Goal: Transaction & Acquisition: Purchase product/service

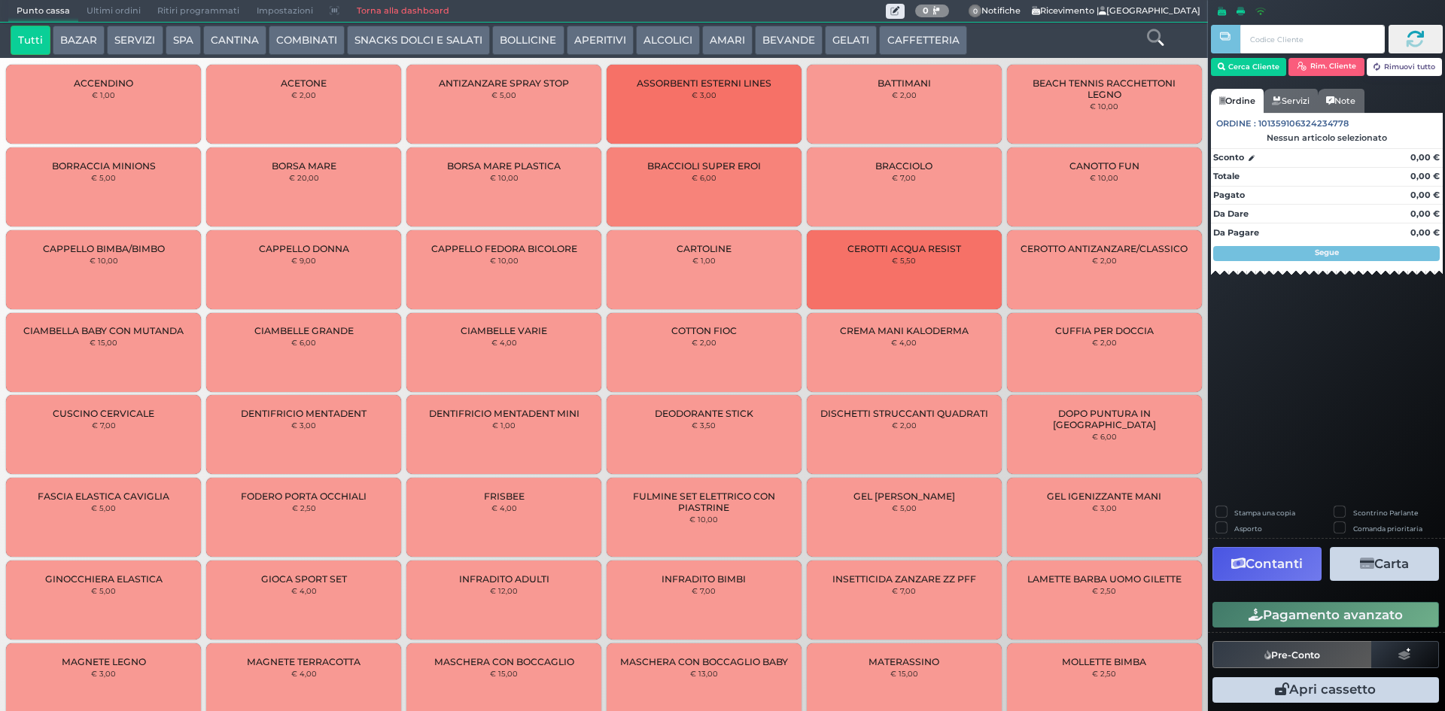
click at [890, 36] on button "CAFFETTERIA" at bounding box center [922, 41] width 87 height 30
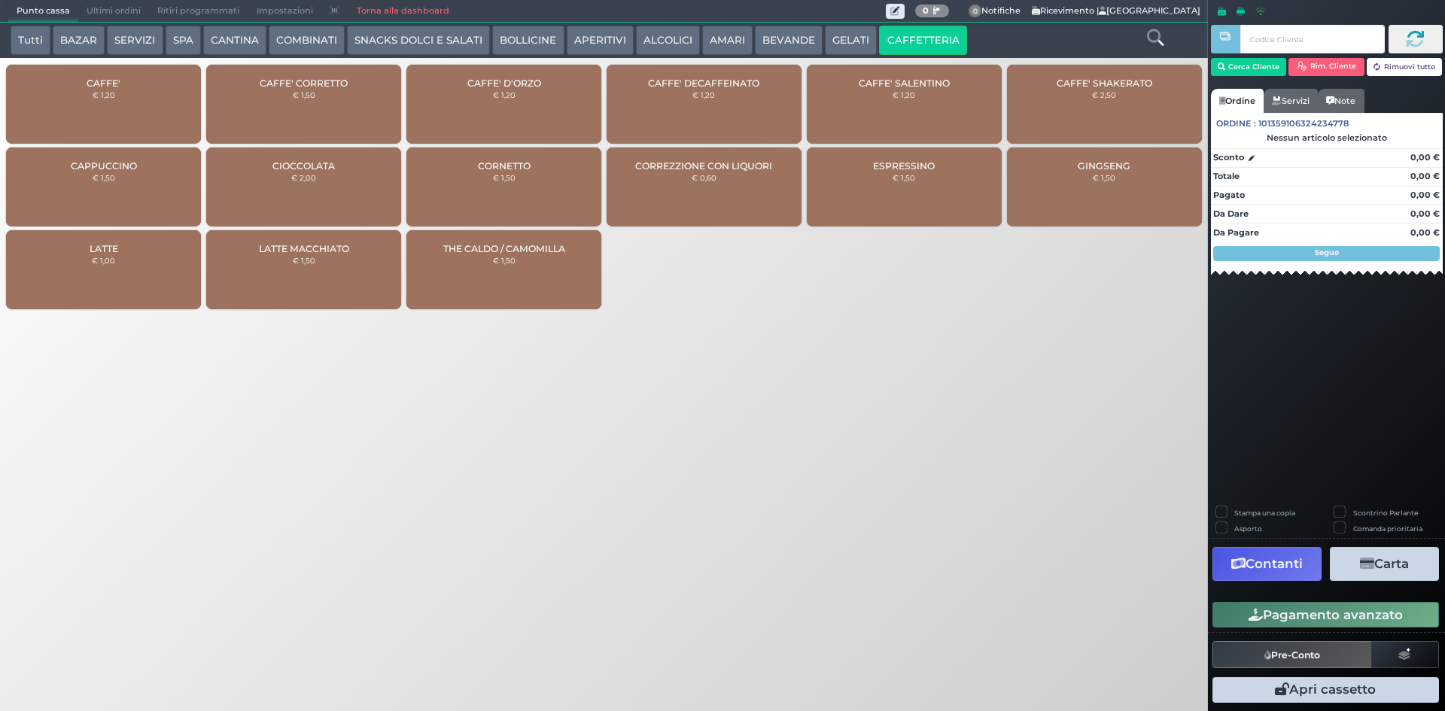
click at [42, 107] on div "CAFFE' € 1,20" at bounding box center [103, 104] width 195 height 79
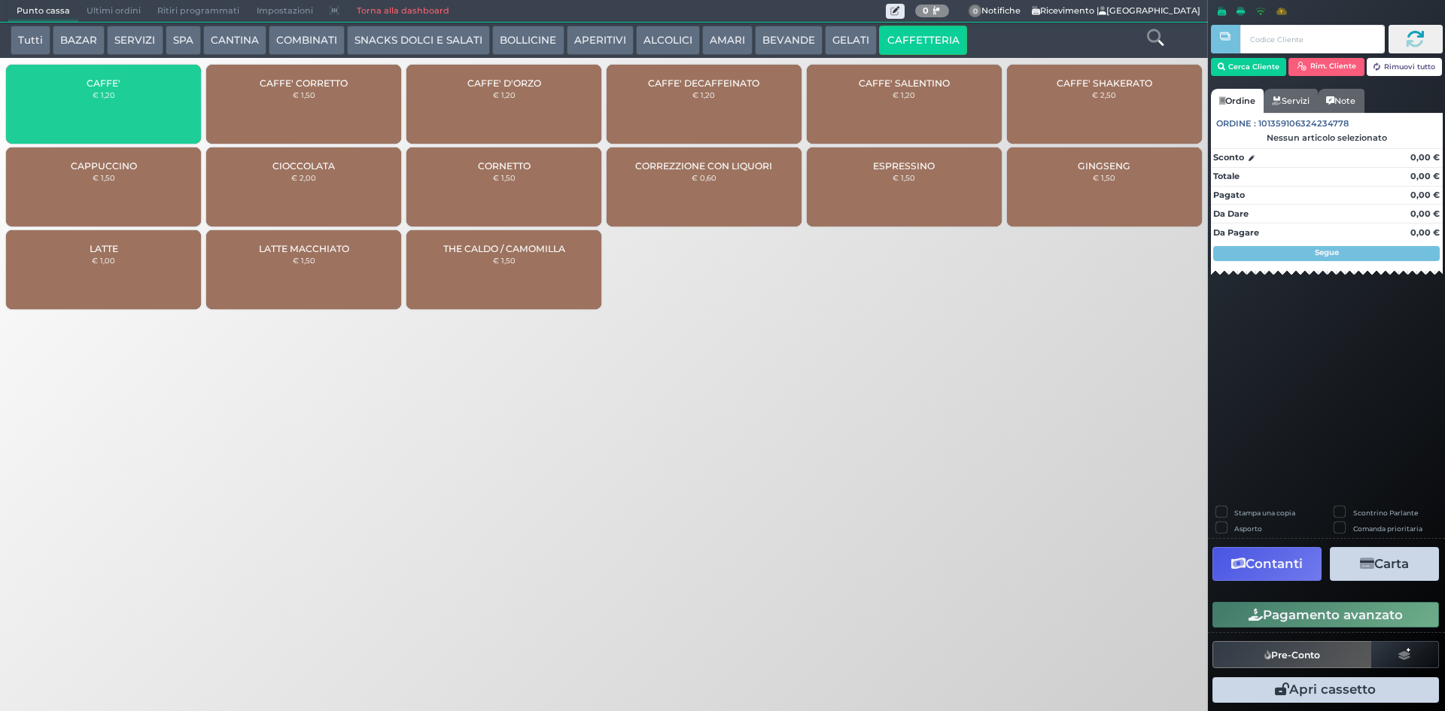
click at [42, 105] on div "CAFFE' € 1,20" at bounding box center [103, 104] width 195 height 79
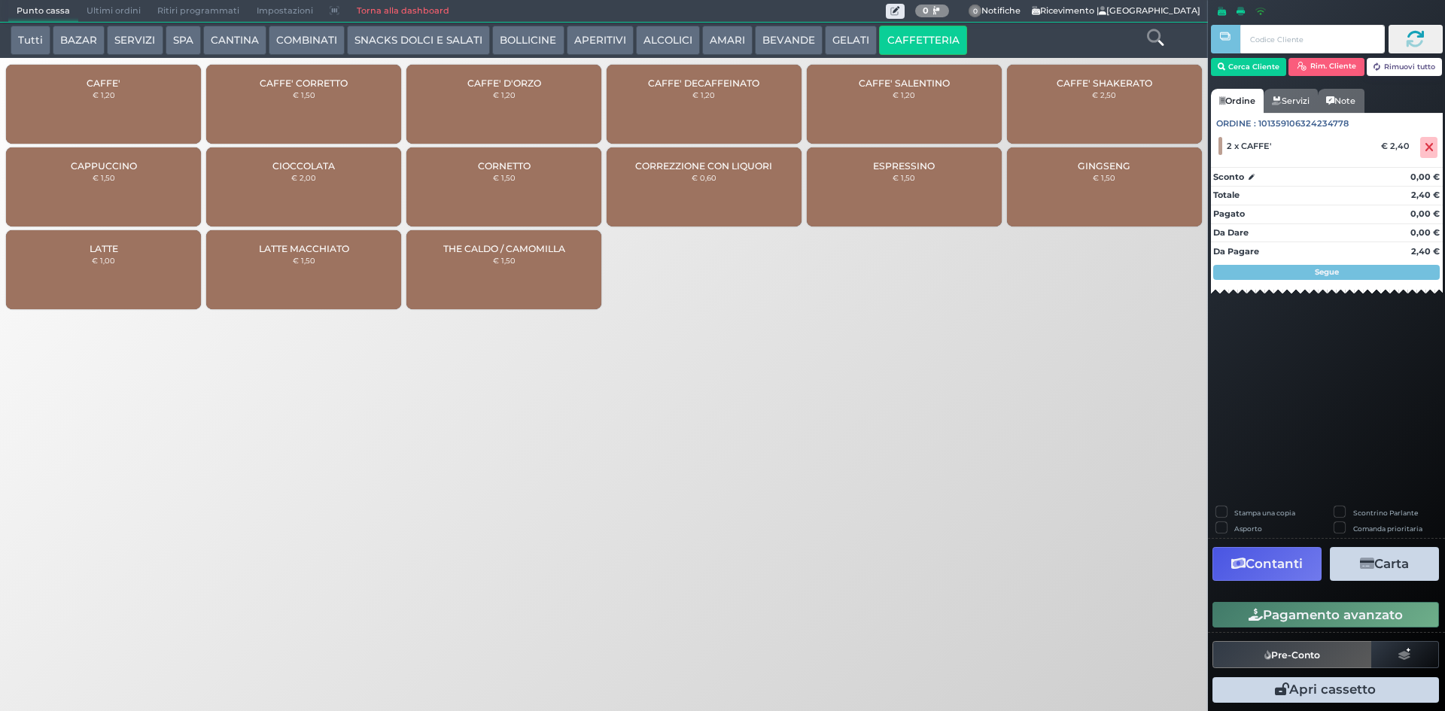
click at [1250, 615] on icon "button" at bounding box center [1256, 615] width 14 height 13
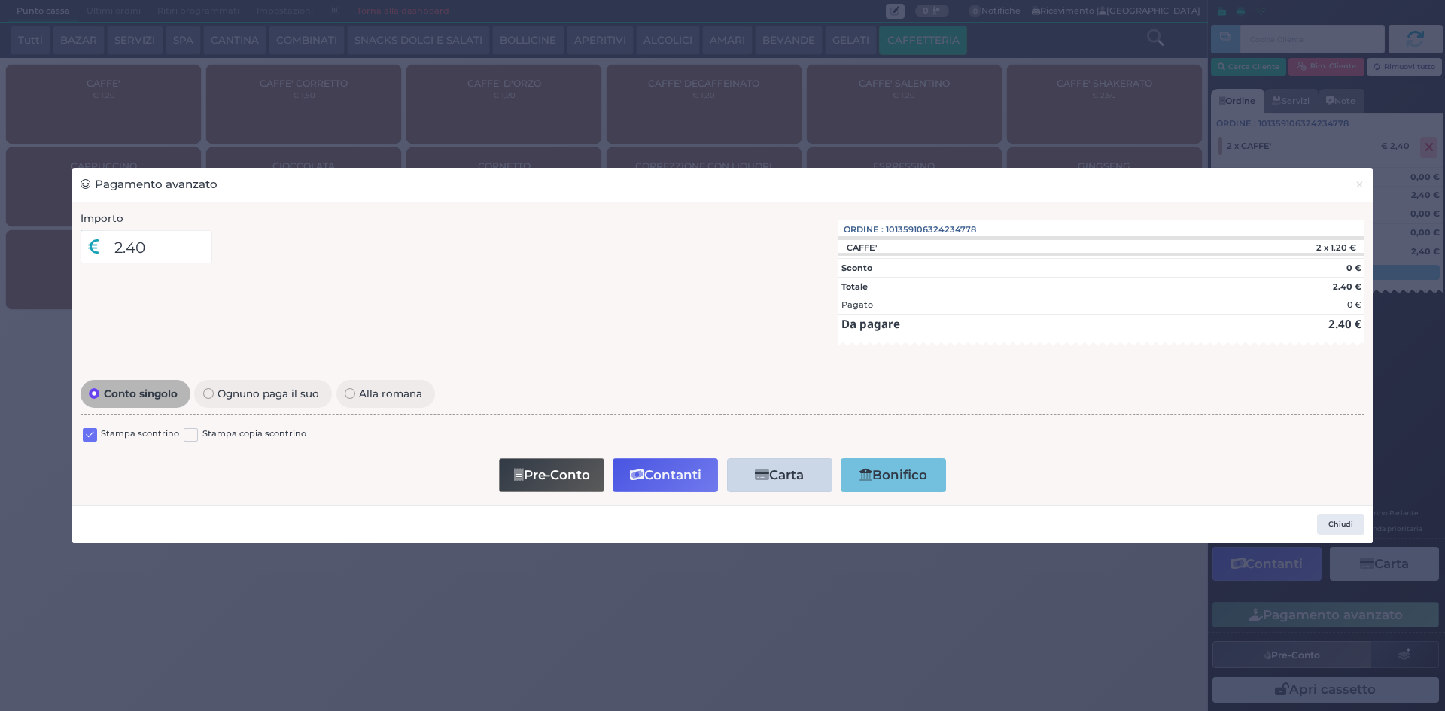
click at [87, 432] on label at bounding box center [90, 435] width 14 height 14
click at [0, 0] on input "checkbox" at bounding box center [0, 0] width 0 height 0
click at [674, 462] on button "Contanti" at bounding box center [665, 475] width 105 height 34
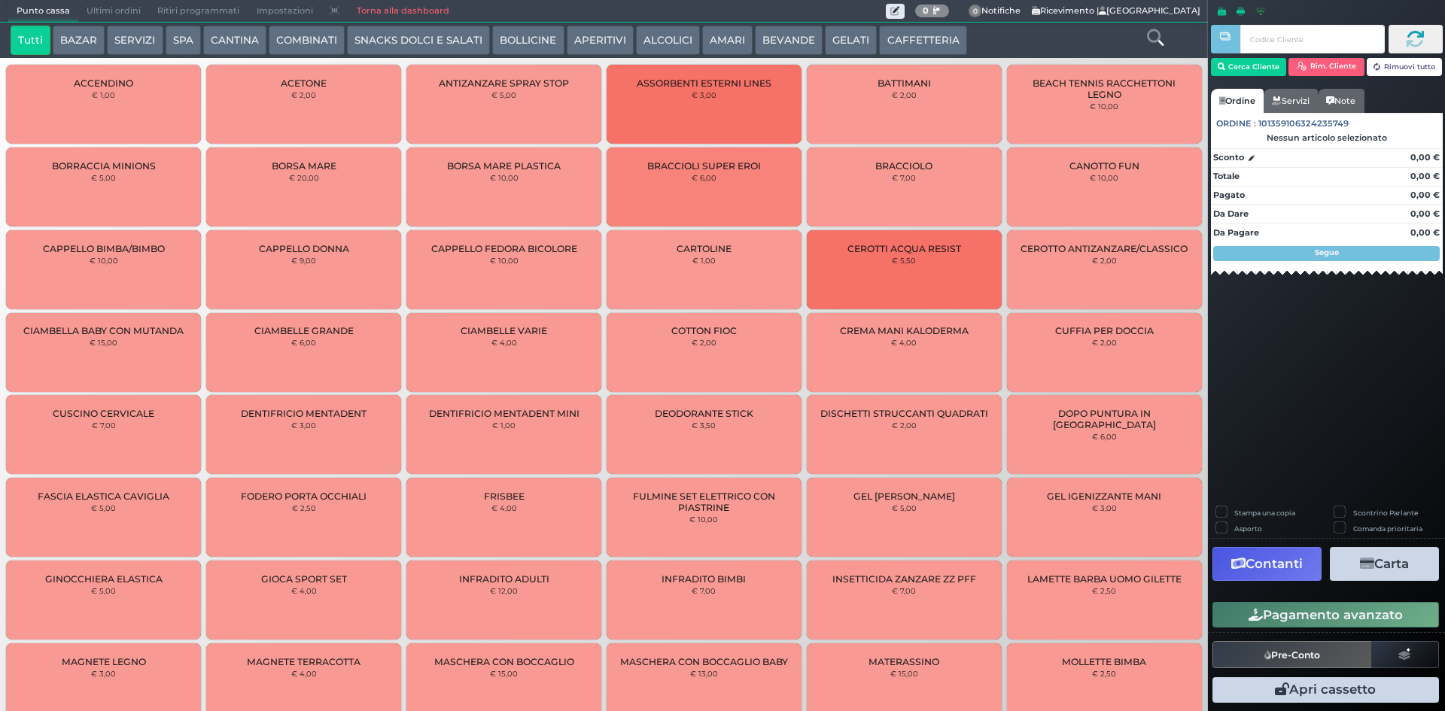
click at [108, 11] on span "Ultimi ordini" at bounding box center [113, 11] width 71 height 21
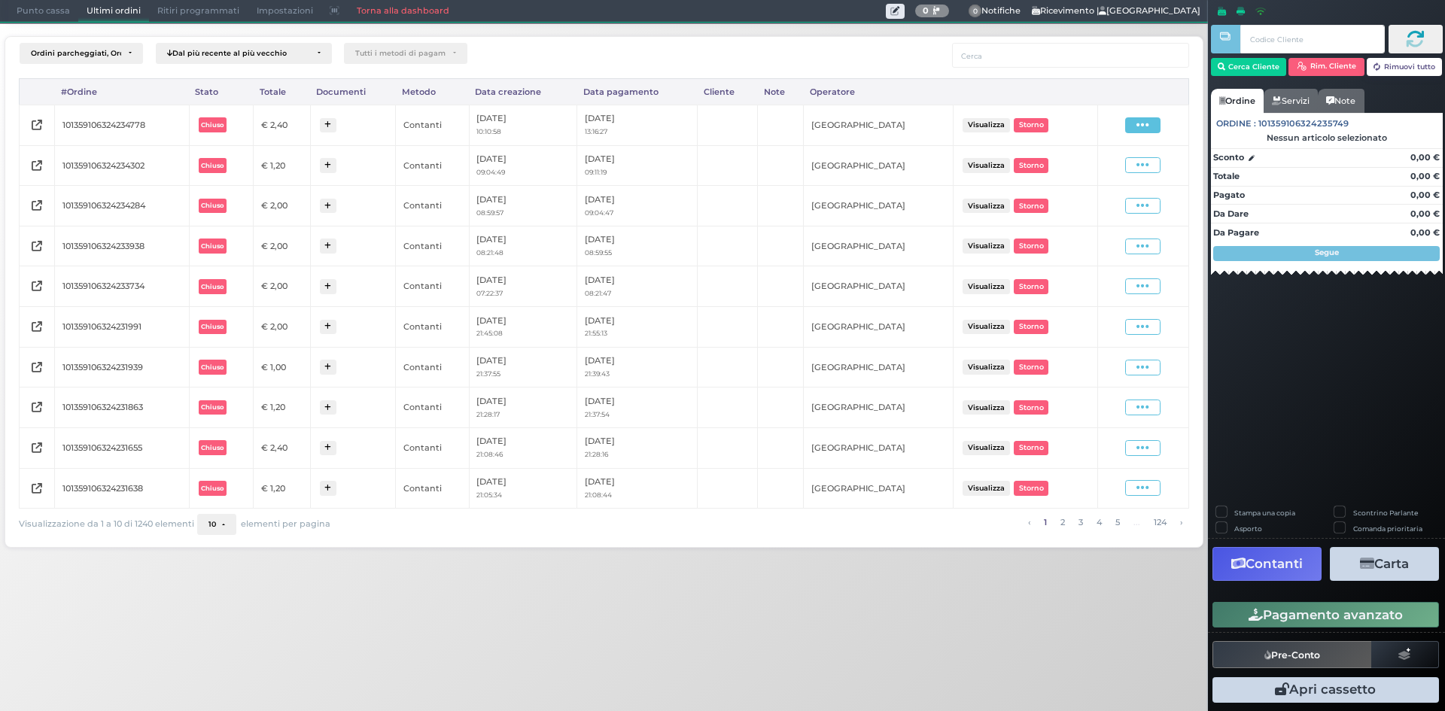
click at [1144, 123] on icon at bounding box center [1142, 125] width 13 height 14
click at [1094, 169] on span "Ristampa Pre-Conto" at bounding box center [1106, 169] width 62 height 26
click at [26, 23] on div "Ordini parcheggiati, Ordini aperti, Ordini chiusi Dal più recente al più vecchi…" at bounding box center [604, 287] width 1224 height 528
click at [26, 22] on nav "Punto cassa Mappa Ultimi ordini Delivery Ritiri programmati Impostazioni Torna …" at bounding box center [604, 11] width 1192 height 22
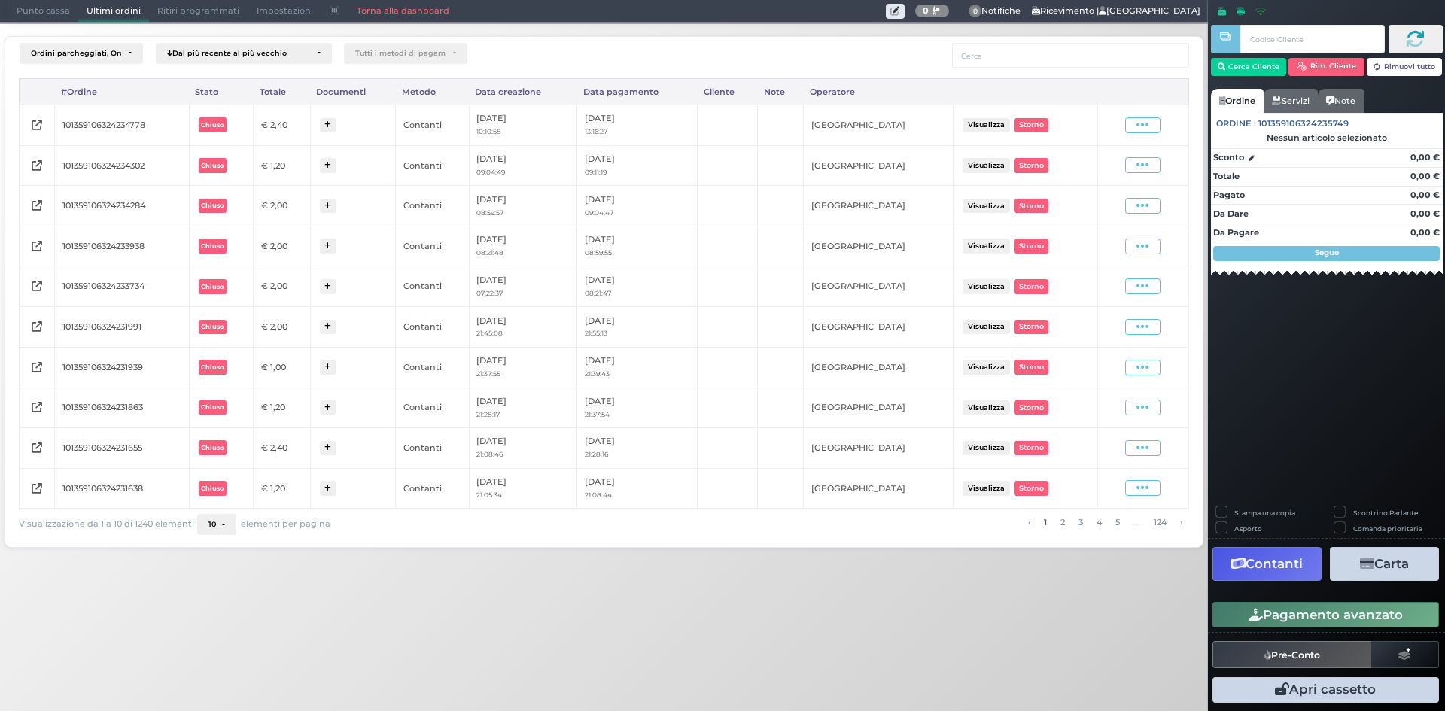
click at [29, 18] on span "Punto cassa" at bounding box center [43, 11] width 70 height 21
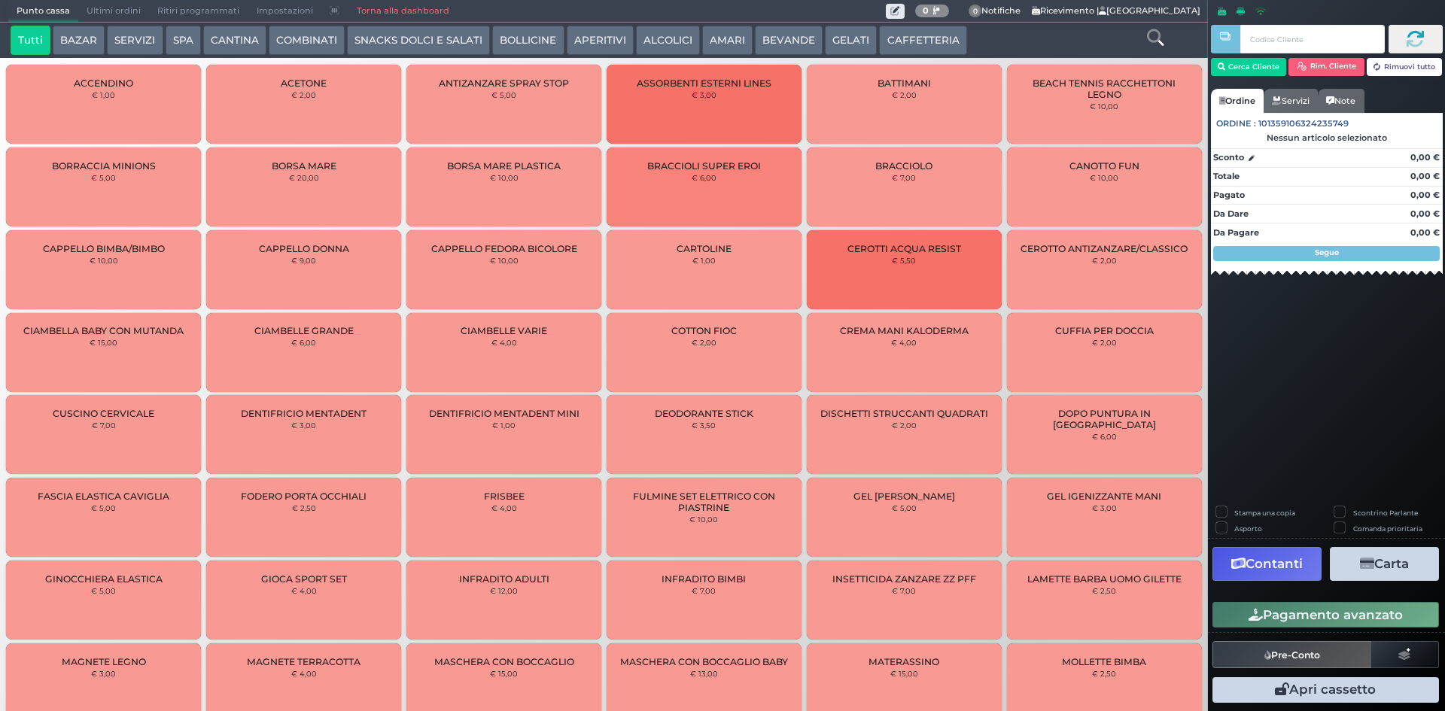
click at [916, 37] on button "CAFFETTERIA" at bounding box center [922, 41] width 87 height 30
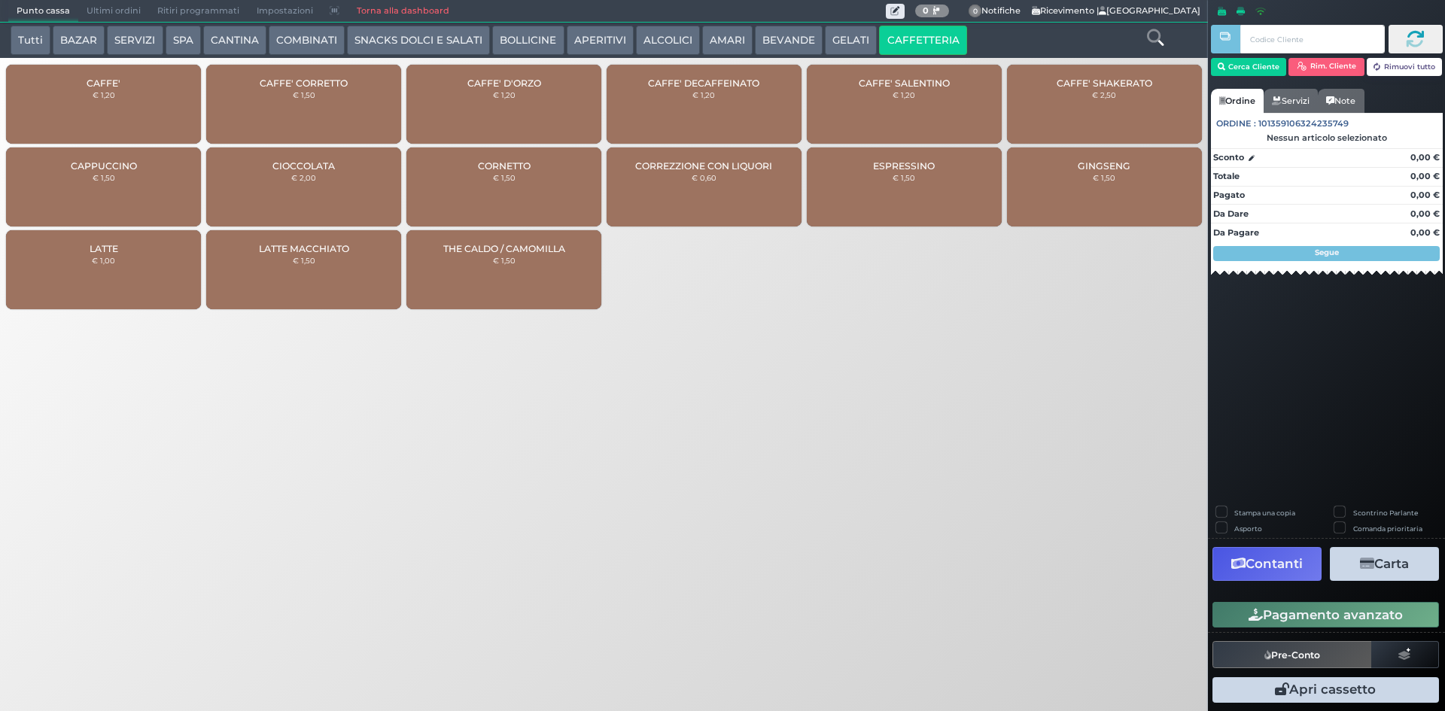
click at [129, 82] on div "CAFFE' € 1,20" at bounding box center [103, 104] width 195 height 79
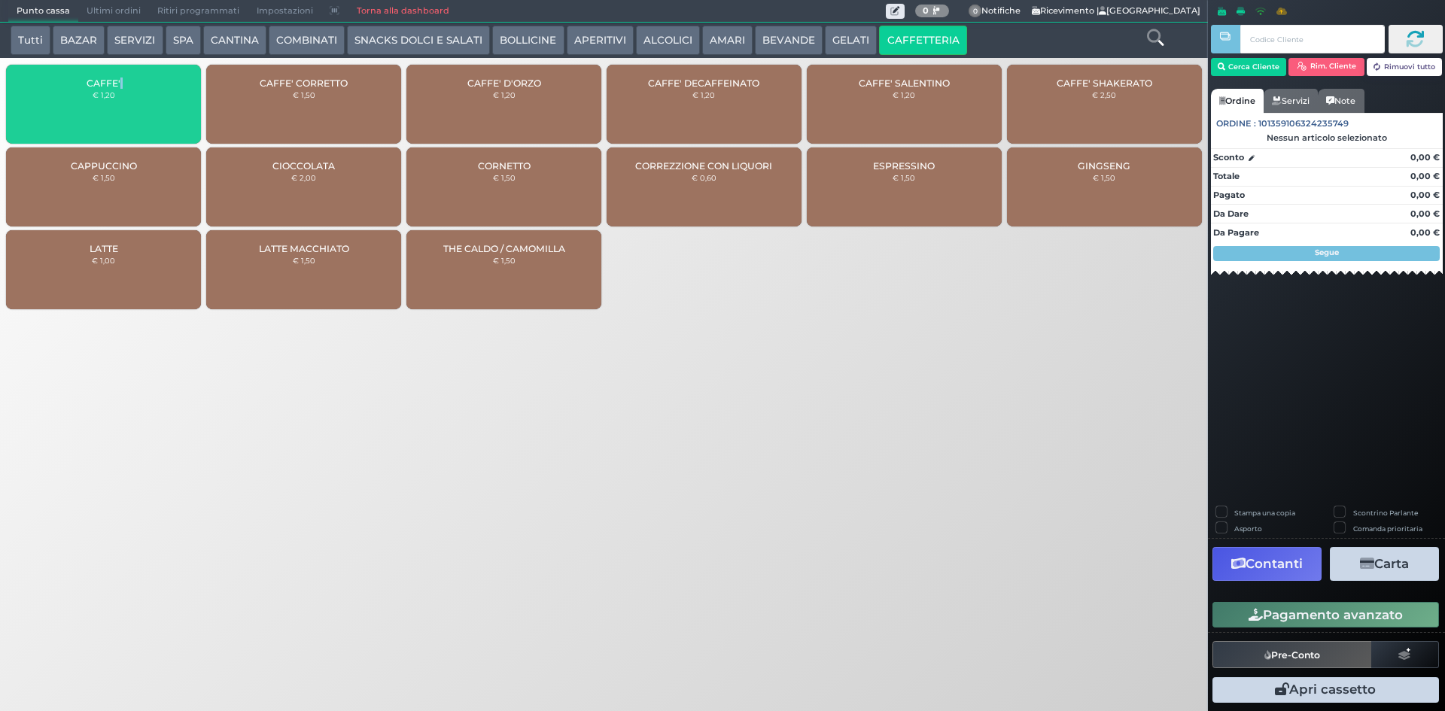
click at [129, 82] on div "CAFFE' € 1,20" at bounding box center [103, 104] width 195 height 79
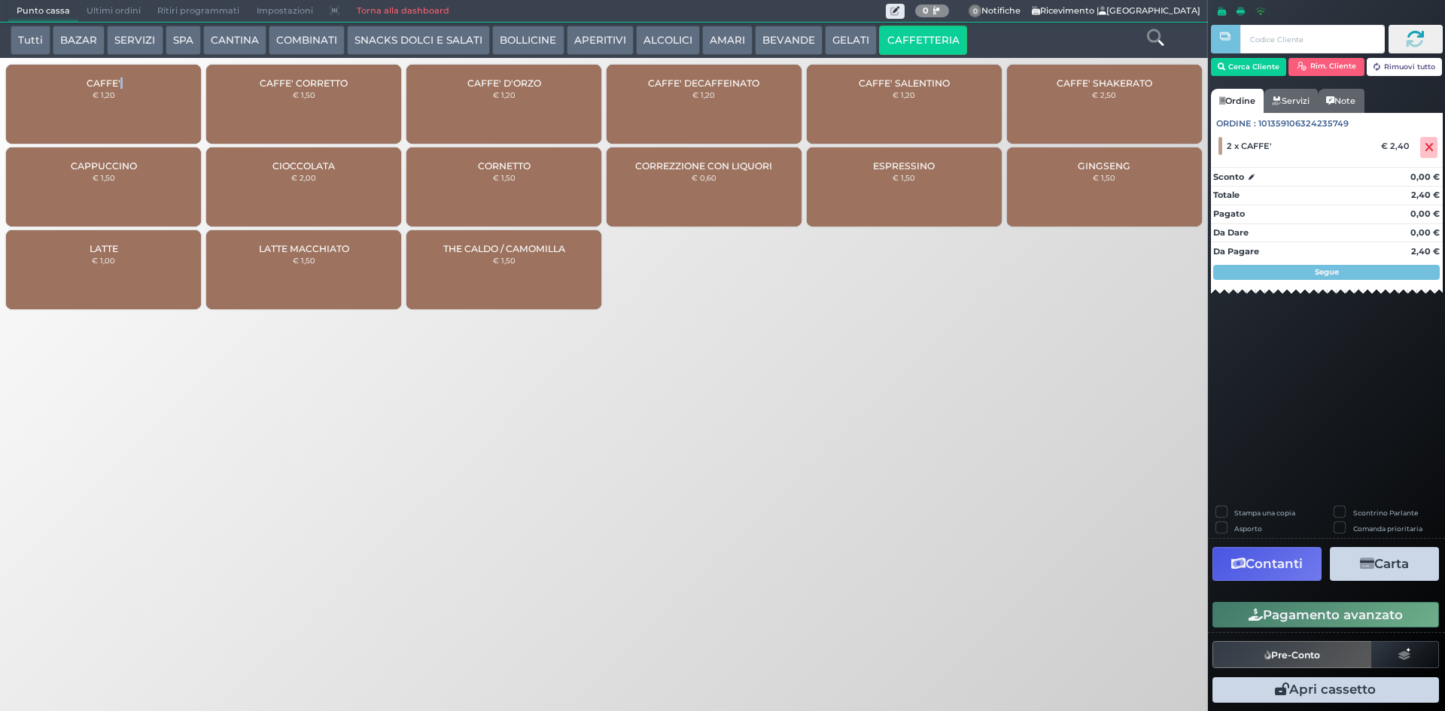
click at [1258, 612] on icon "button" at bounding box center [1256, 615] width 14 height 13
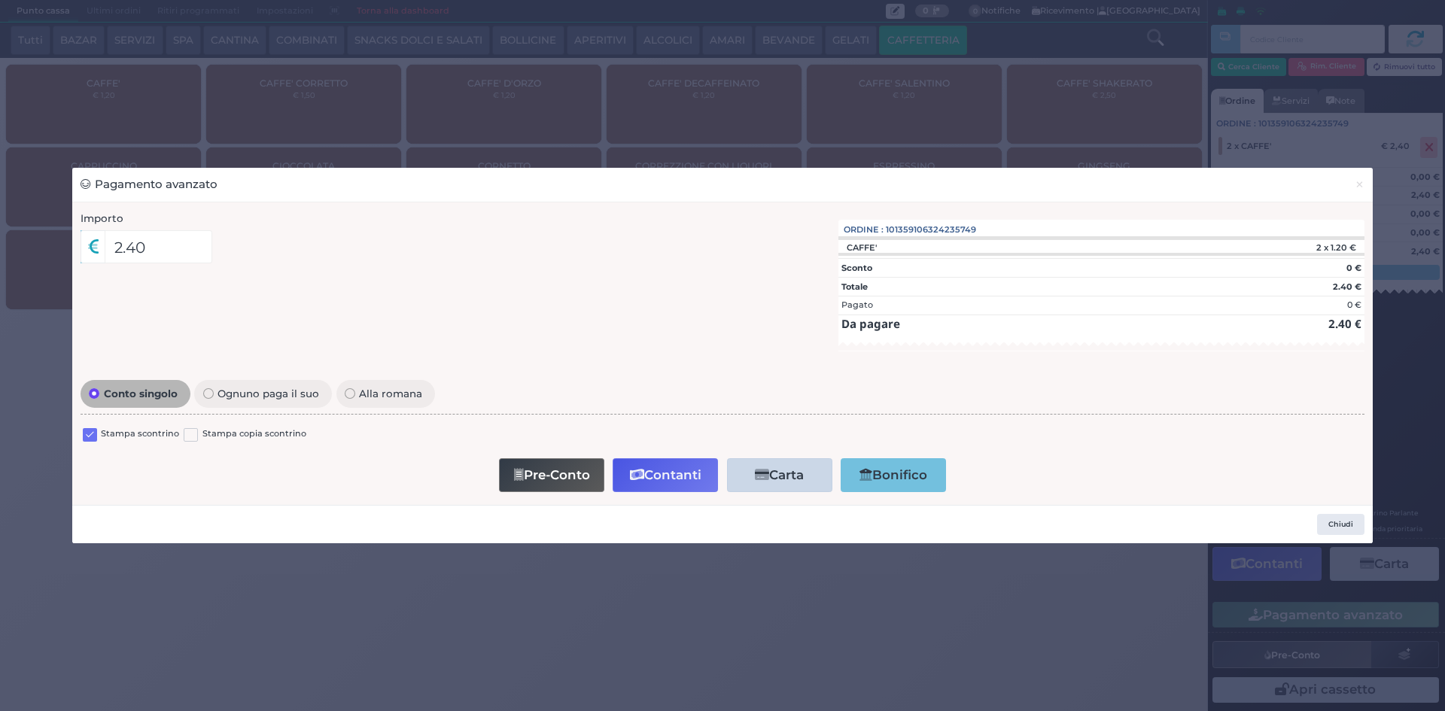
click at [84, 434] on label at bounding box center [90, 435] width 14 height 14
click at [0, 0] on input "checkbox" at bounding box center [0, 0] width 0 height 0
click at [662, 483] on button "Contanti" at bounding box center [665, 475] width 105 height 34
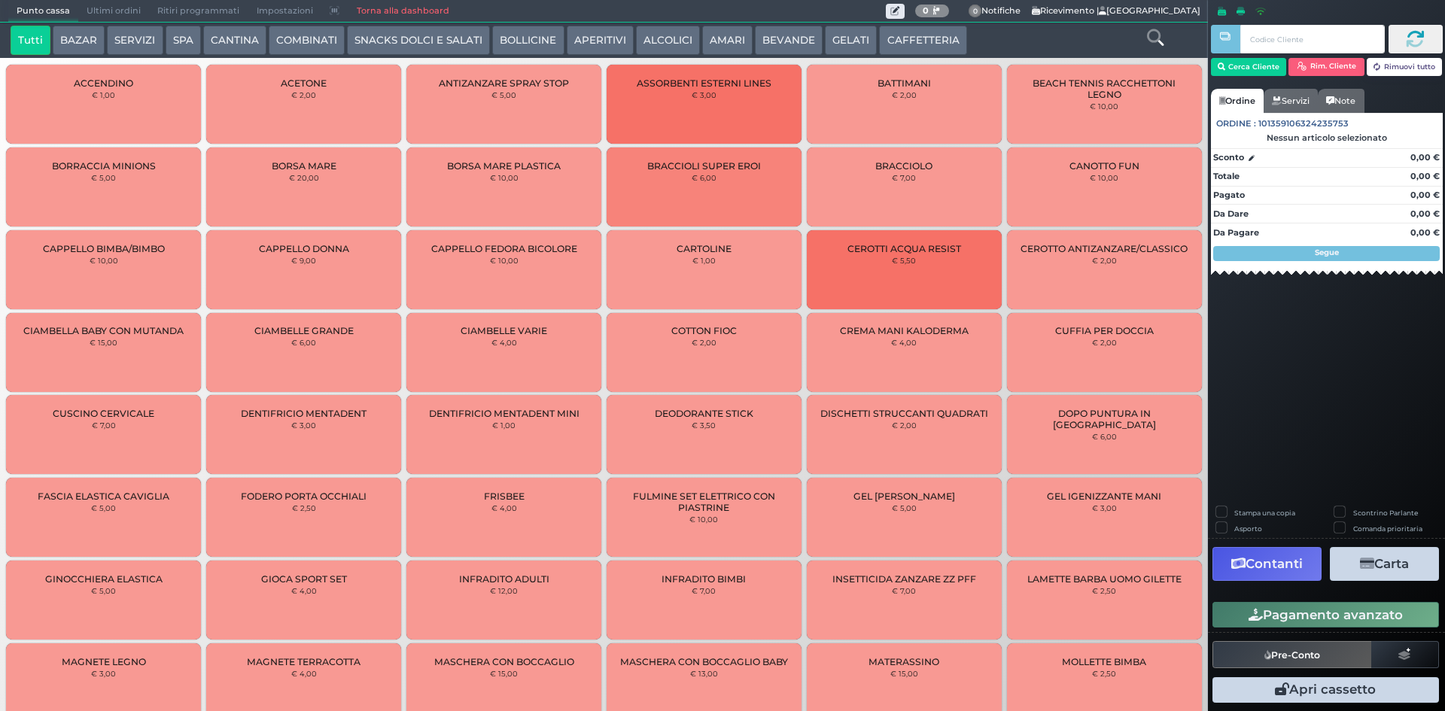
click at [119, 8] on span "Ultimi ordini" at bounding box center [113, 11] width 71 height 21
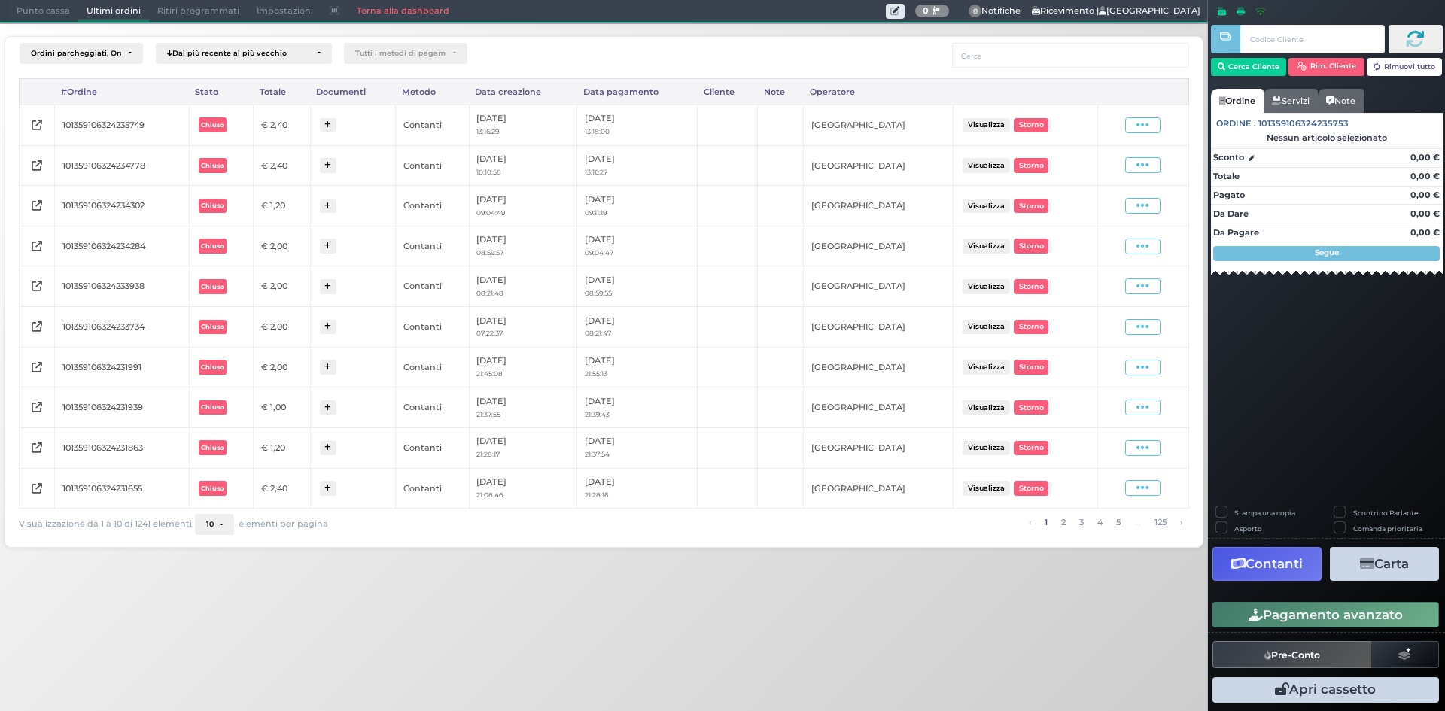
drag, startPoint x: 1153, startPoint y: 132, endPoint x: 1145, endPoint y: 137, distance: 9.8
click at [1153, 132] on span at bounding box center [1142, 125] width 35 height 16
click at [1136, 161] on span "Ristampa Pre-Conto" at bounding box center [1106, 169] width 62 height 26
drag, startPoint x: 1133, startPoint y: 128, endPoint x: 1128, endPoint y: 146, distance: 18.8
click at [1133, 128] on span at bounding box center [1142, 125] width 35 height 16
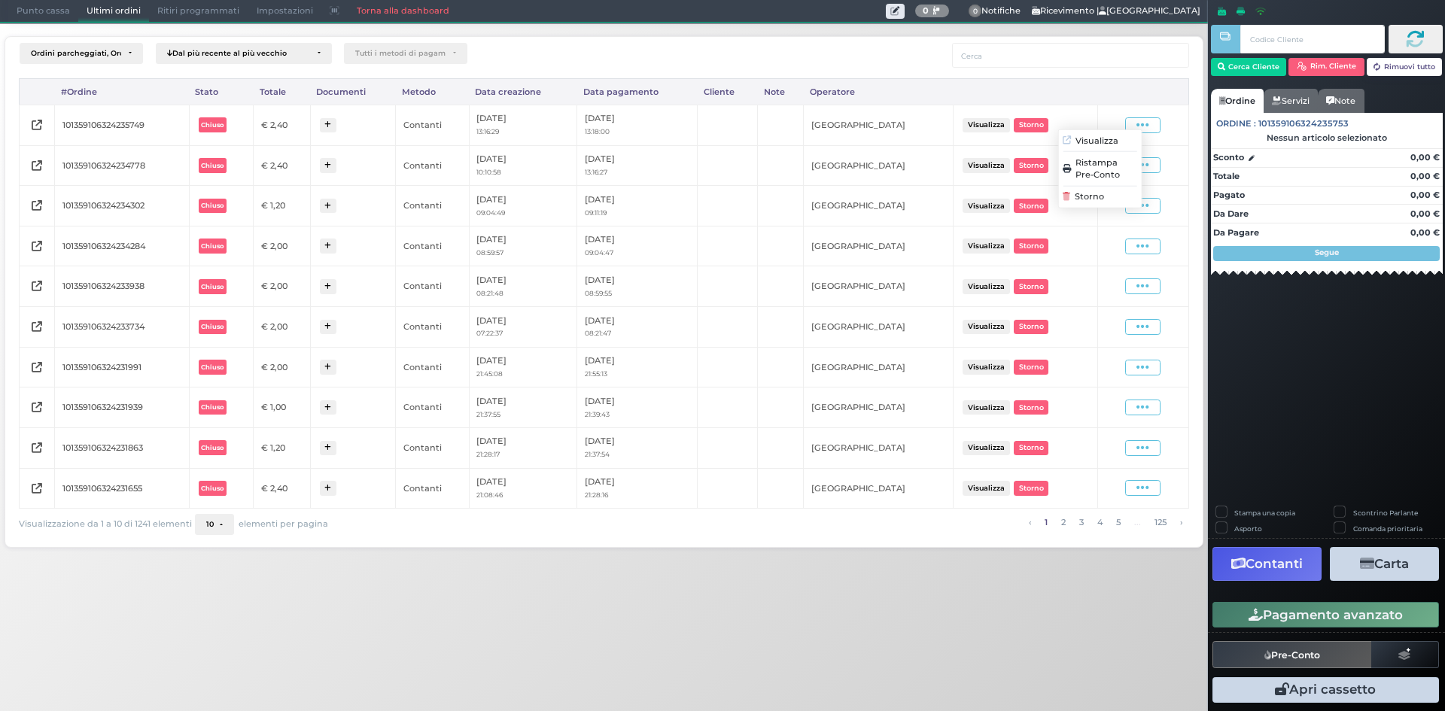
click at [1124, 169] on span "Ristampa Pre-Conto" at bounding box center [1106, 169] width 62 height 26
click at [47, 12] on span "Punto cassa" at bounding box center [43, 11] width 70 height 21
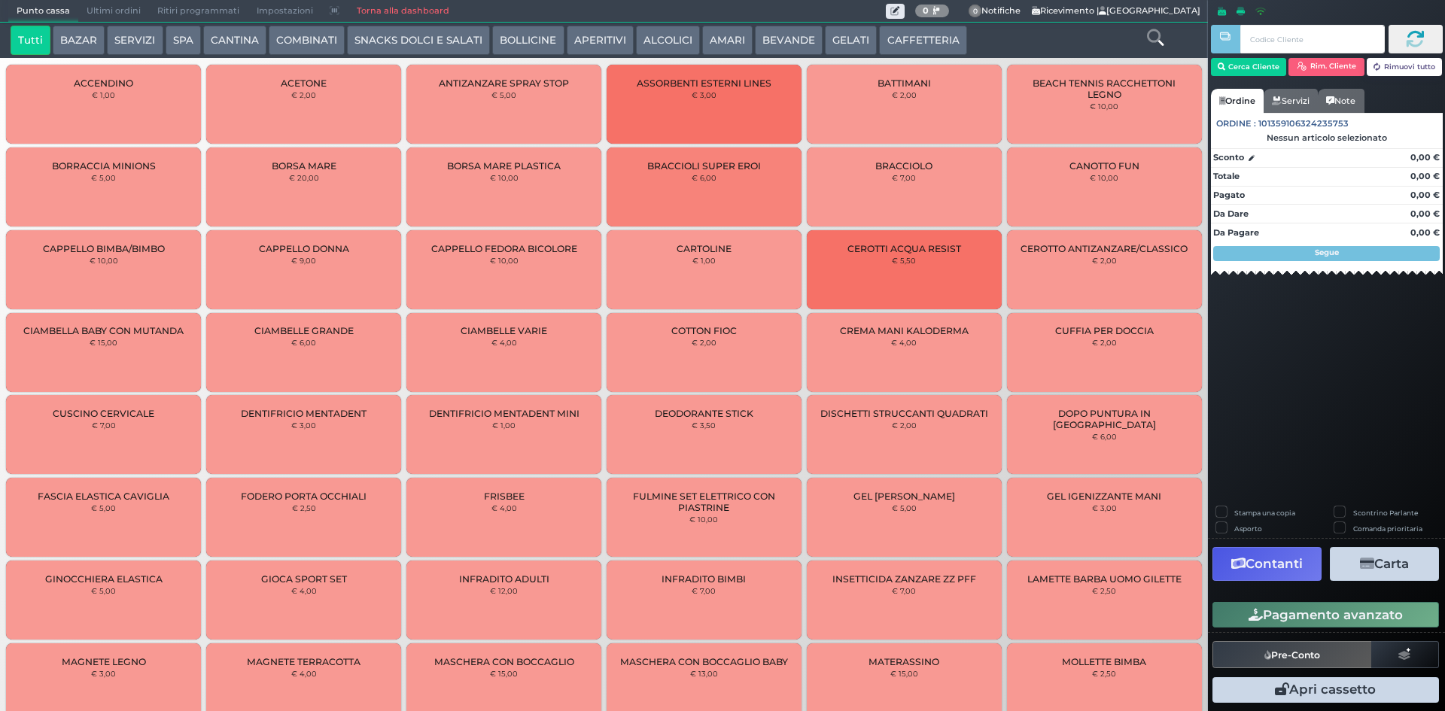
click at [908, 36] on button "CAFFETTERIA" at bounding box center [922, 41] width 87 height 30
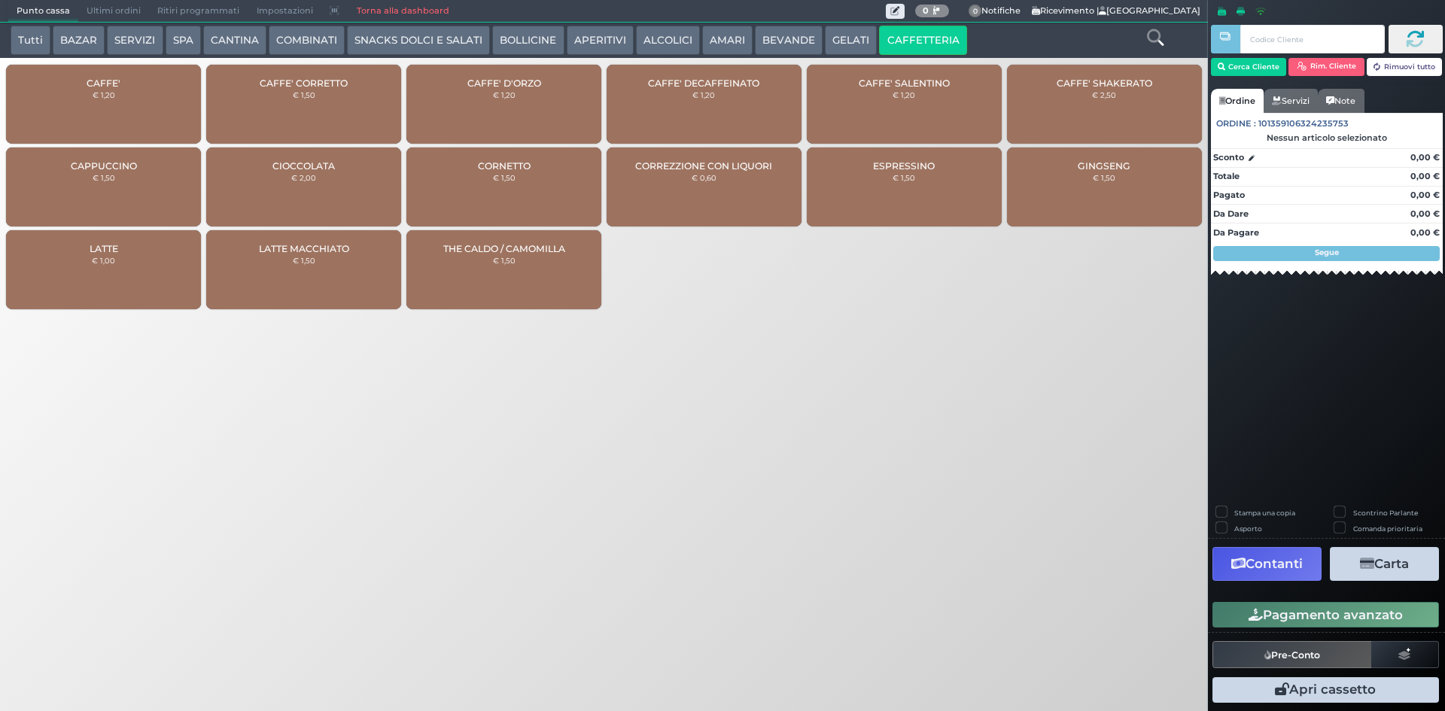
click at [153, 93] on div "CAFFE' € 1,20" at bounding box center [103, 104] width 195 height 79
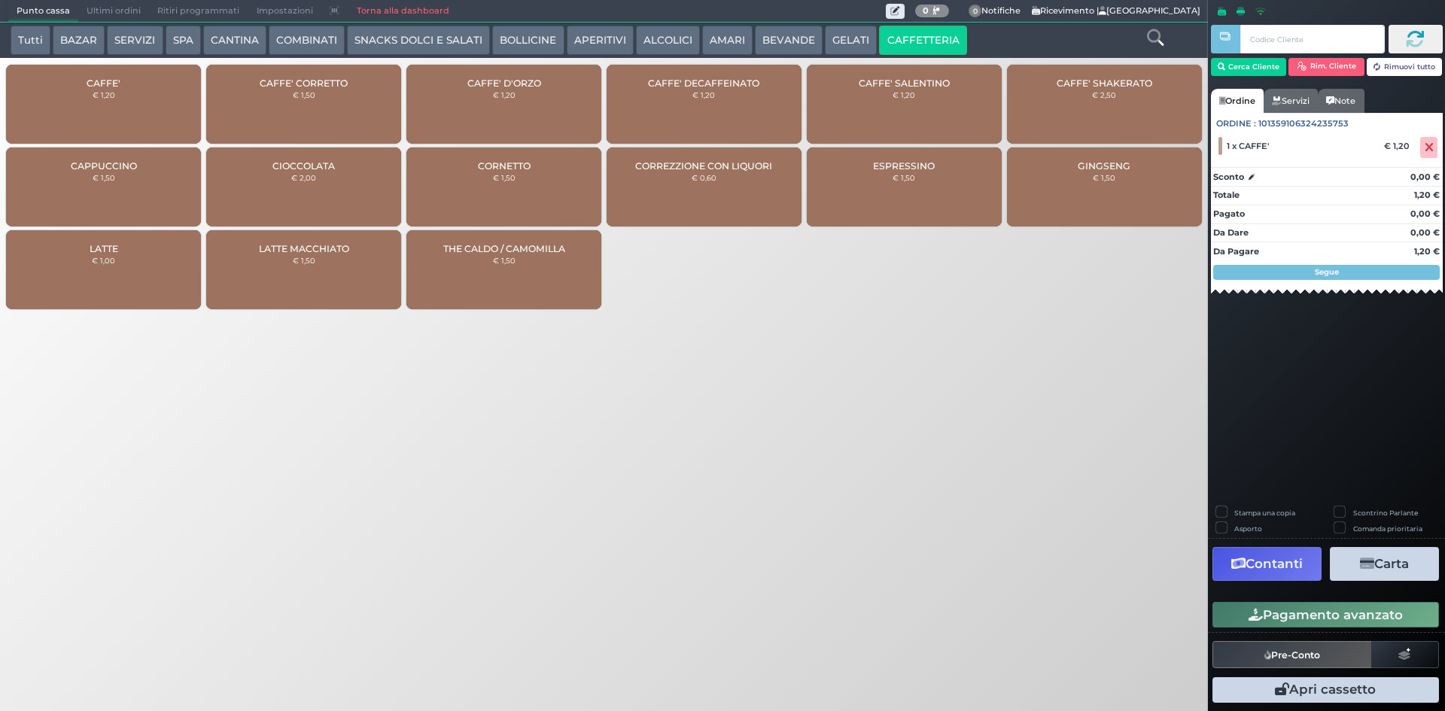
click at [1219, 606] on button "Pagamento avanzato" at bounding box center [1325, 615] width 227 height 26
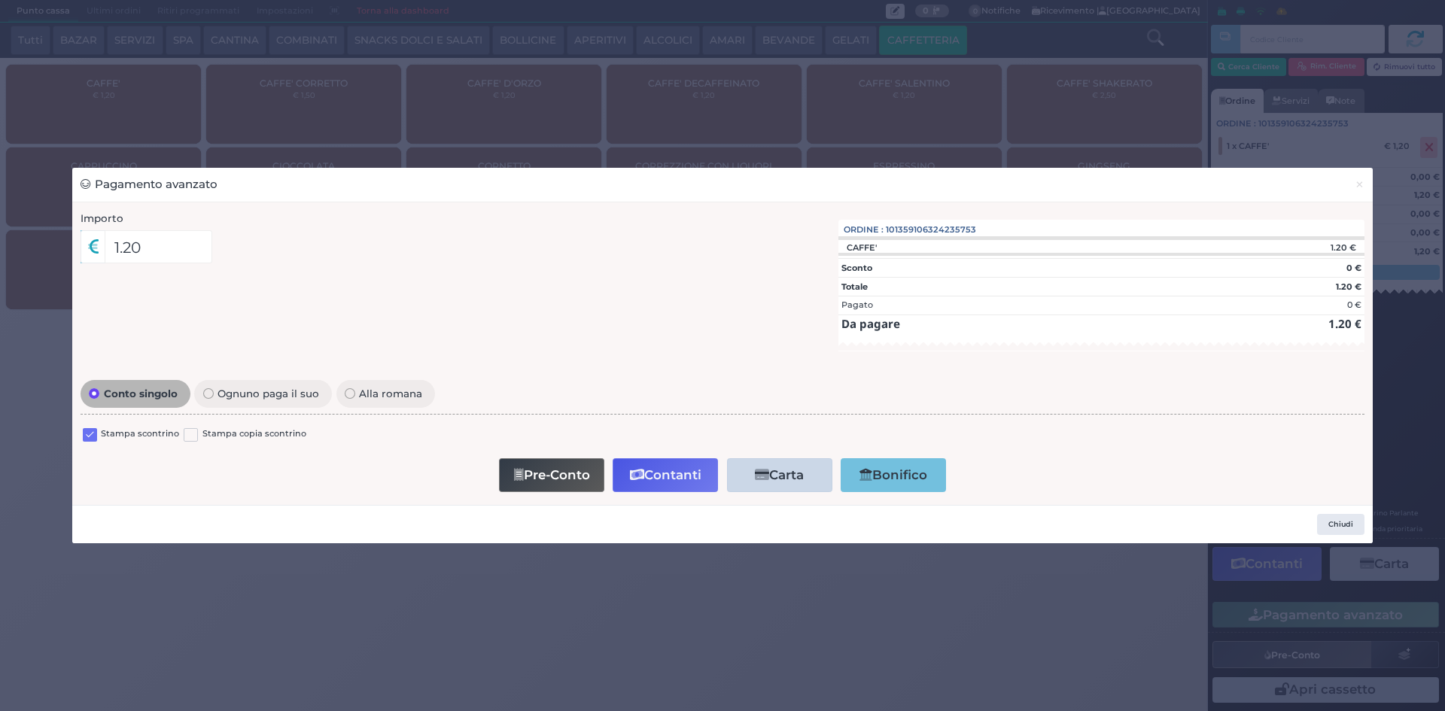
click at [88, 437] on label at bounding box center [90, 435] width 14 height 14
click at [0, 0] on input "checkbox" at bounding box center [0, 0] width 0 height 0
click at [681, 473] on button "Contanti" at bounding box center [665, 475] width 105 height 34
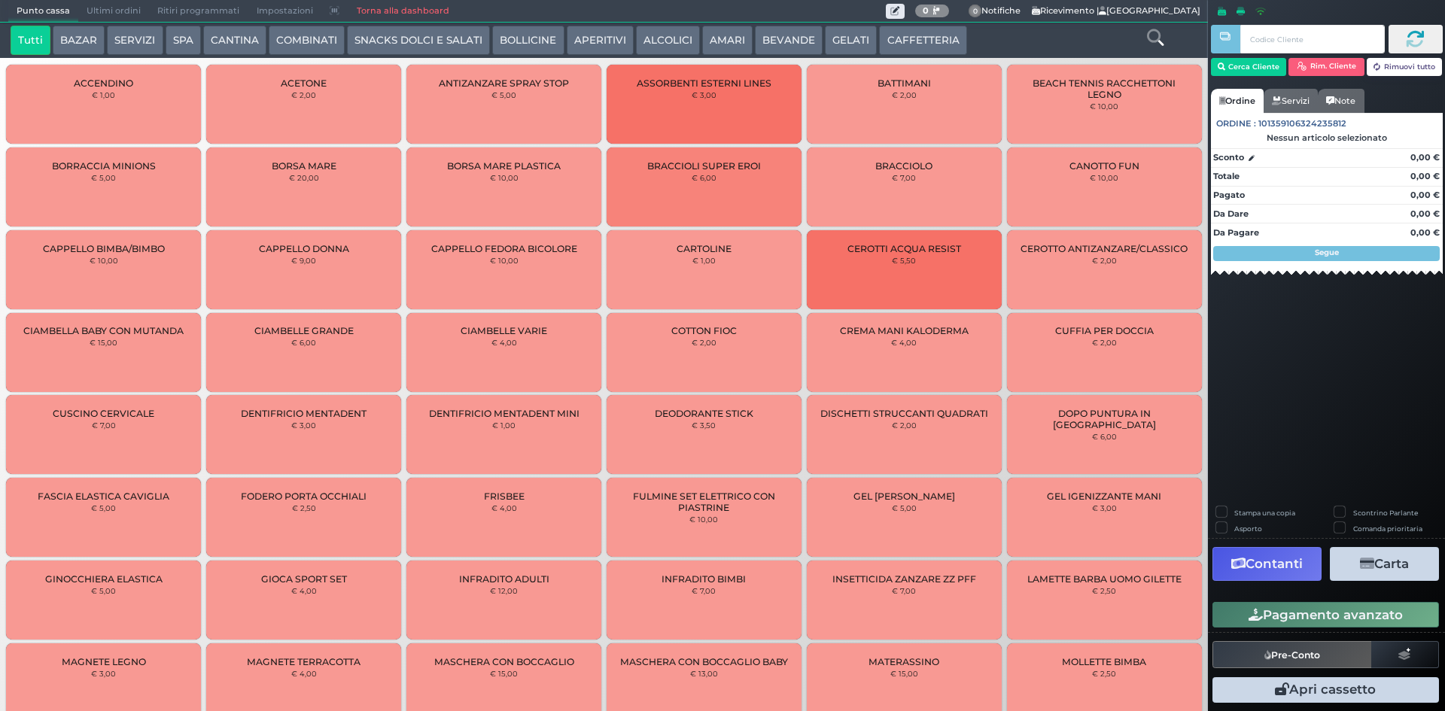
click at [131, 9] on span "Ultimi ordini" at bounding box center [113, 11] width 71 height 21
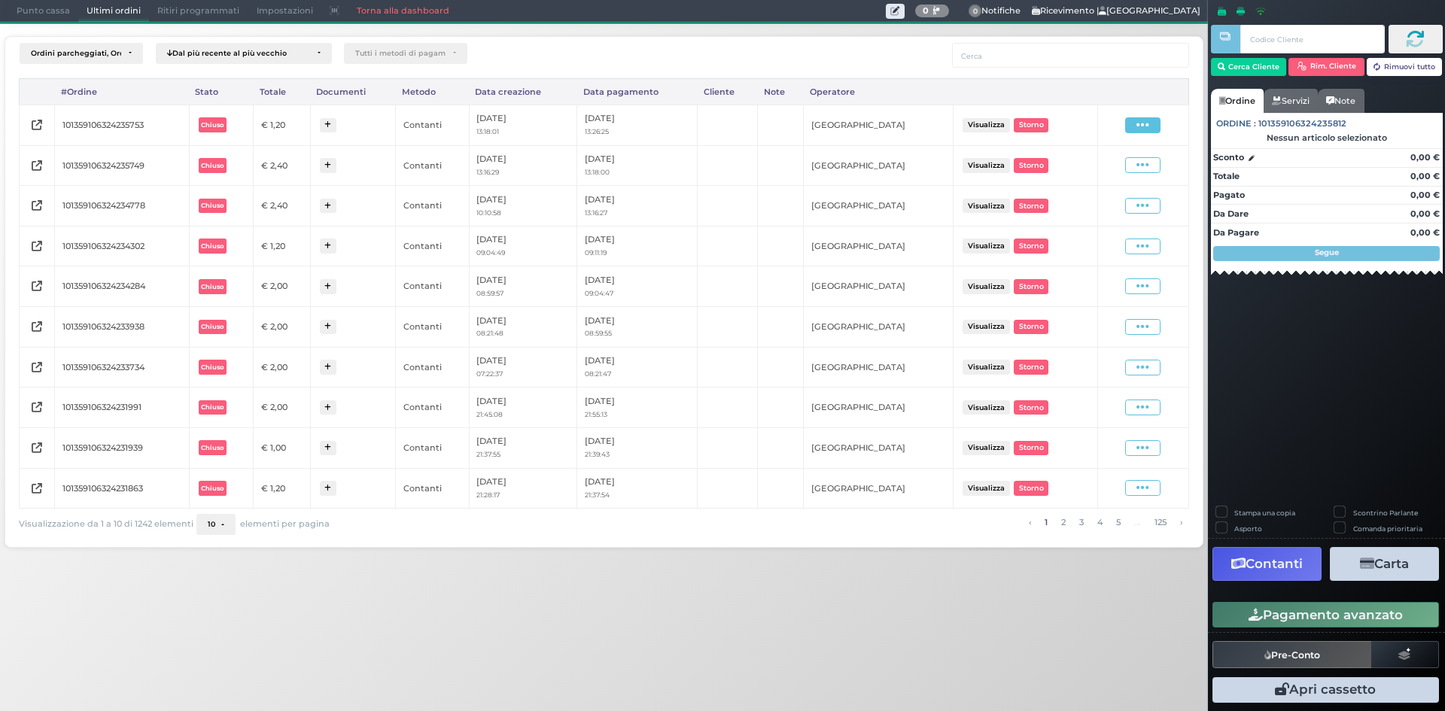
click at [1130, 121] on span at bounding box center [1142, 125] width 35 height 16
click at [1089, 168] on span "Ristampa Pre-Conto" at bounding box center [1106, 169] width 62 height 26
click at [42, 5] on span "Punto cassa" at bounding box center [43, 11] width 70 height 21
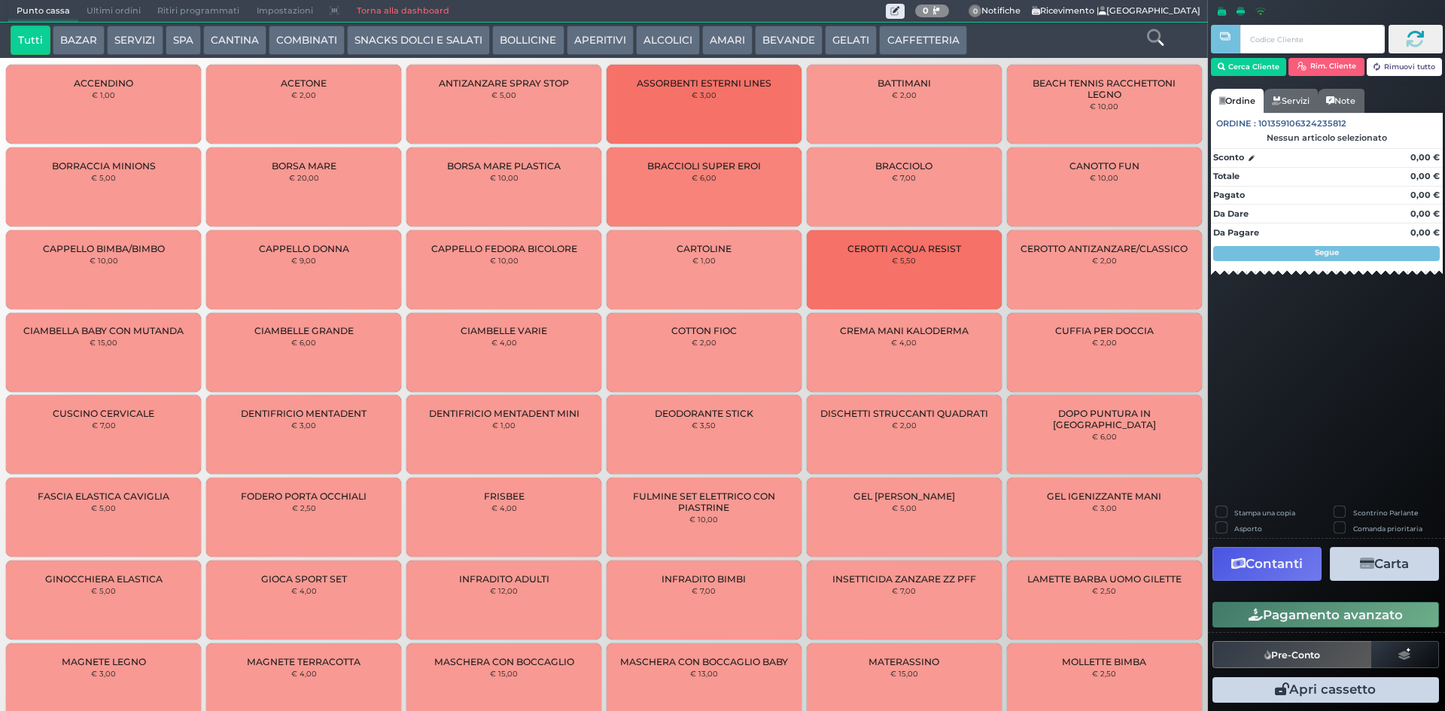
click at [893, 41] on button "CAFFETTERIA" at bounding box center [922, 41] width 87 height 30
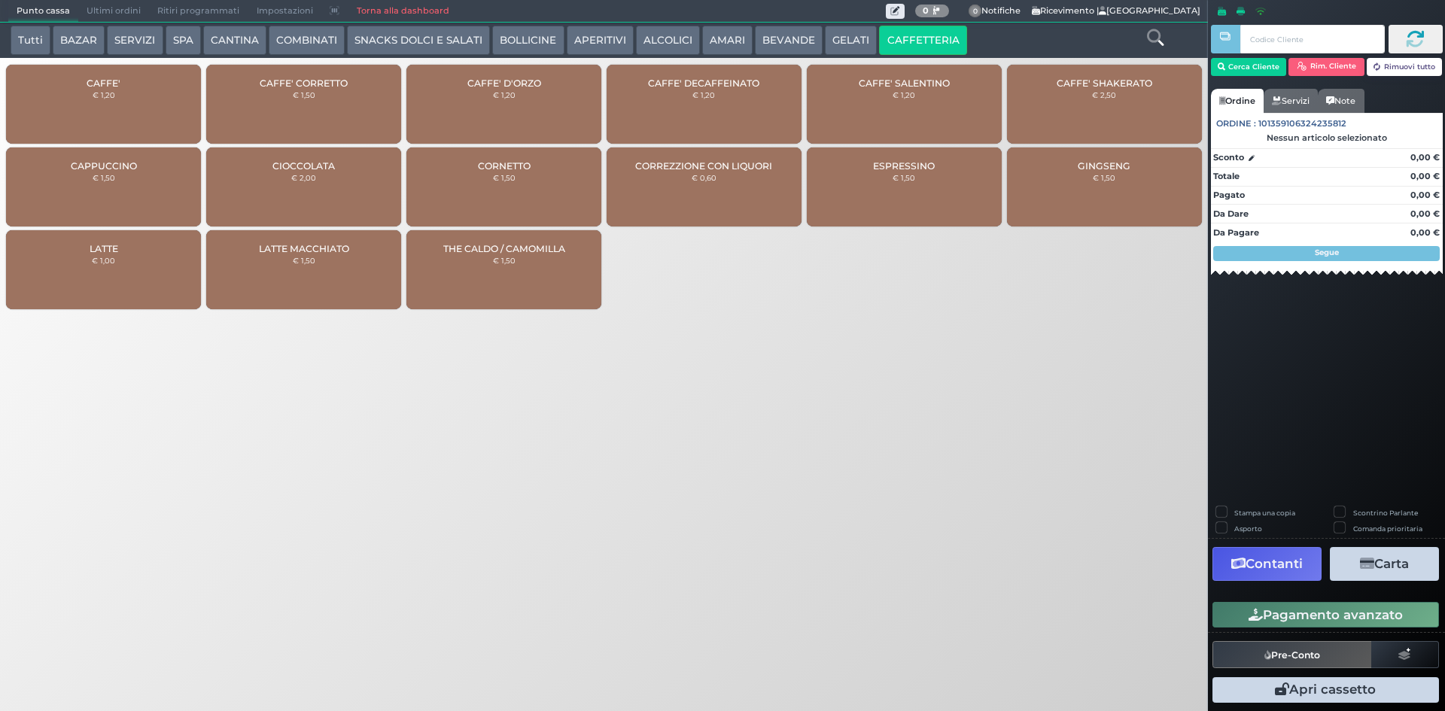
click at [96, 95] on small "€ 1,20" at bounding box center [104, 94] width 23 height 9
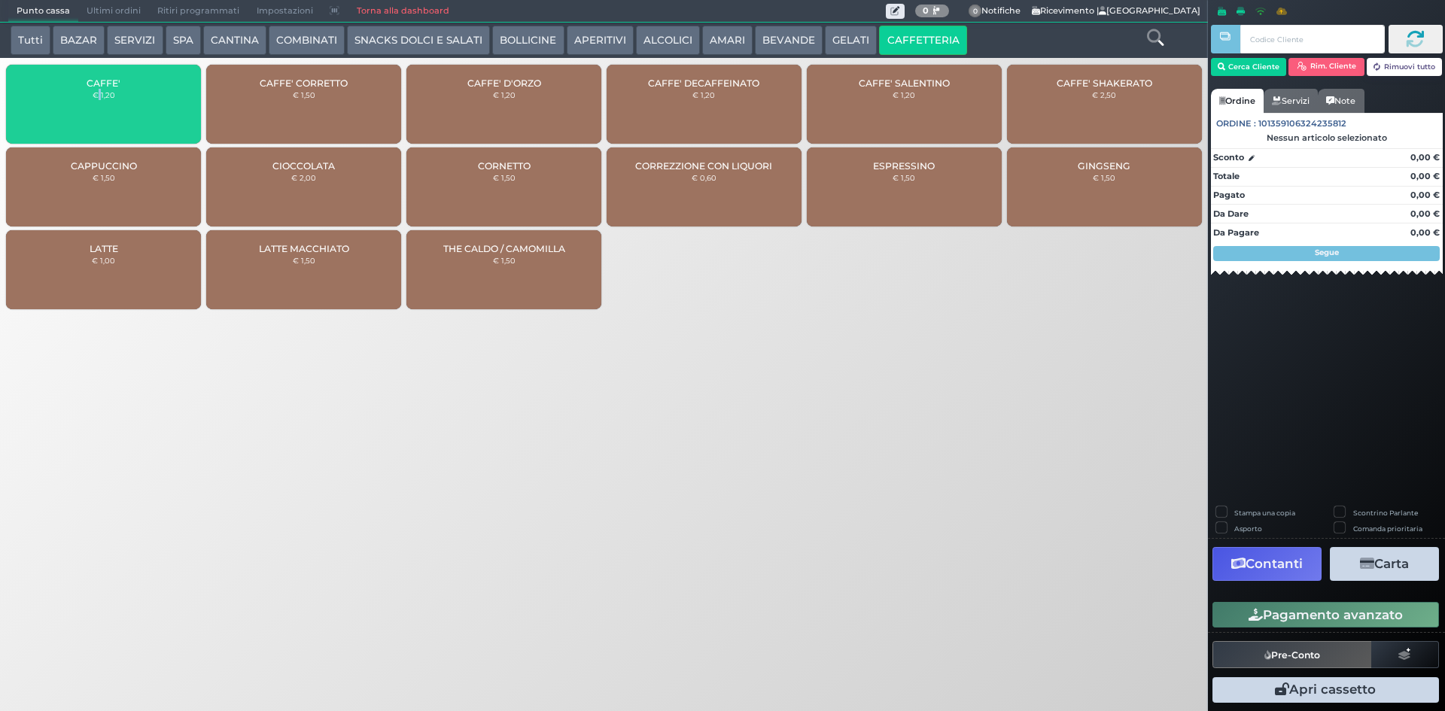
click at [96, 95] on small "€ 1,20" at bounding box center [104, 94] width 23 height 9
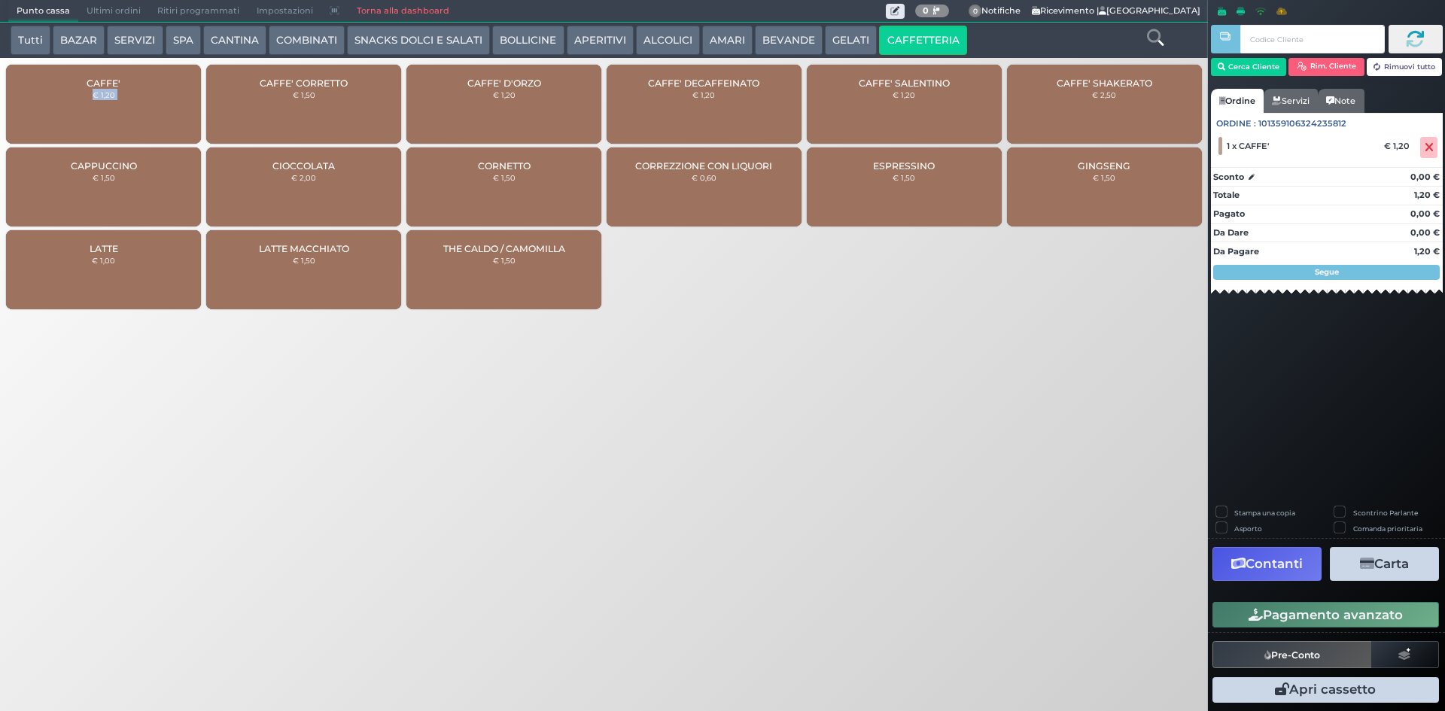
click at [96, 95] on small "€ 1,20" at bounding box center [104, 94] width 23 height 9
click at [939, 475] on div "Punto cassa Mappa Ultimi ordini Delivery Ritiri programmati Impostazioni Torna …" at bounding box center [722, 355] width 1445 height 711
click at [1322, 615] on button "Pagamento avanzato" at bounding box center [1325, 615] width 227 height 26
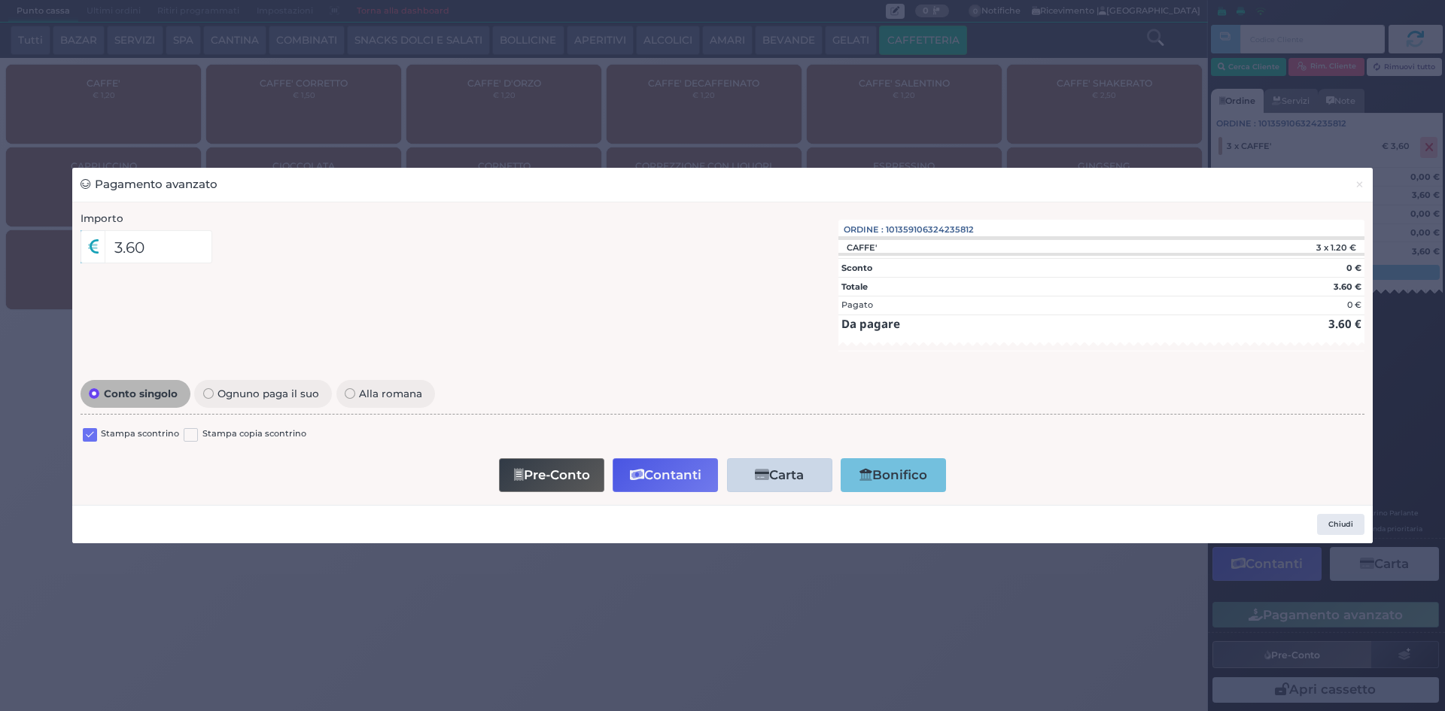
click at [95, 433] on label at bounding box center [90, 435] width 14 height 14
click at [0, 0] on input "checkbox" at bounding box center [0, 0] width 0 height 0
click at [686, 496] on div "Pre-Conto Contanti Carta Addebito Card cliente Bonifico" at bounding box center [723, 475] width 1268 height 43
click at [686, 490] on button "Contanti" at bounding box center [665, 475] width 105 height 34
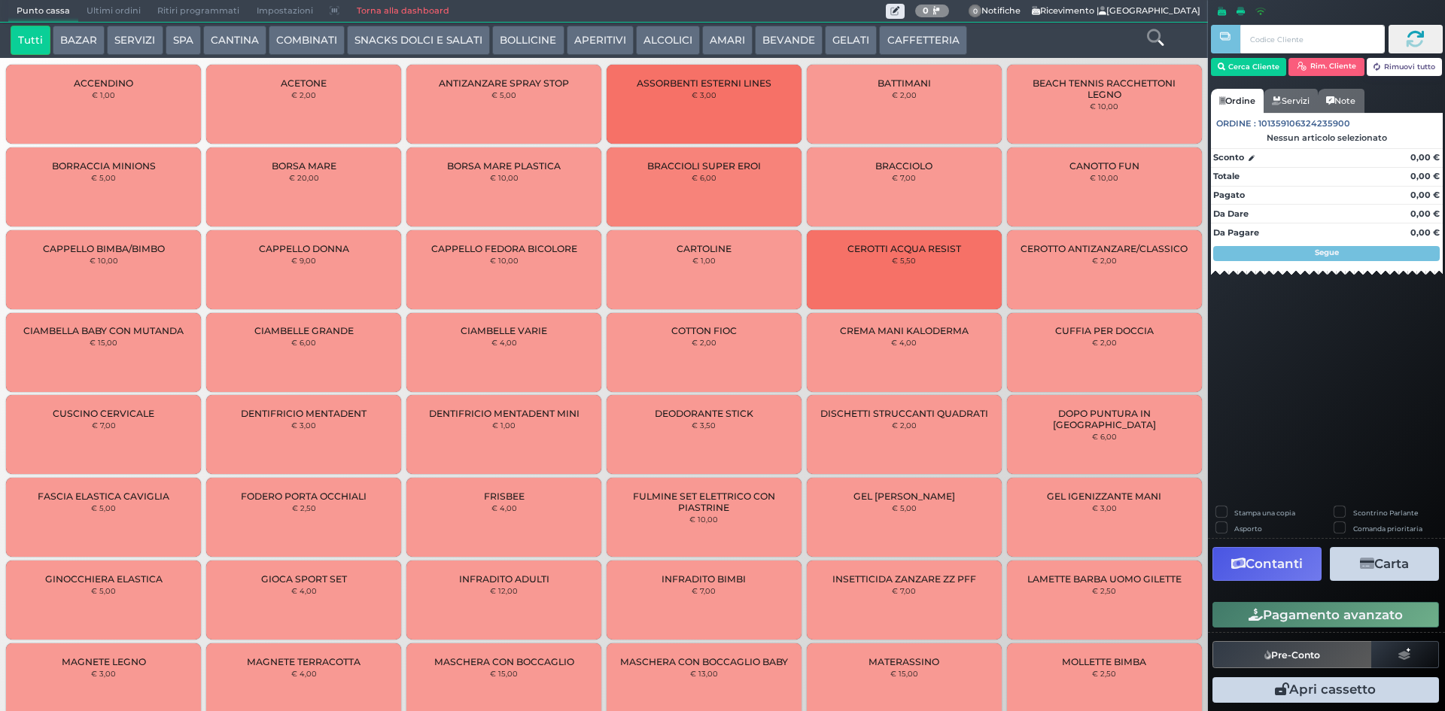
click at [114, 20] on span "Ultimi ordini" at bounding box center [113, 11] width 71 height 21
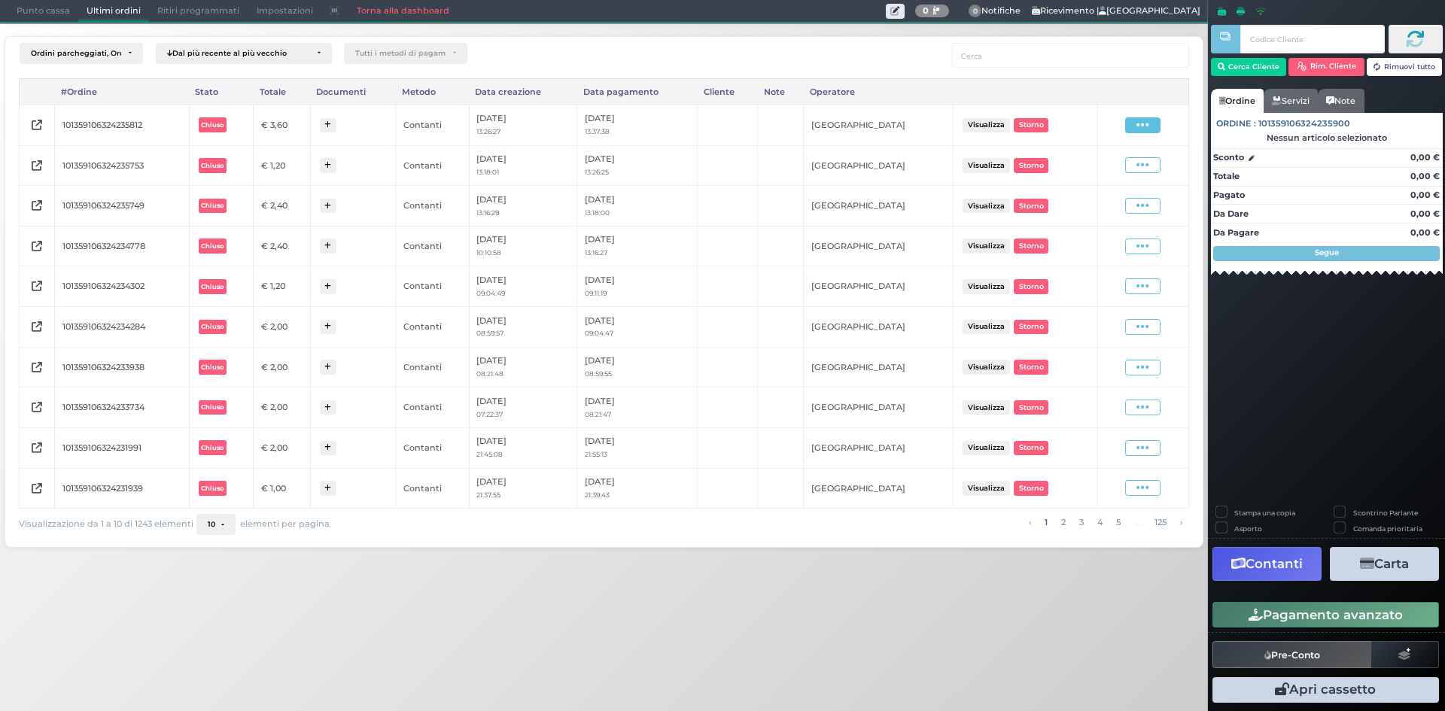
click at [1136, 130] on span at bounding box center [1142, 125] width 35 height 16
click at [1104, 161] on span "Ristampa Pre-Conto" at bounding box center [1106, 169] width 62 height 26
click at [32, 8] on span "Punto cassa" at bounding box center [43, 11] width 70 height 21
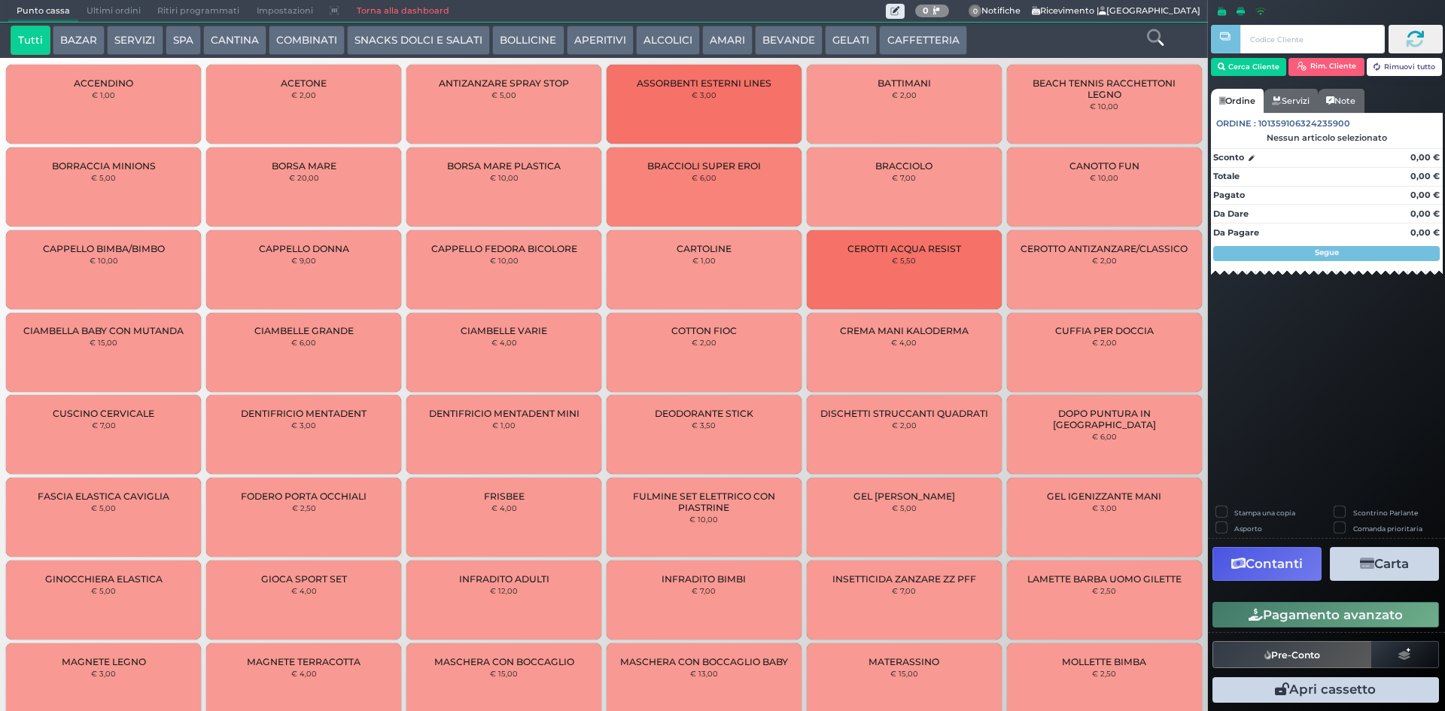
click at [887, 41] on button "CAFFETTERIA" at bounding box center [922, 41] width 87 height 30
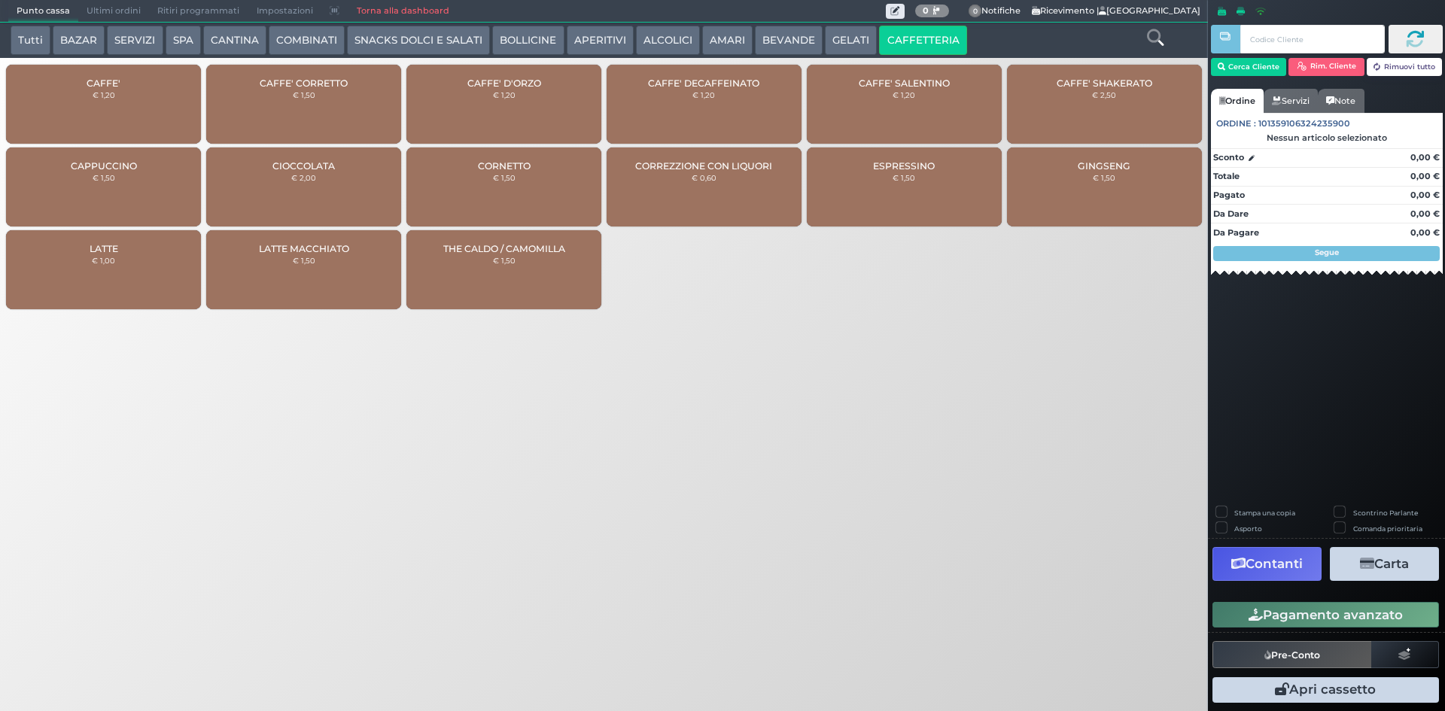
click at [181, 127] on div "CAFFE' € 1,20" at bounding box center [103, 104] width 195 height 79
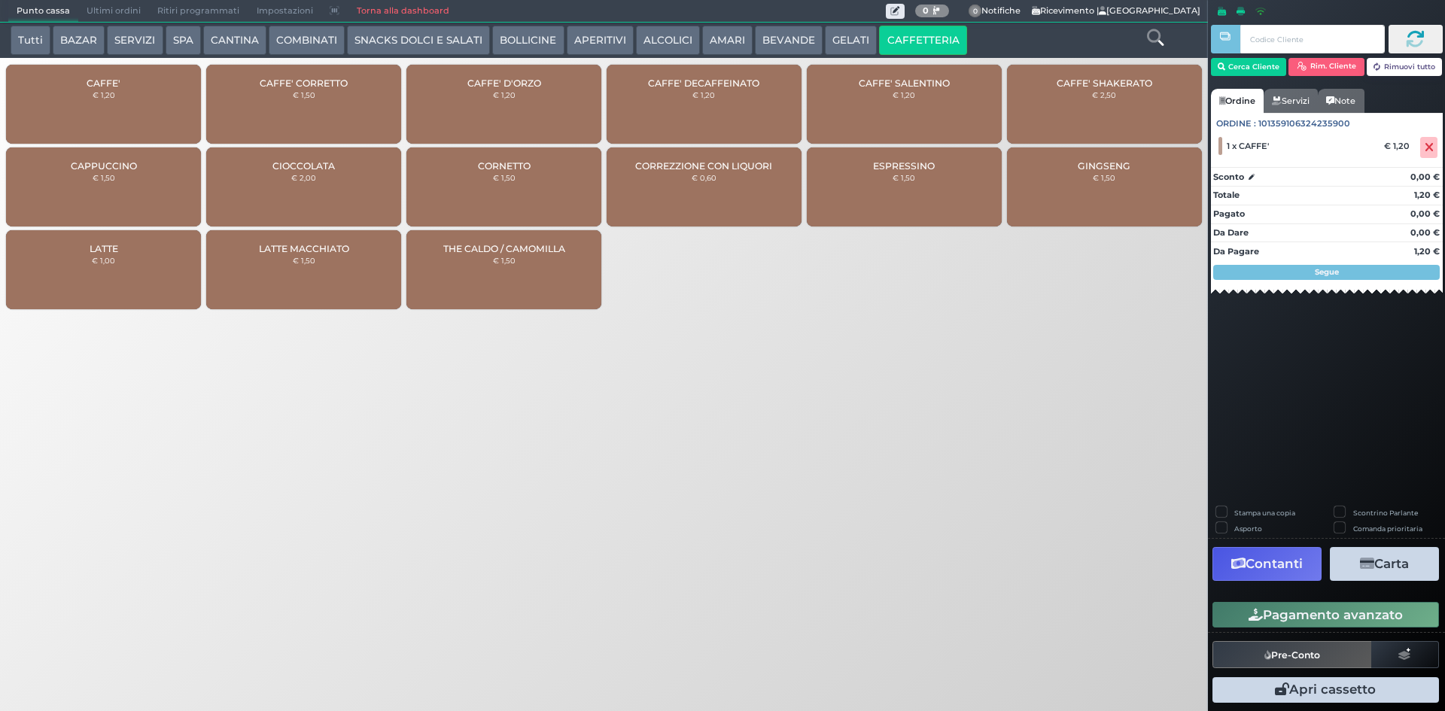
click at [1258, 613] on icon "button" at bounding box center [1256, 615] width 14 height 13
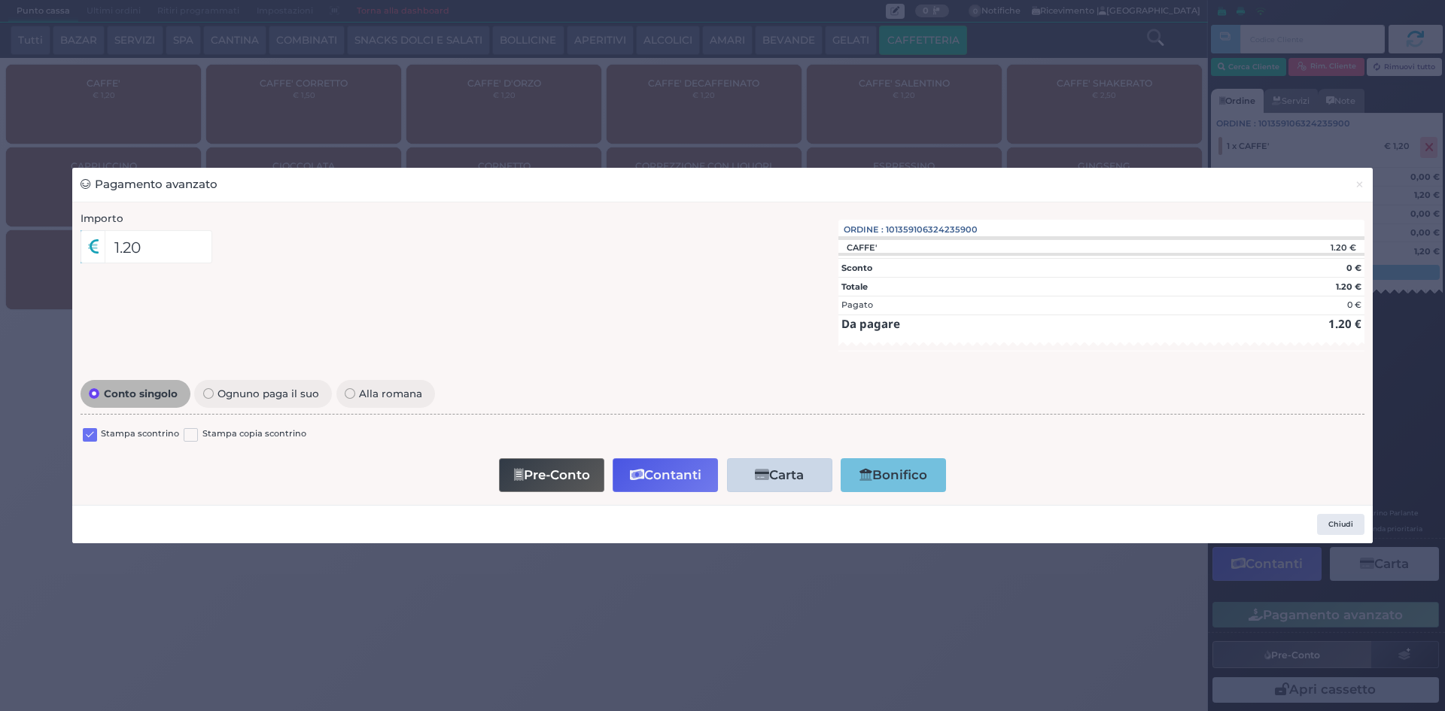
click at [86, 431] on label at bounding box center [90, 435] width 14 height 14
click at [0, 0] on input "checkbox" at bounding box center [0, 0] width 0 height 0
click at [651, 479] on button "Contanti" at bounding box center [665, 475] width 105 height 34
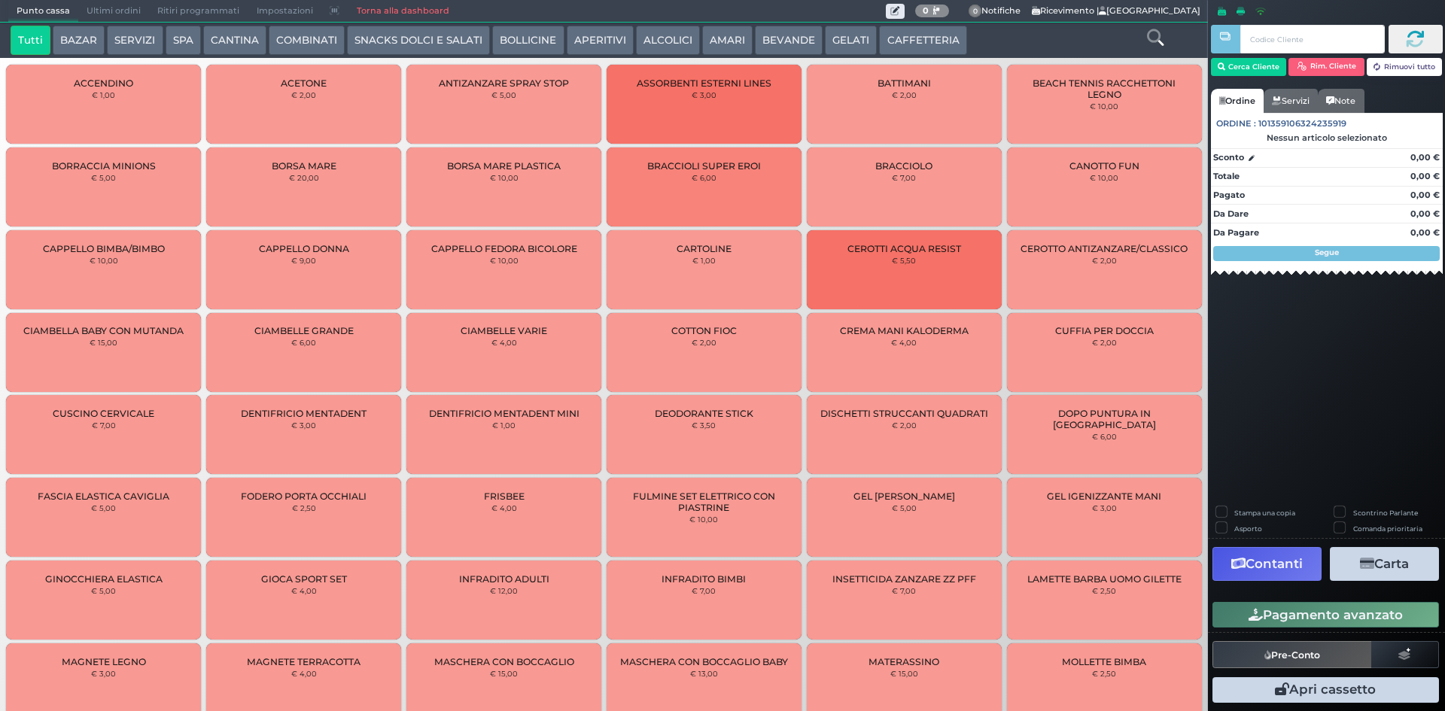
drag, startPoint x: 87, startPoint y: 6, endPoint x: 612, endPoint y: 147, distance: 543.1
click at [88, 7] on span "Ultimi ordini" at bounding box center [113, 11] width 71 height 21
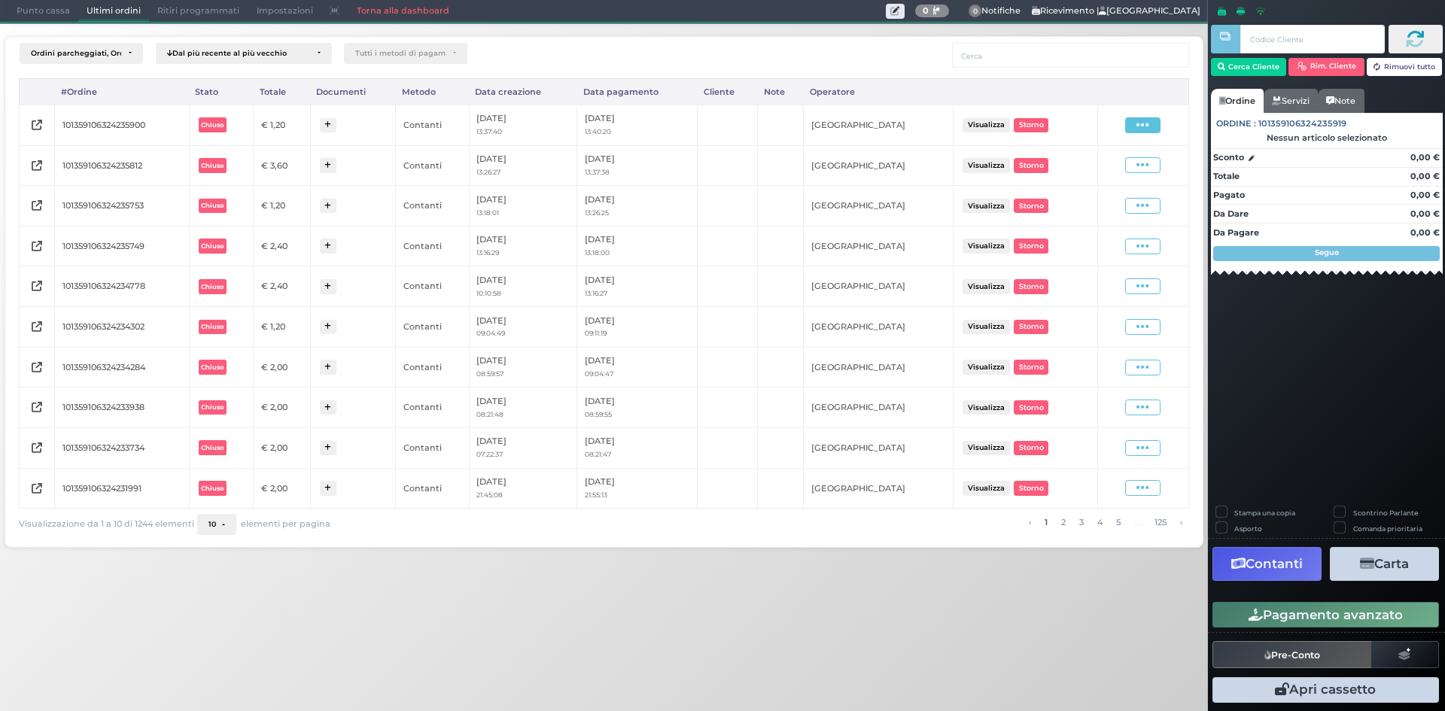
click at [1155, 128] on span at bounding box center [1142, 125] width 35 height 16
click at [1123, 165] on span "Ristampa Pre-Conto" at bounding box center [1106, 169] width 62 height 26
click at [41, 24] on div "Ordini parcheggiati, Ordini aperti, Ordini chiusi Dal più recente al più vecchi…" at bounding box center [604, 287] width 1224 height 528
click at [39, 14] on span "Punto cassa" at bounding box center [43, 11] width 70 height 21
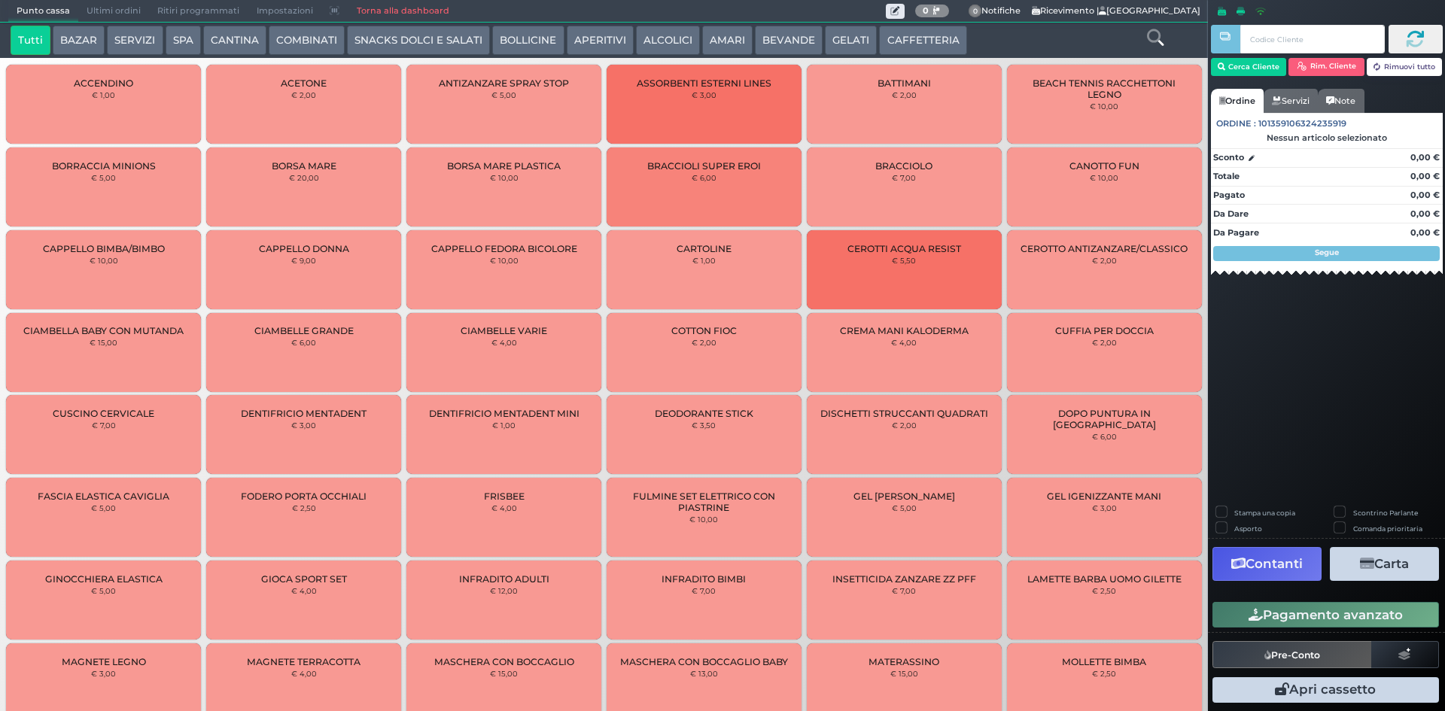
click at [920, 48] on button "CAFFETTERIA" at bounding box center [922, 41] width 87 height 30
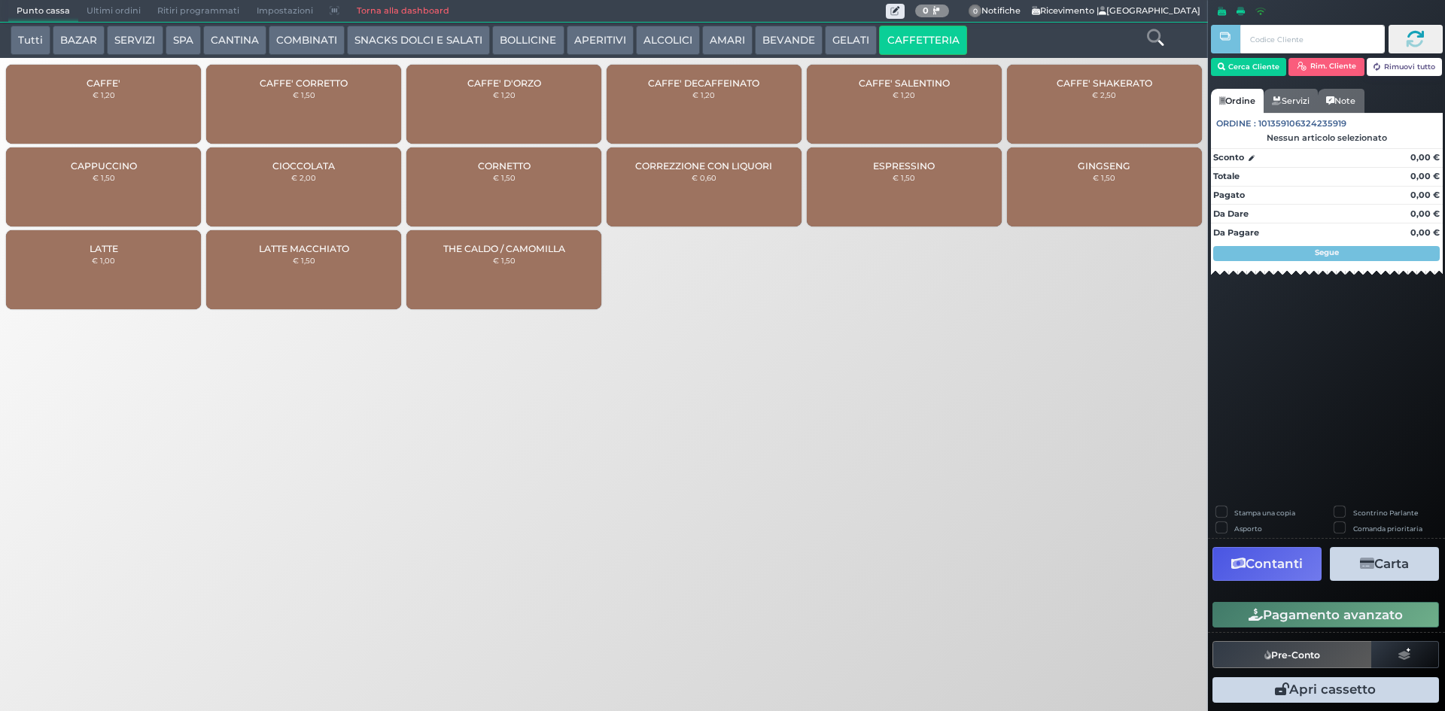
click at [64, 86] on div "CAFFE' € 1,20" at bounding box center [103, 104] width 195 height 79
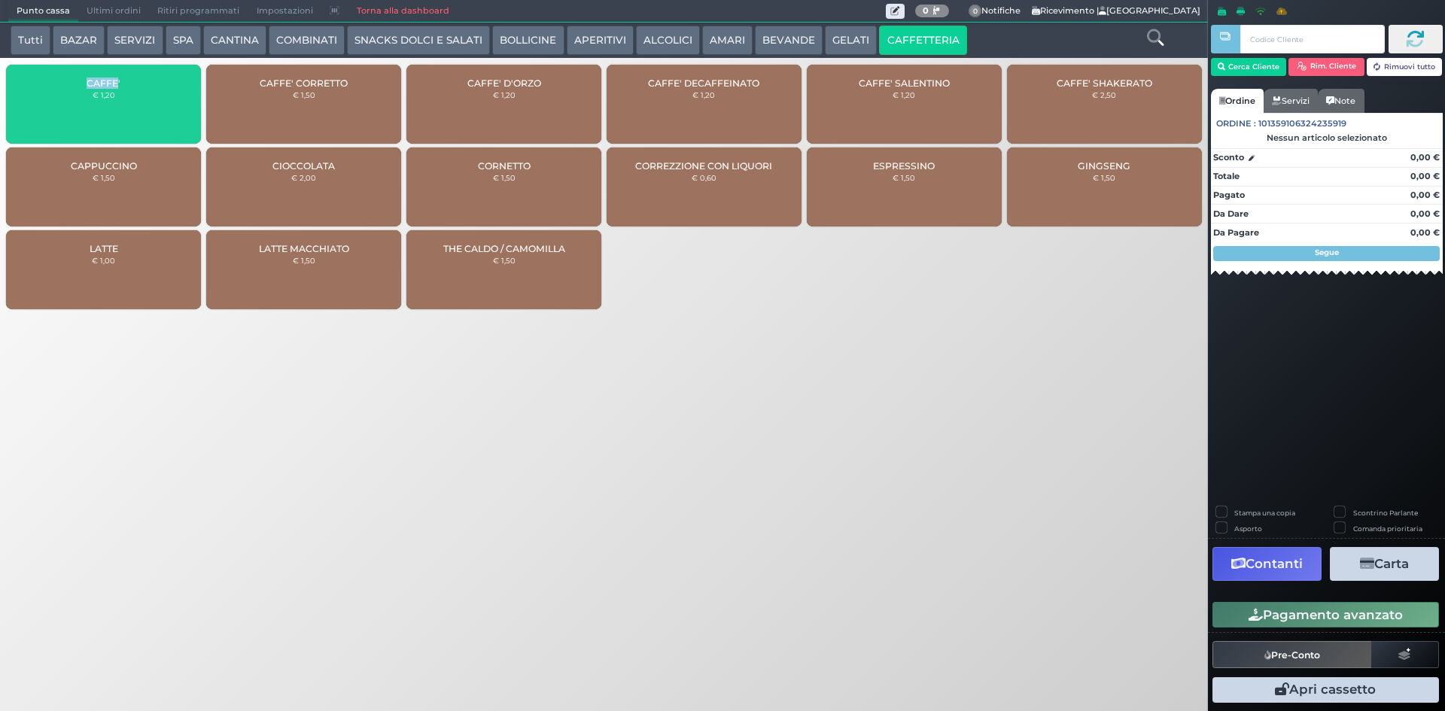
click at [64, 86] on div "CAFFE' € 1,20" at bounding box center [103, 104] width 195 height 79
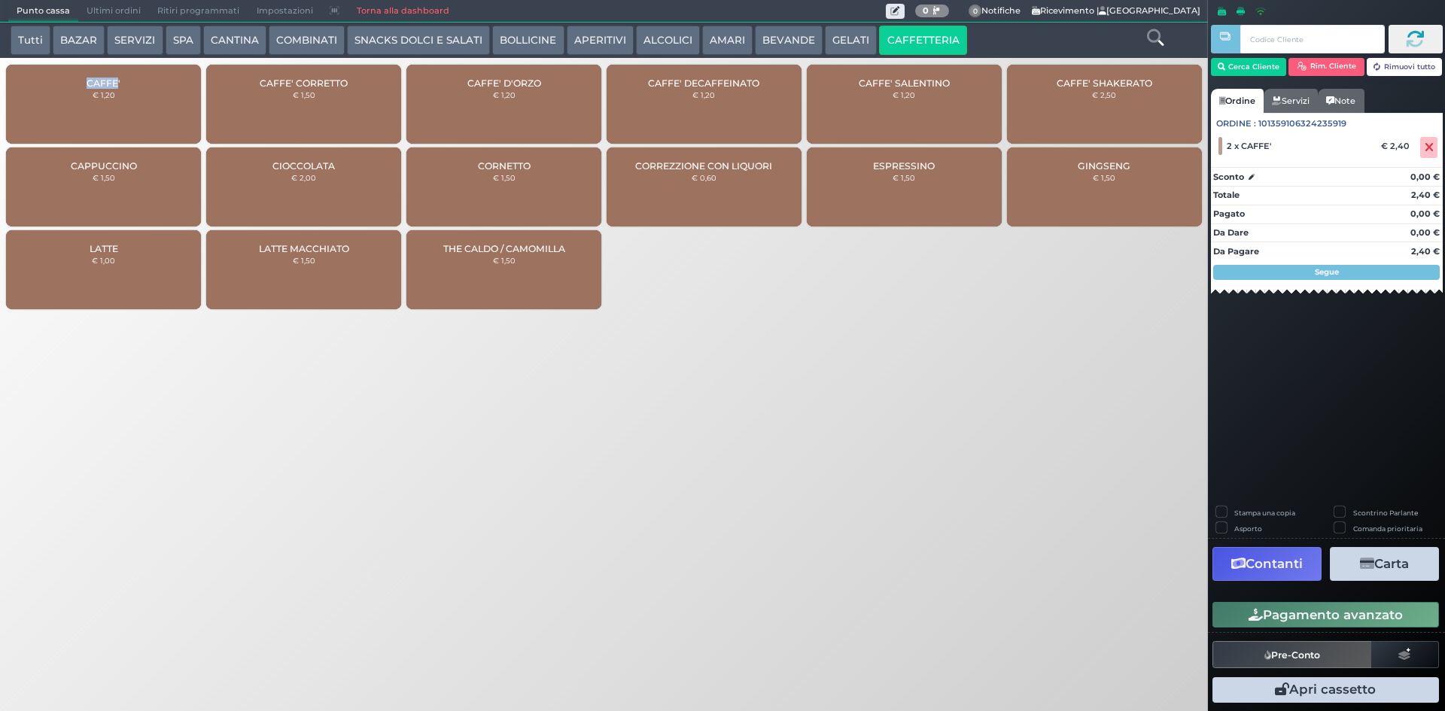
click at [1300, 607] on button "Pagamento avanzato" at bounding box center [1325, 615] width 227 height 26
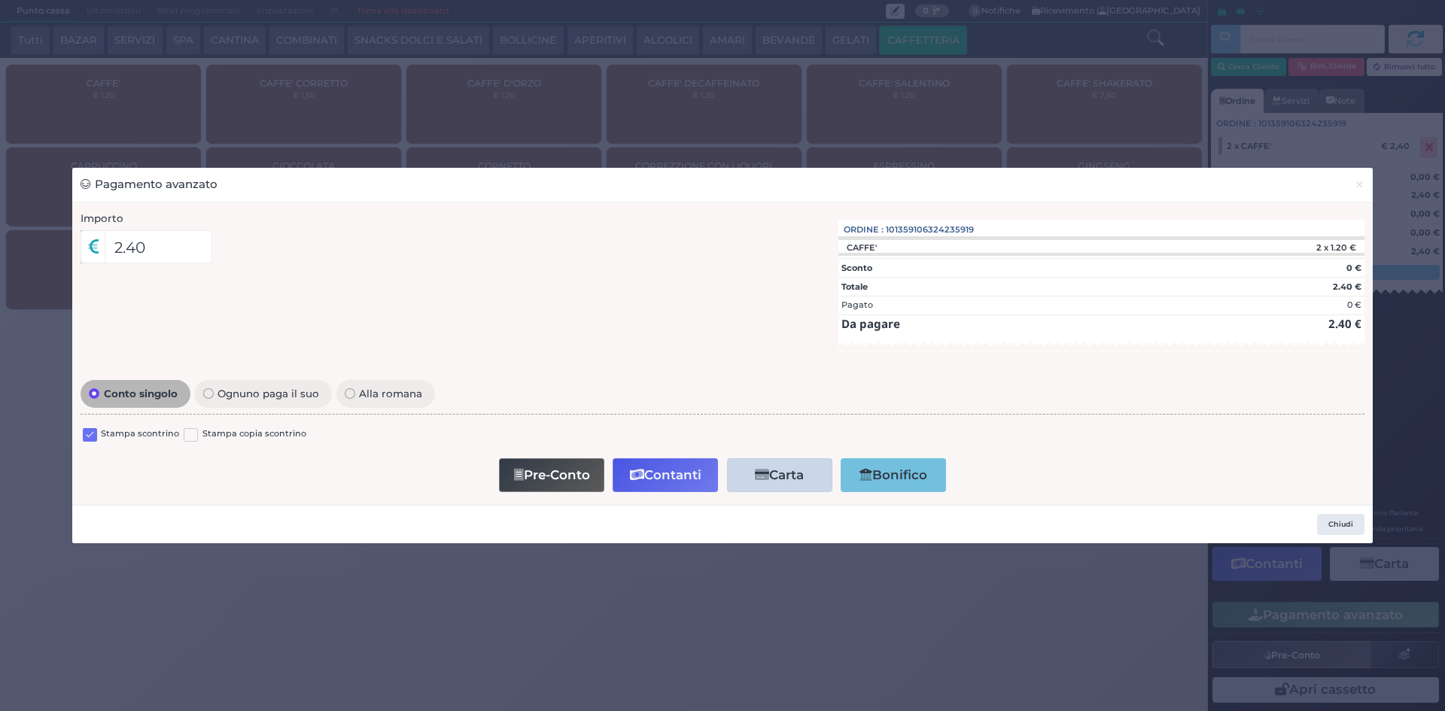
click at [84, 432] on label at bounding box center [90, 435] width 14 height 14
click at [0, 0] on input "checkbox" at bounding box center [0, 0] width 0 height 0
click at [692, 467] on button "Contanti" at bounding box center [665, 475] width 105 height 34
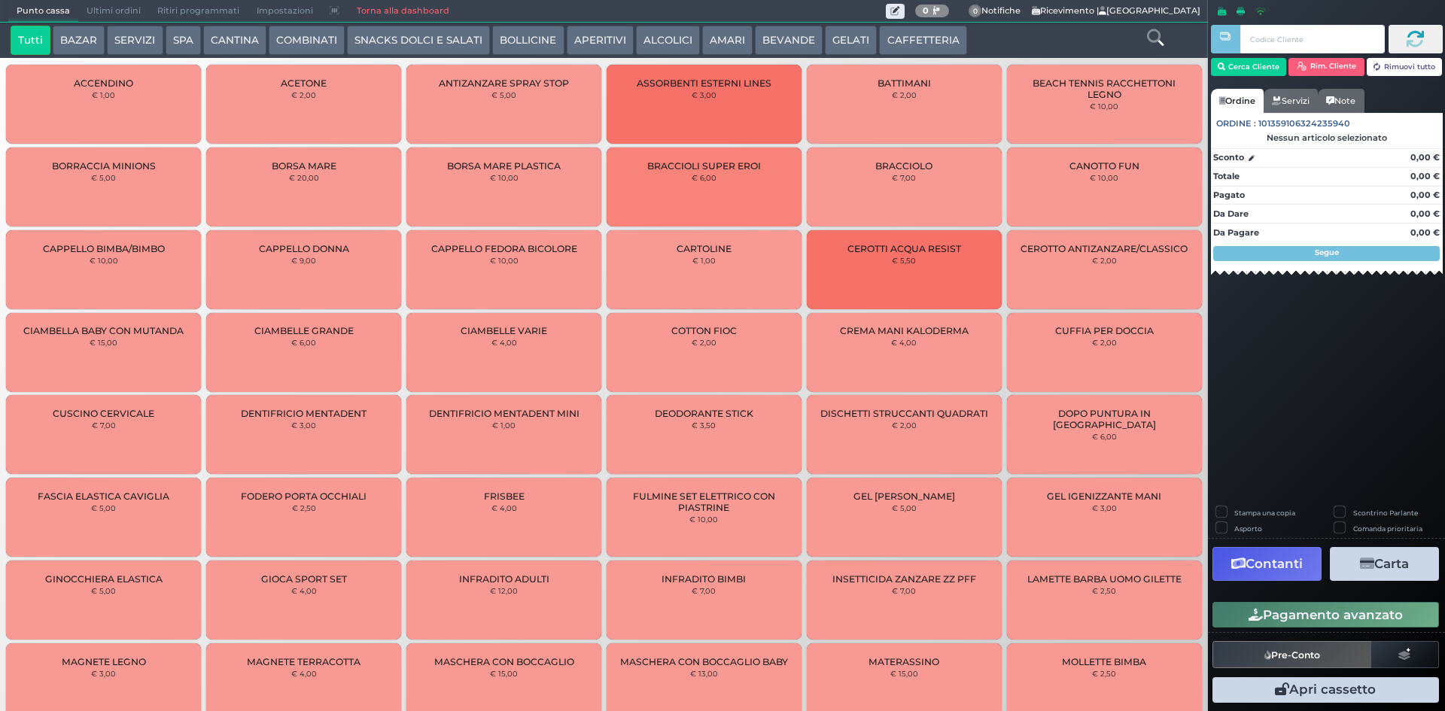
drag, startPoint x: 116, startPoint y: 9, endPoint x: 127, endPoint y: 11, distance: 11.5
click at [116, 9] on span "Ultimi ordini" at bounding box center [113, 11] width 71 height 21
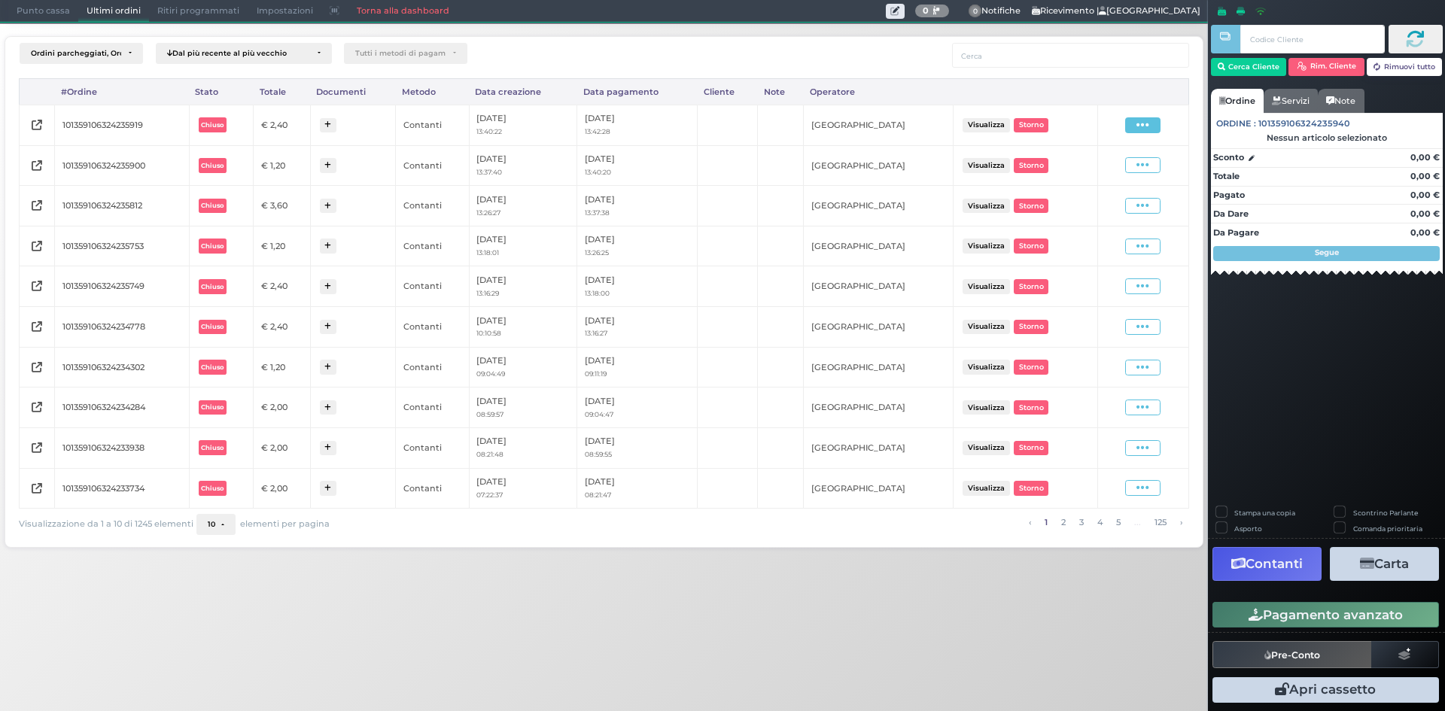
click at [1148, 120] on icon at bounding box center [1142, 125] width 13 height 14
click at [1135, 166] on span "Ristampa Pre-Conto" at bounding box center [1106, 169] width 62 height 26
click at [1136, 166] on span at bounding box center [1142, 165] width 35 height 16
click at [1110, 202] on span "Ristampa Pre-Conto" at bounding box center [1106, 209] width 62 height 26
click at [40, 5] on span "Punto cassa" at bounding box center [43, 11] width 70 height 21
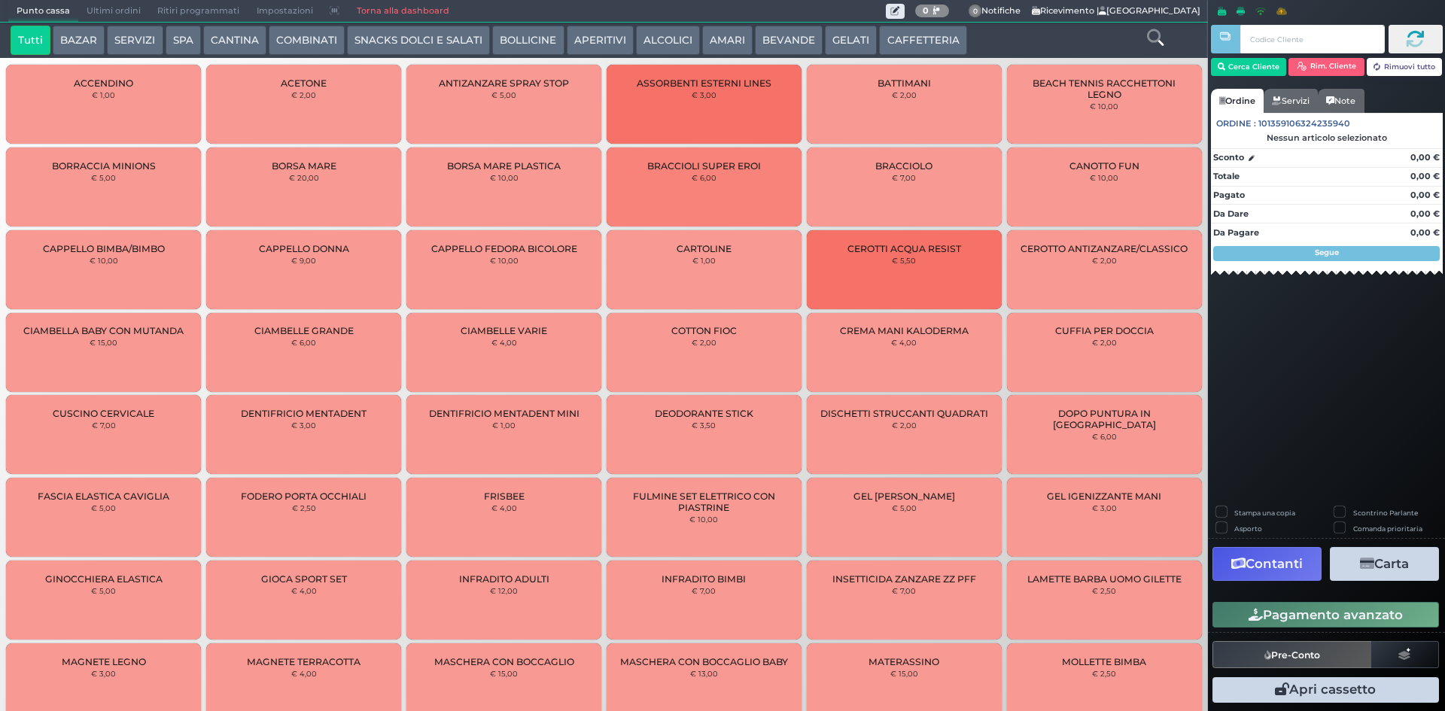
click at [942, 33] on button "CAFFETTERIA" at bounding box center [922, 41] width 87 height 30
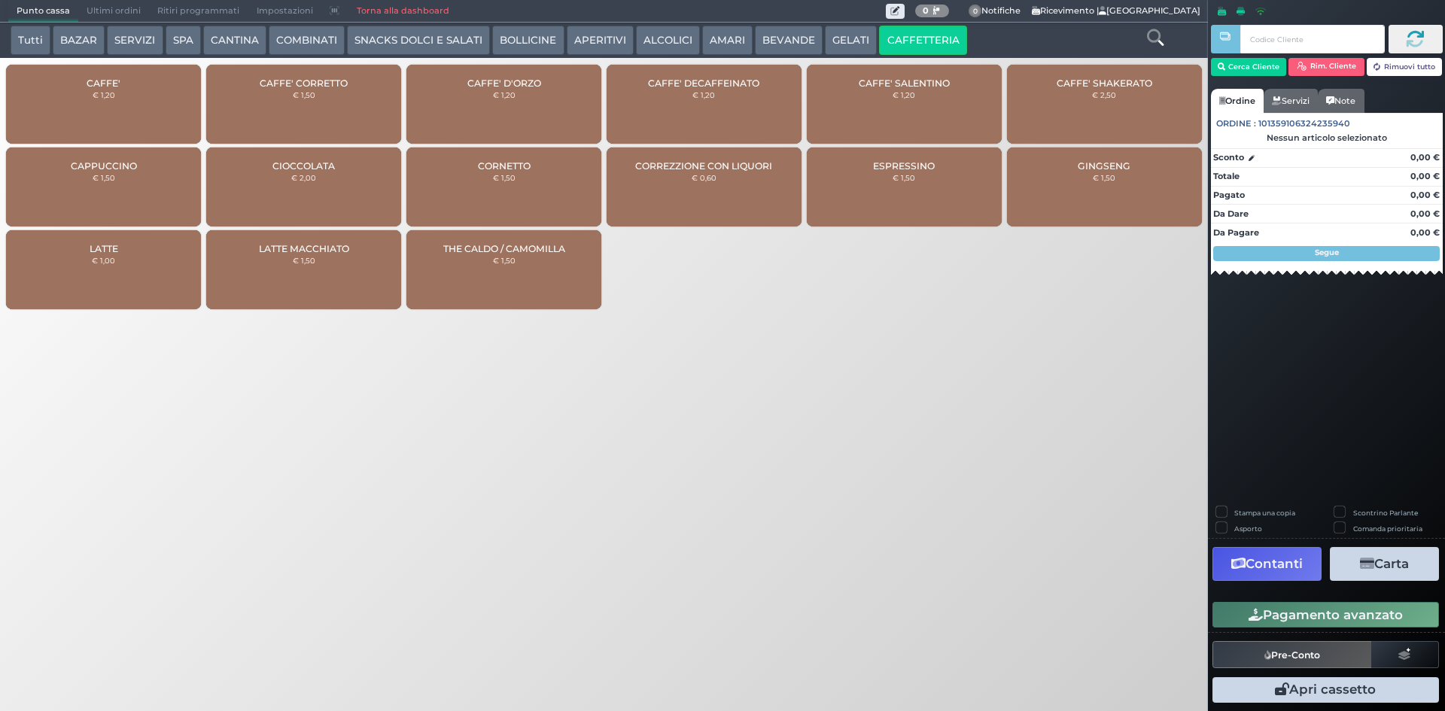
click at [105, 78] on span "CAFFE'" at bounding box center [104, 83] width 34 height 11
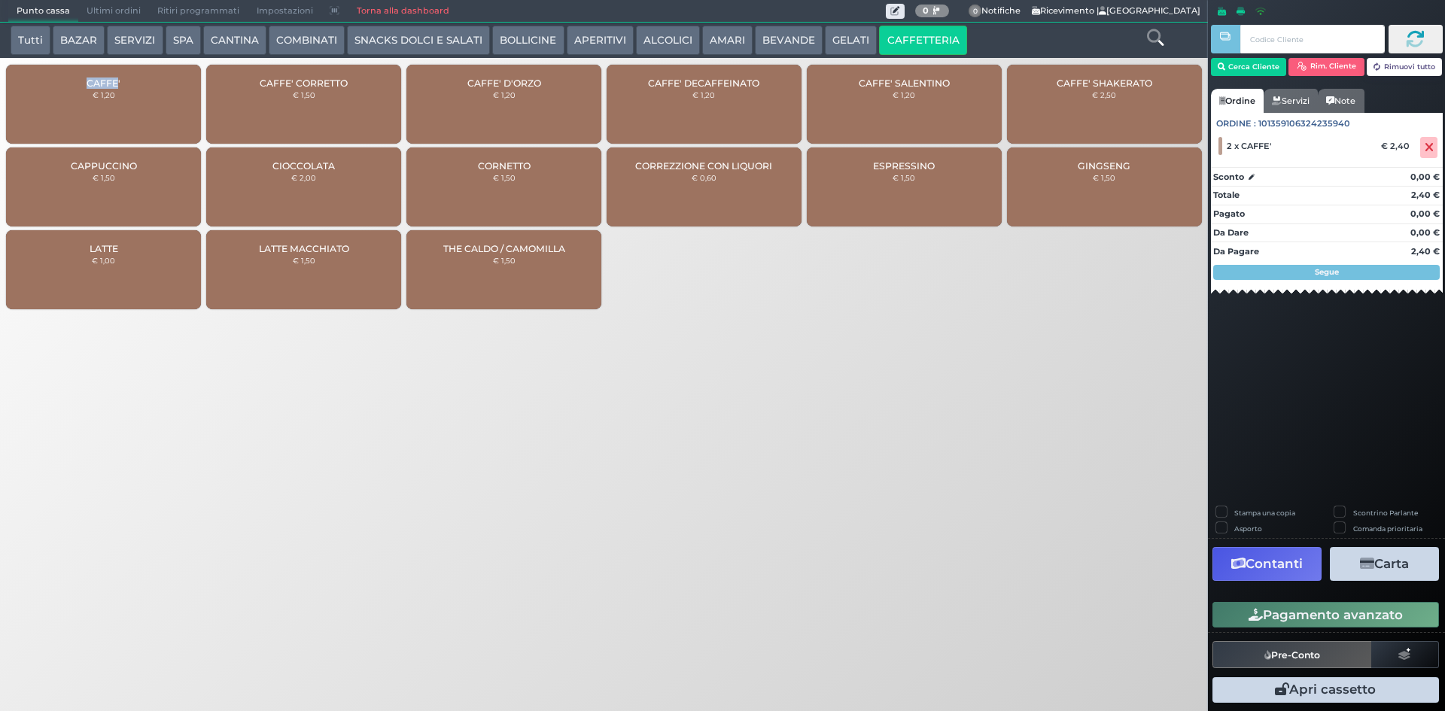
click at [1274, 606] on button "Pagamento avanzato" at bounding box center [1325, 615] width 227 height 26
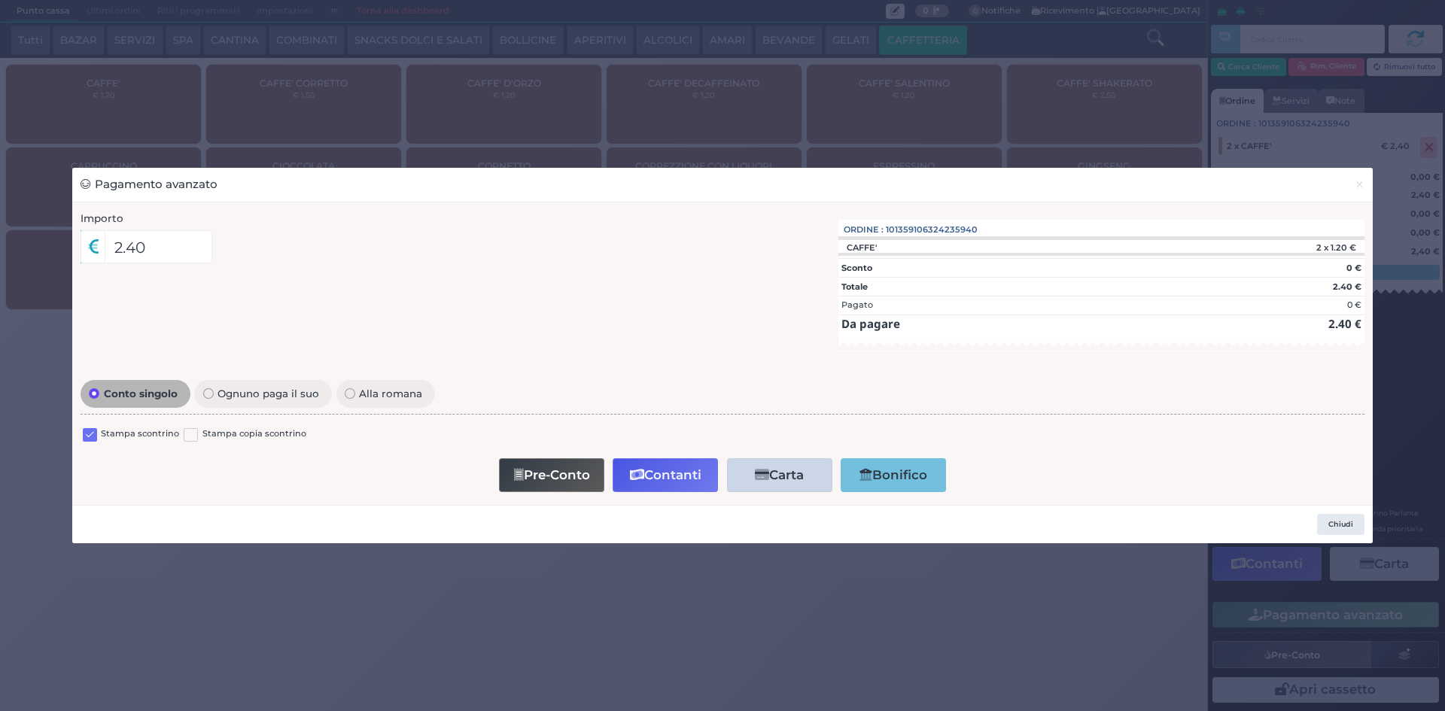
click at [86, 433] on label at bounding box center [90, 435] width 14 height 14
click at [0, 0] on input "checkbox" at bounding box center [0, 0] width 0 height 0
click at [680, 469] on button "Contanti" at bounding box center [665, 475] width 105 height 34
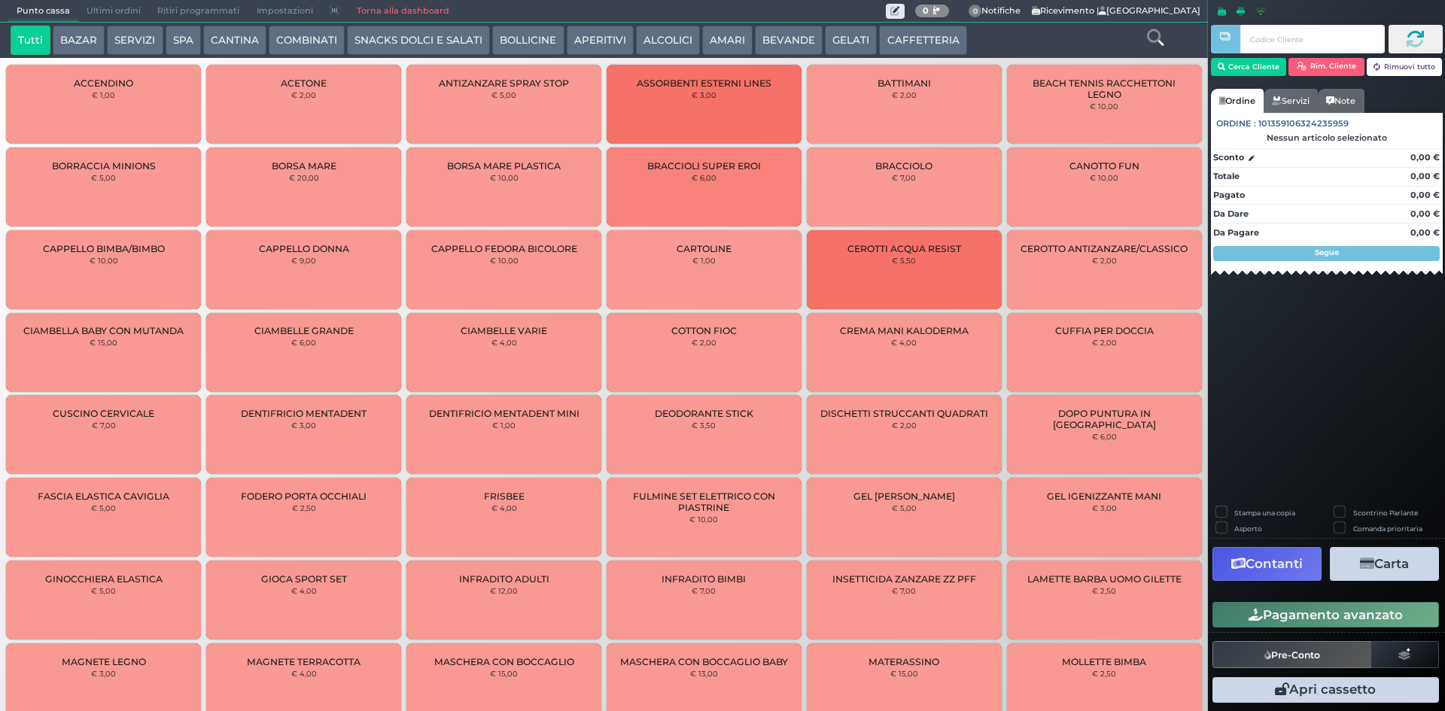
click at [90, 10] on span "Ultimi ordini" at bounding box center [113, 11] width 71 height 21
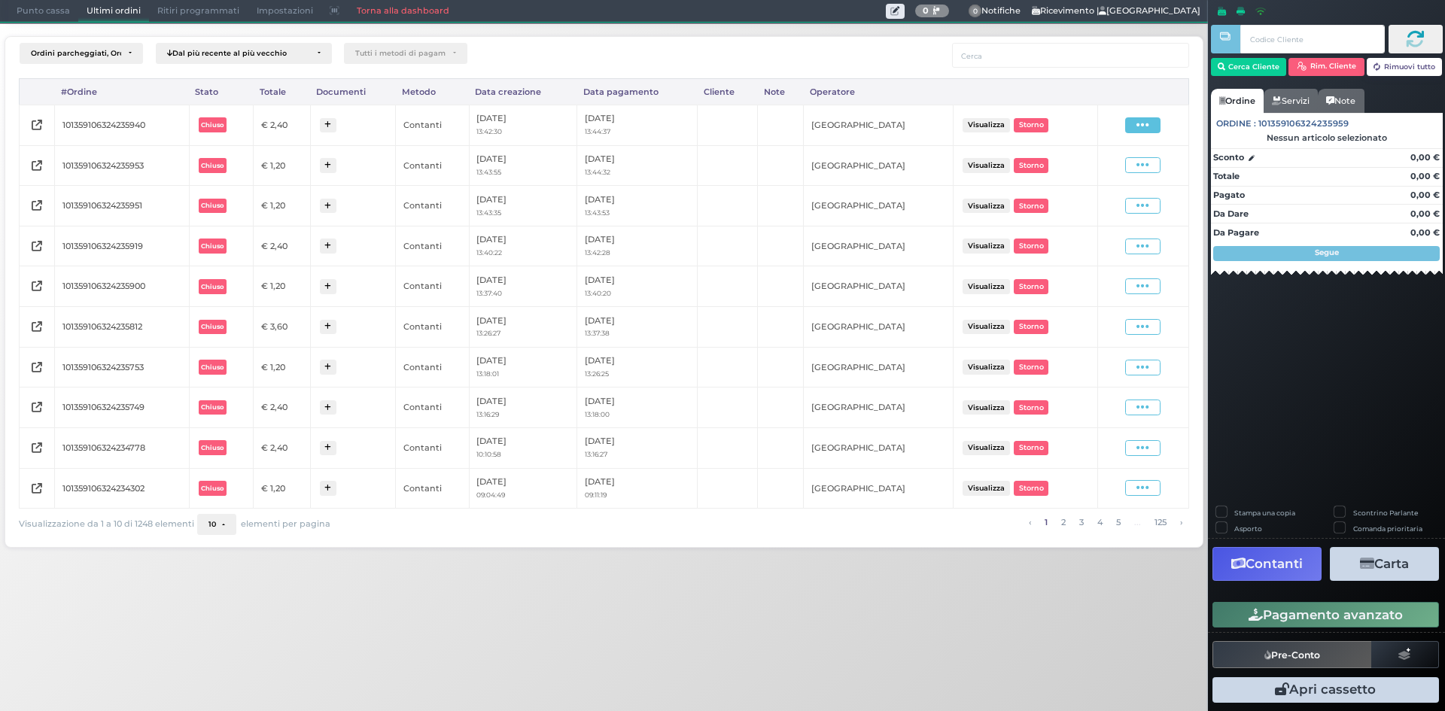
click at [1139, 123] on icon at bounding box center [1142, 125] width 13 height 14
click at [1118, 164] on span "Ristampa Pre-Conto" at bounding box center [1106, 169] width 62 height 26
click at [1157, 120] on span at bounding box center [1142, 125] width 35 height 16
click at [1097, 163] on span "Ristampa Pre-Conto" at bounding box center [1106, 169] width 62 height 26
click at [1148, 128] on icon at bounding box center [1142, 125] width 13 height 14
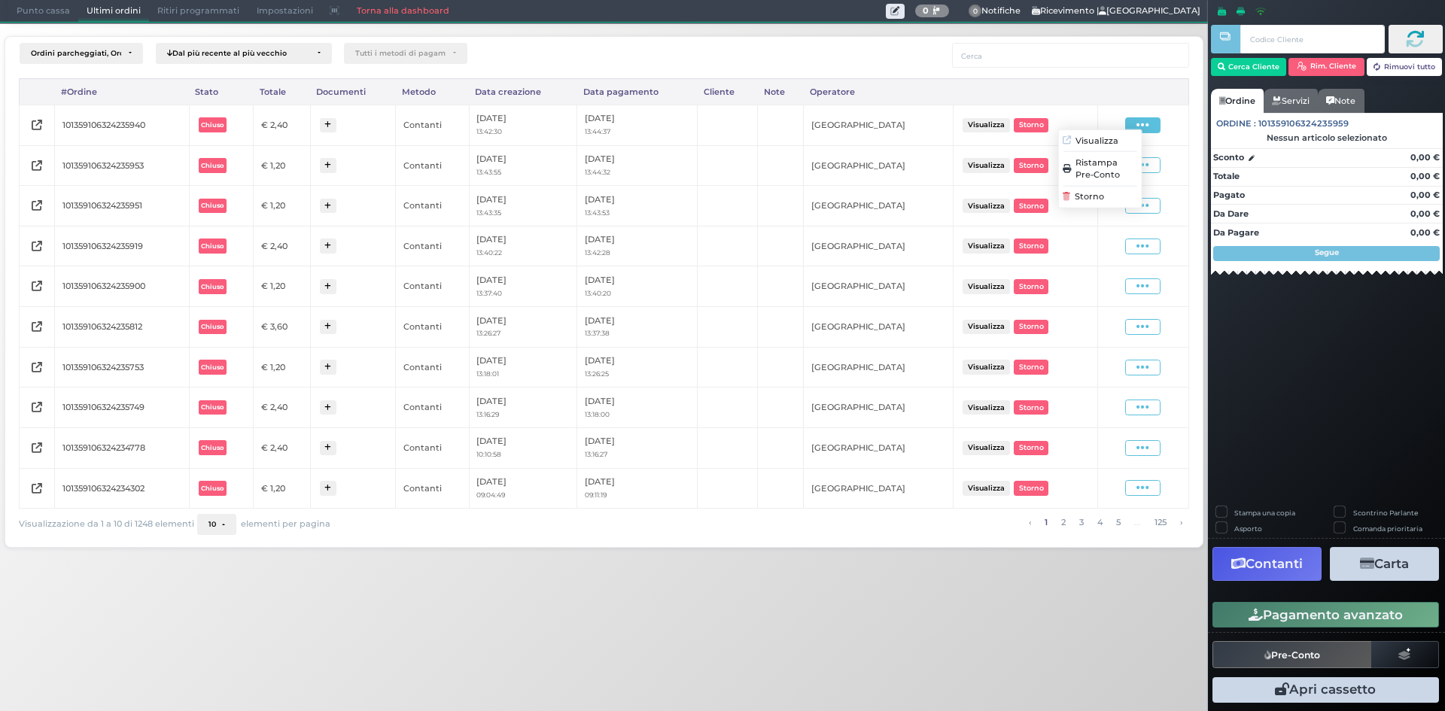
click at [1148, 127] on icon at bounding box center [1142, 125] width 13 height 14
click at [1123, 169] on span "Ristampa Pre-Conto" at bounding box center [1106, 169] width 62 height 26
click at [32, 19] on span "Punto cassa" at bounding box center [43, 11] width 70 height 21
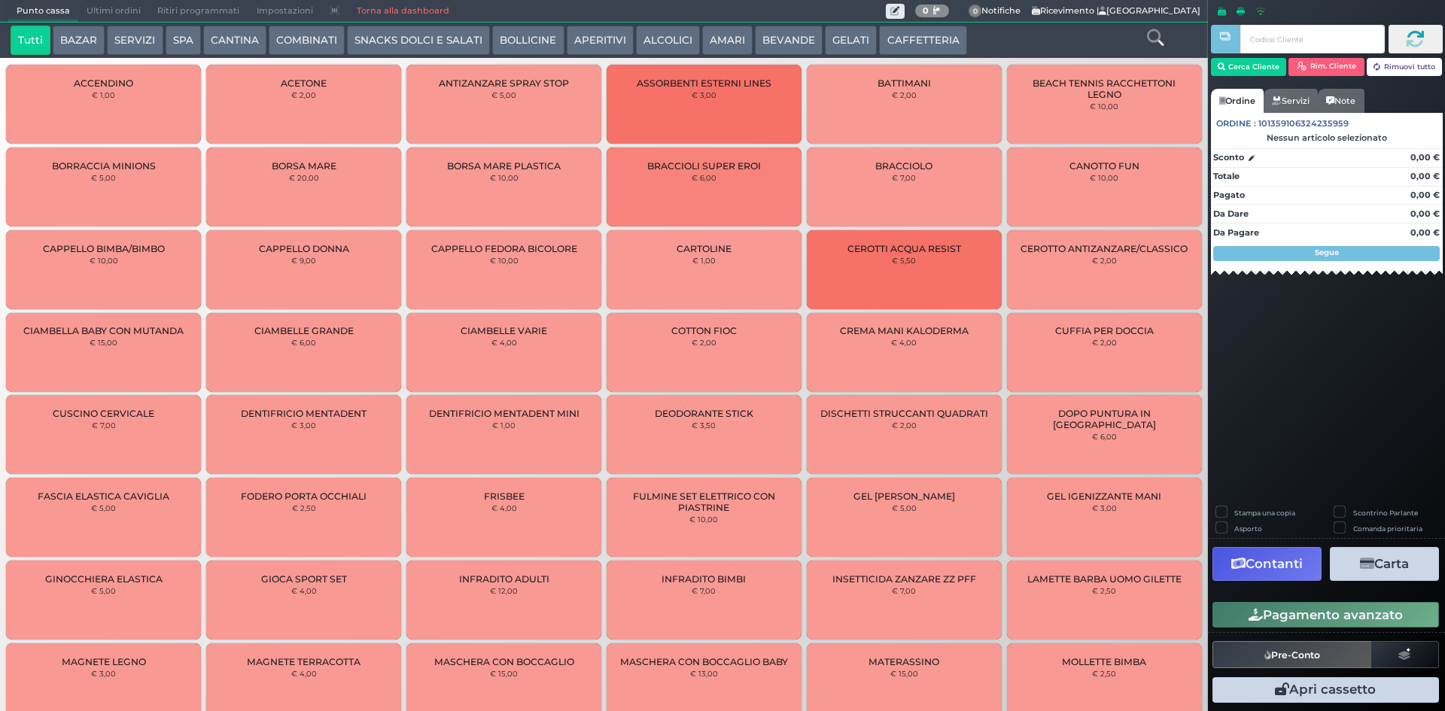
click at [923, 35] on button "CAFFETTERIA" at bounding box center [922, 41] width 87 height 30
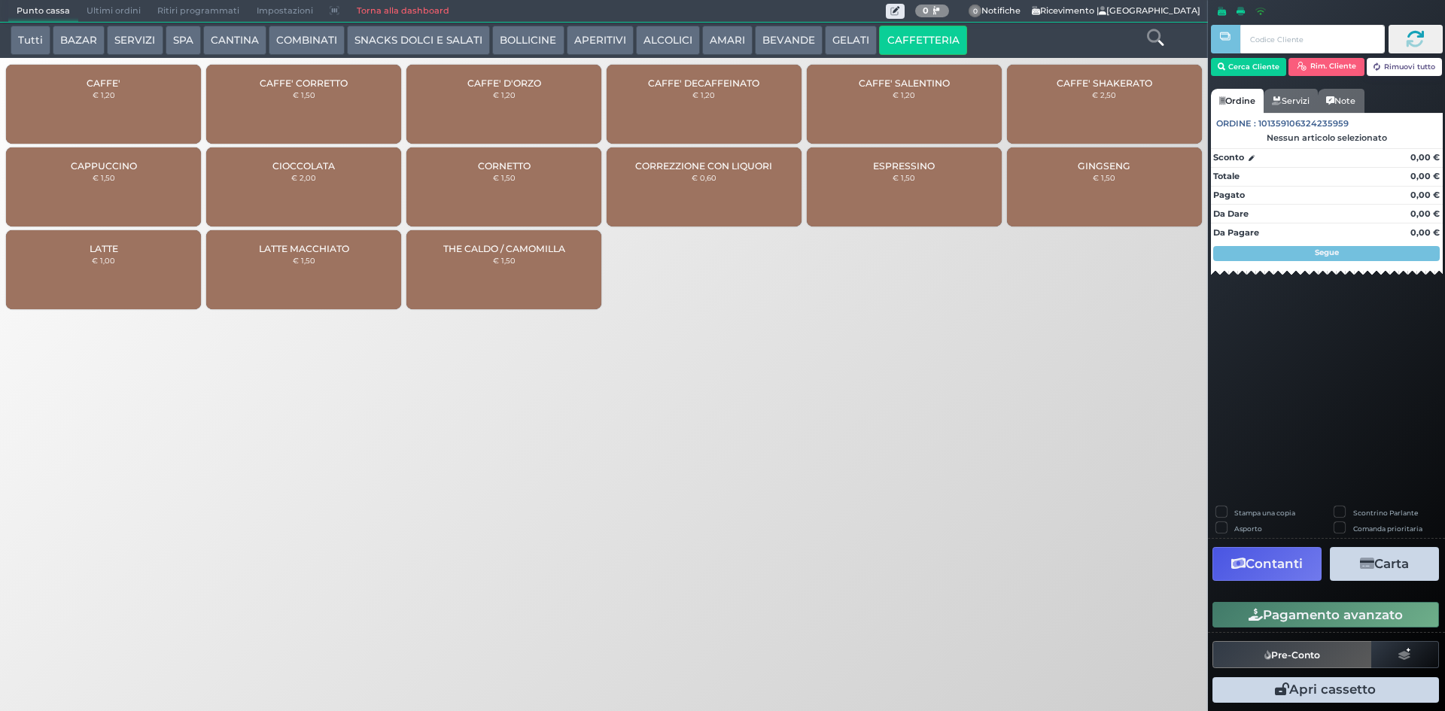
click at [78, 108] on div "CAFFE' € 1,20" at bounding box center [103, 104] width 195 height 79
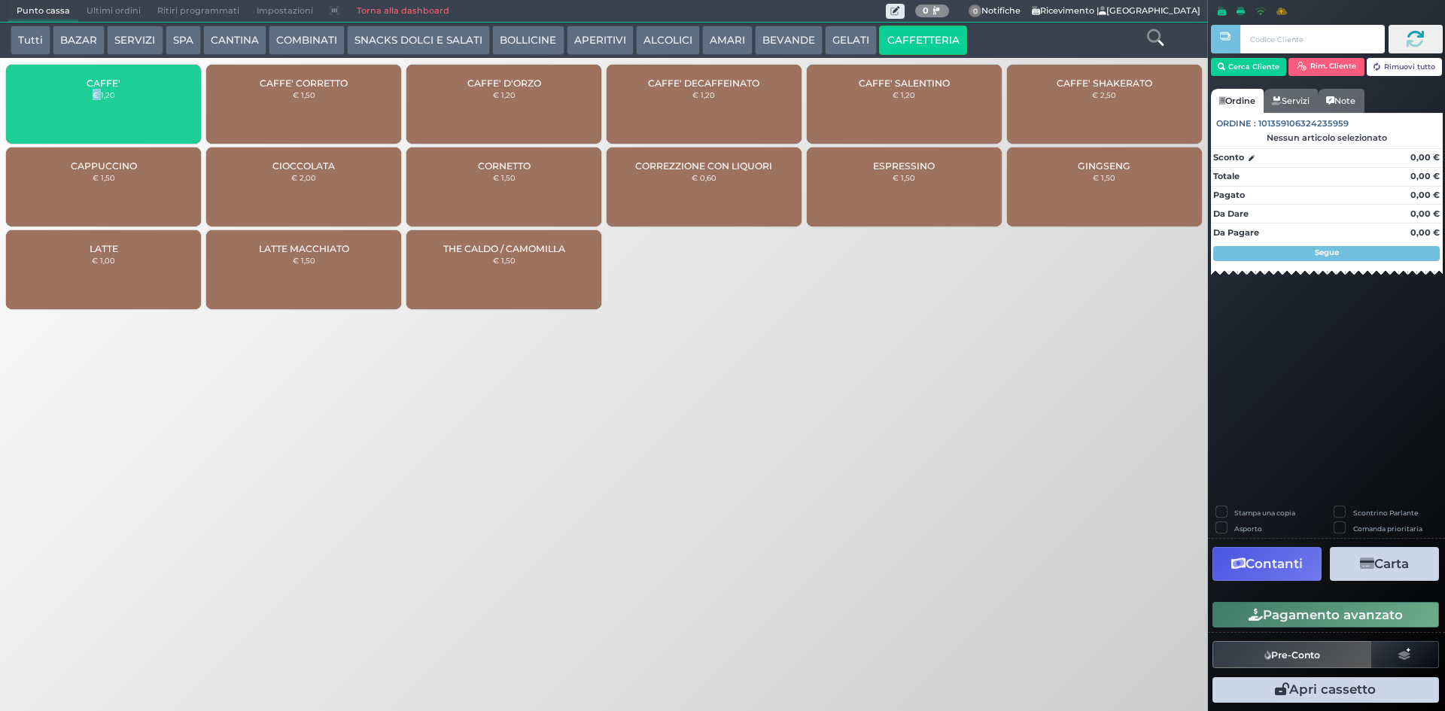
click at [78, 108] on div "CAFFE' € 1,20" at bounding box center [103, 104] width 195 height 79
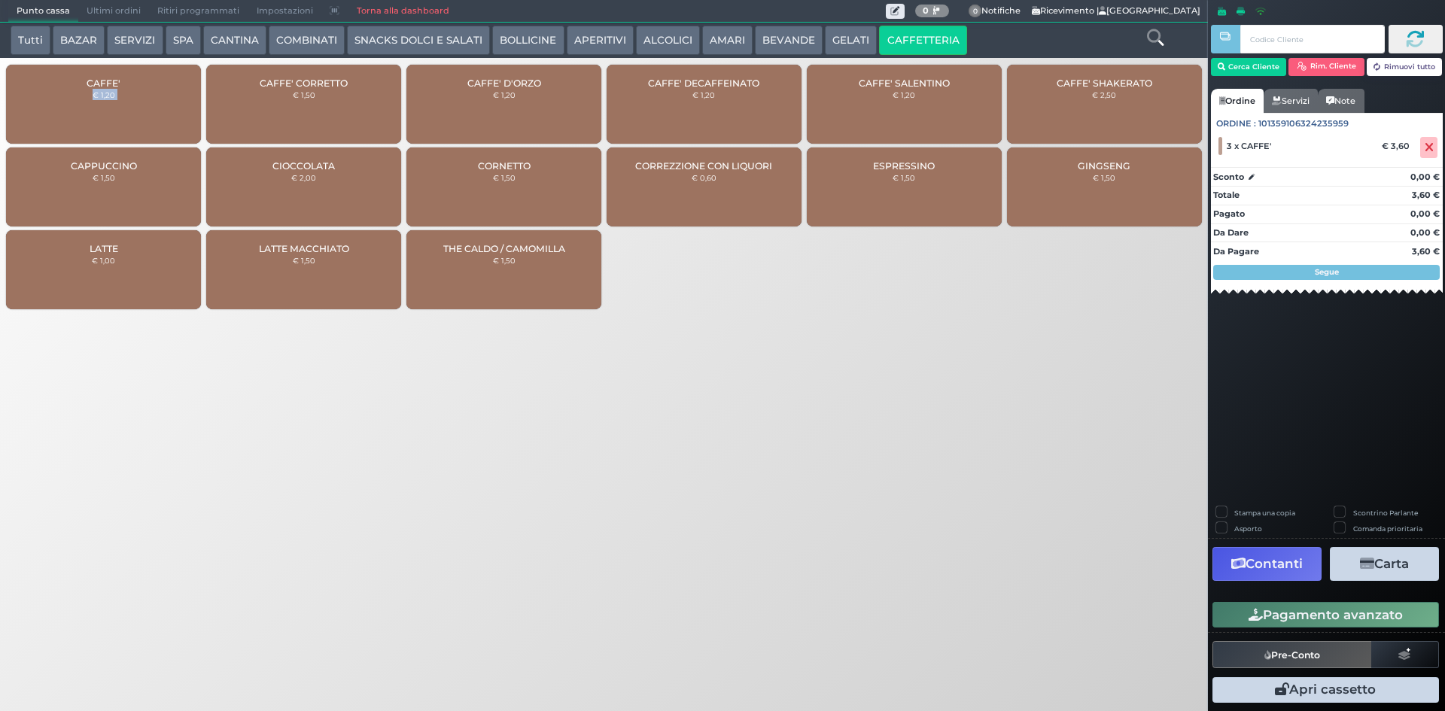
click at [1287, 622] on button "Pagamento avanzato" at bounding box center [1325, 615] width 227 height 26
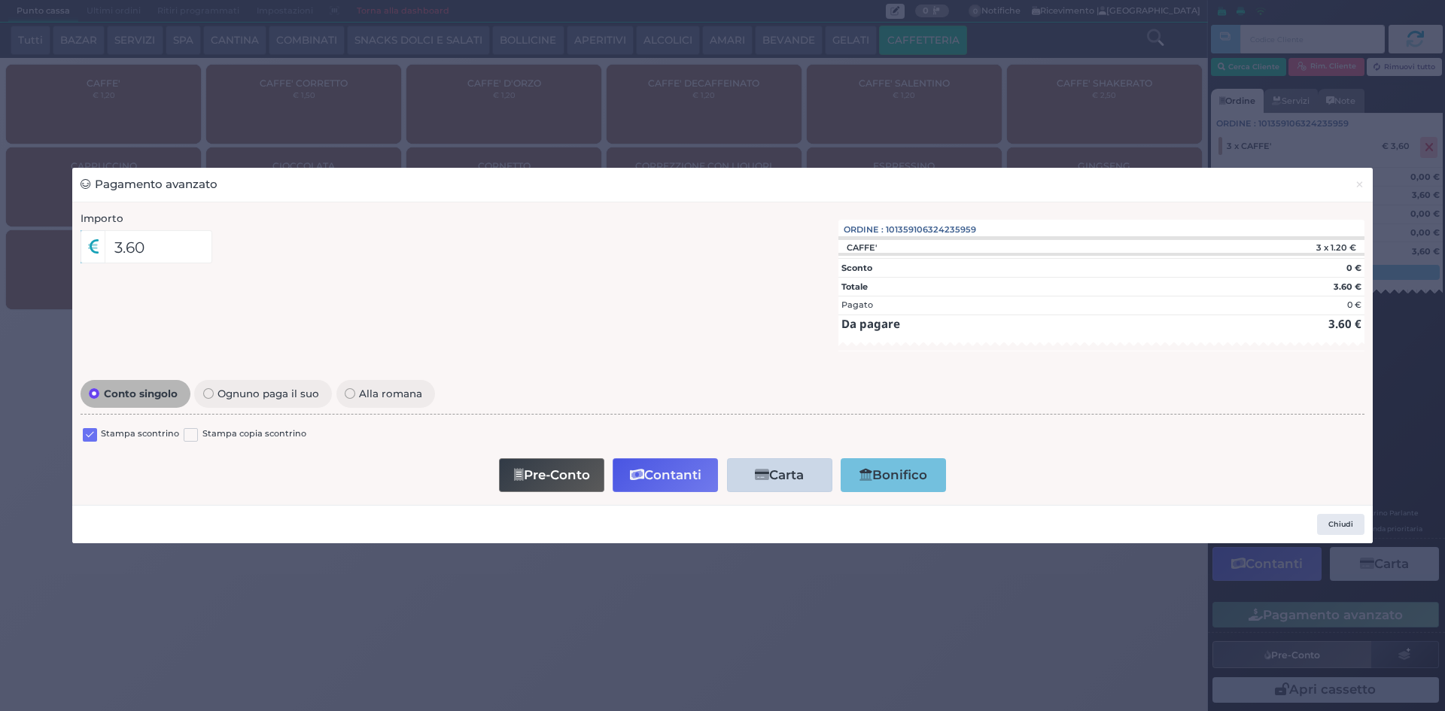
click at [91, 436] on label at bounding box center [90, 435] width 14 height 14
click at [0, 0] on input "checkbox" at bounding box center [0, 0] width 0 height 0
click at [676, 470] on button "Contanti" at bounding box center [665, 475] width 105 height 34
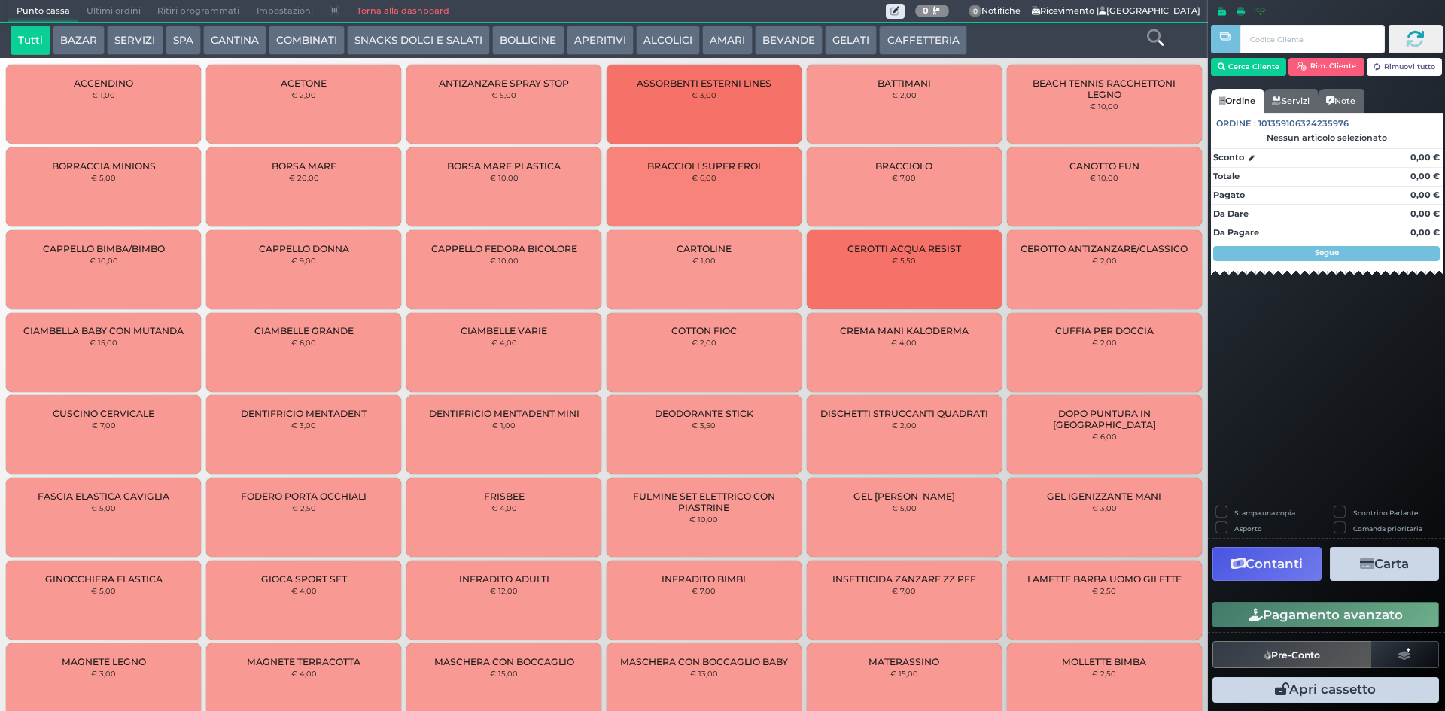
click at [922, 36] on button "CAFFETTERIA" at bounding box center [922, 41] width 87 height 30
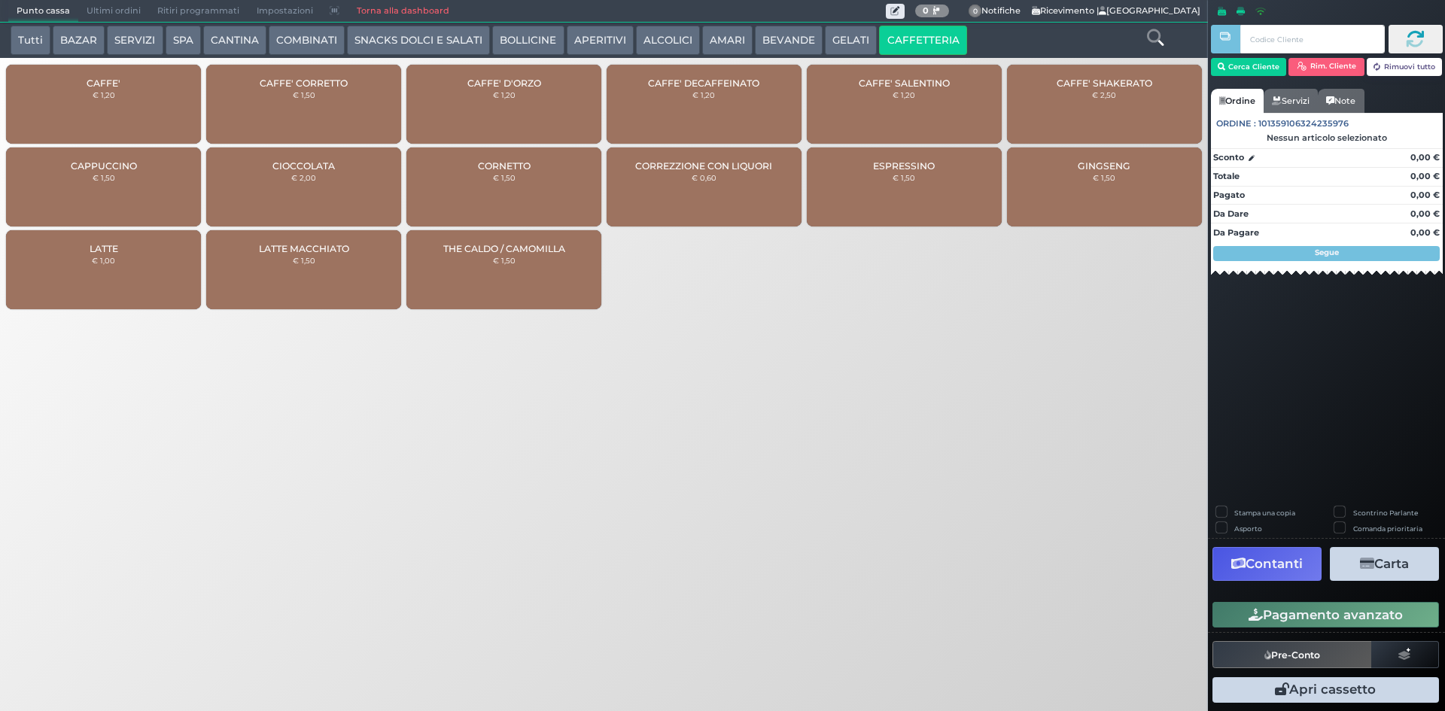
click at [68, 93] on div "CAFFE' € 1,20" at bounding box center [103, 104] width 195 height 79
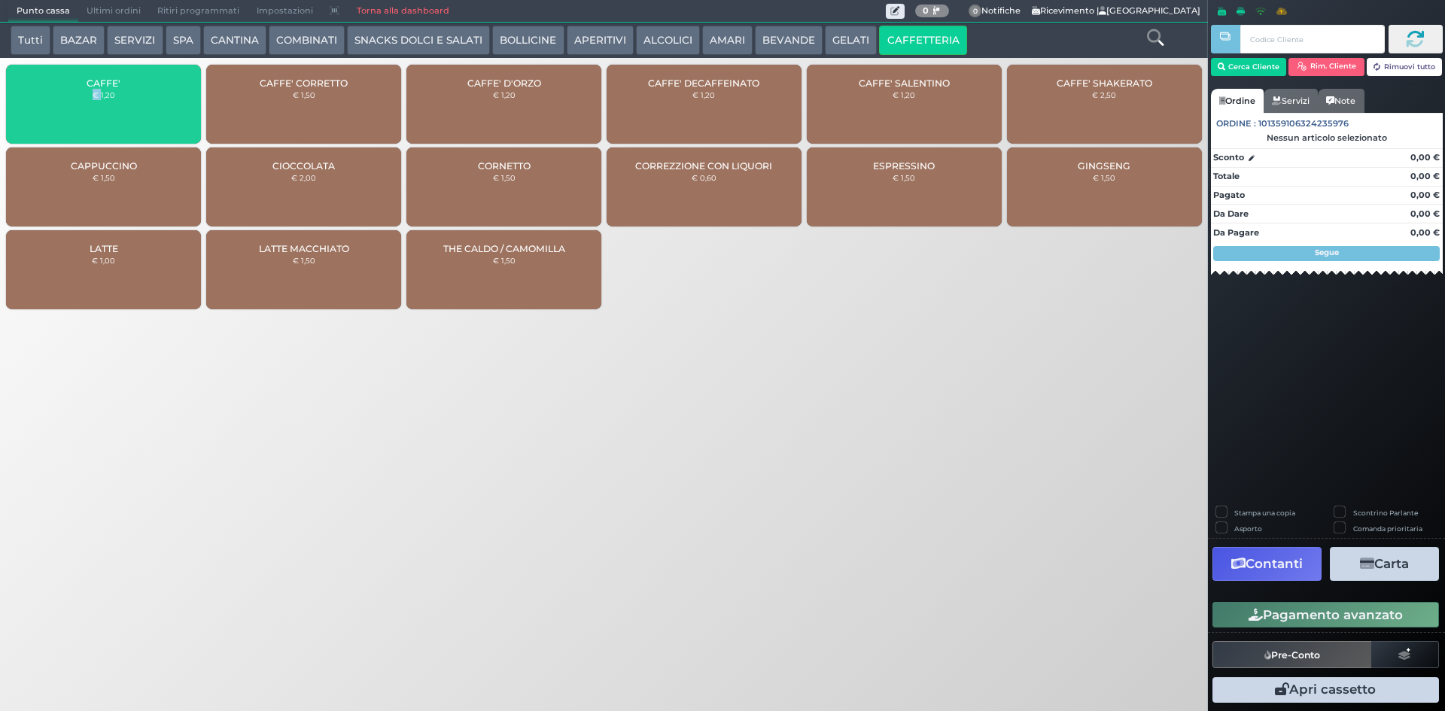
click at [68, 93] on div "CAFFE' € 1,20" at bounding box center [103, 104] width 195 height 79
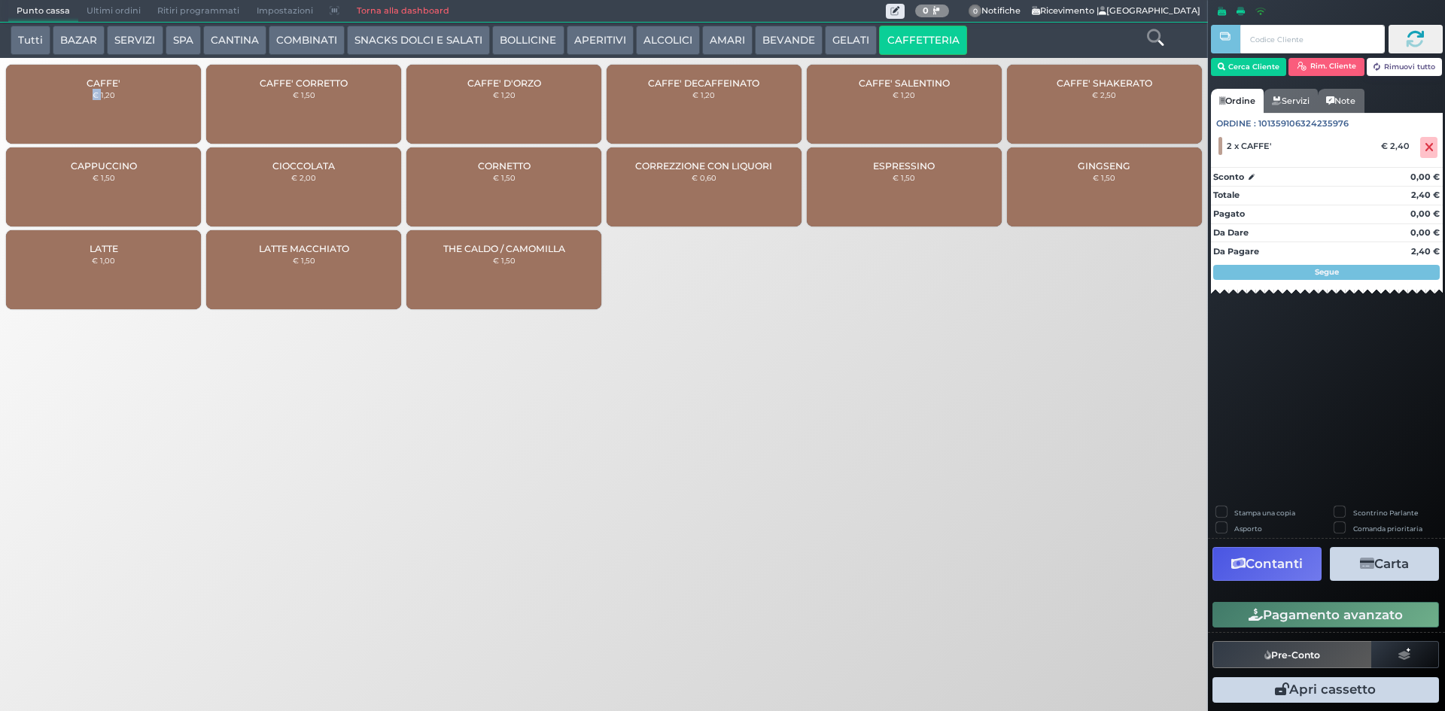
click at [1291, 604] on button "Pagamento avanzato" at bounding box center [1325, 615] width 227 height 26
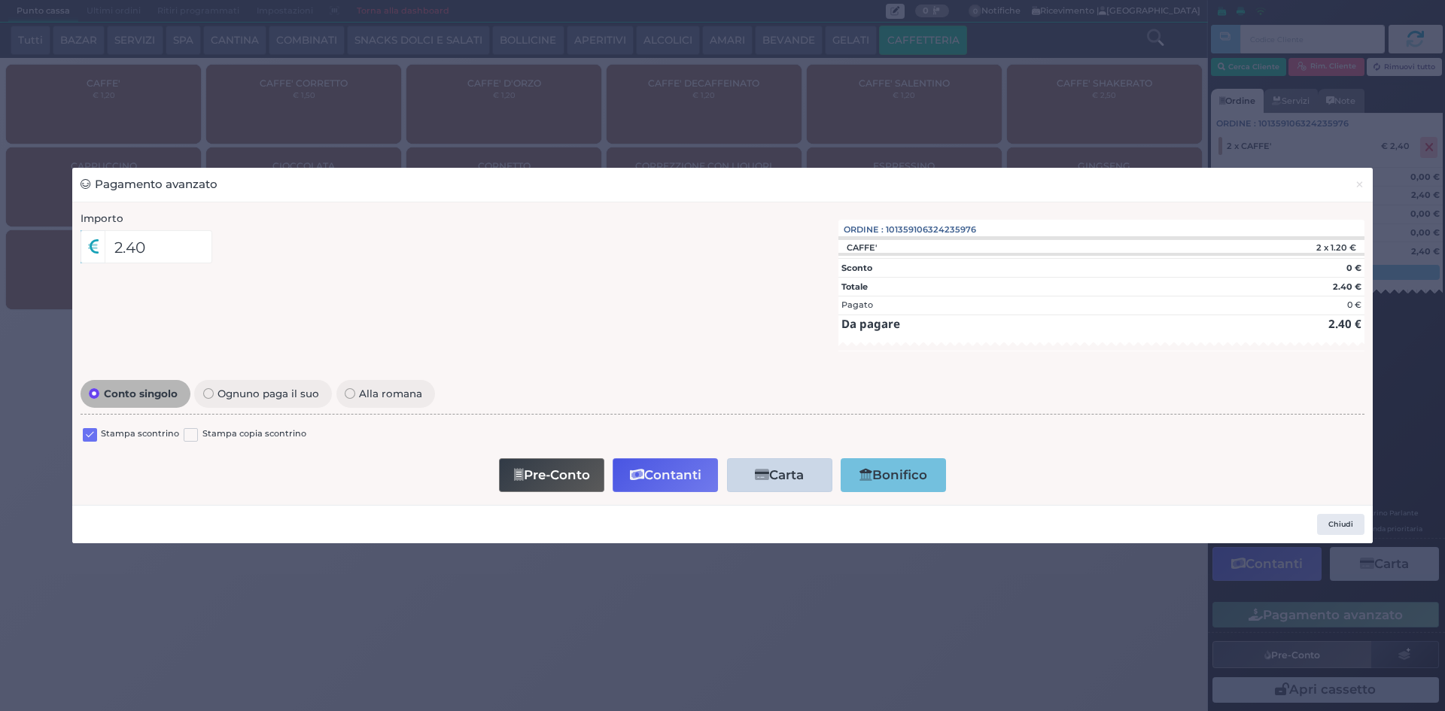
click at [95, 432] on label at bounding box center [90, 435] width 14 height 14
click at [0, 0] on input "checkbox" at bounding box center [0, 0] width 0 height 0
click at [657, 471] on button "Contanti" at bounding box center [665, 475] width 105 height 34
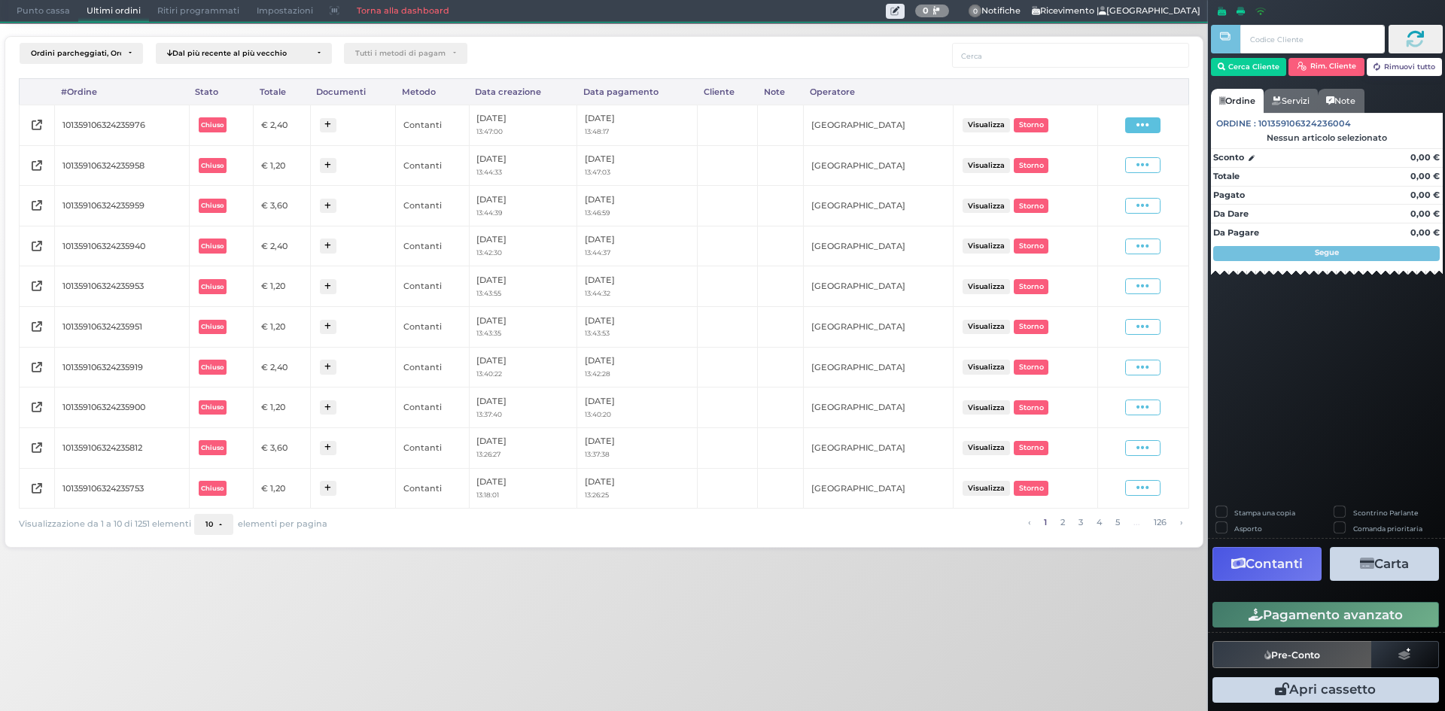
click at [1157, 132] on span at bounding box center [1142, 125] width 35 height 16
click at [1082, 176] on span "Ristampa Pre-Conto" at bounding box center [1106, 169] width 62 height 26
click at [1154, 212] on span at bounding box center [1142, 206] width 35 height 16
click at [1112, 247] on span "Ristampa Pre-Conto" at bounding box center [1106, 250] width 62 height 26
click at [20, 19] on span "Punto cassa" at bounding box center [43, 11] width 70 height 21
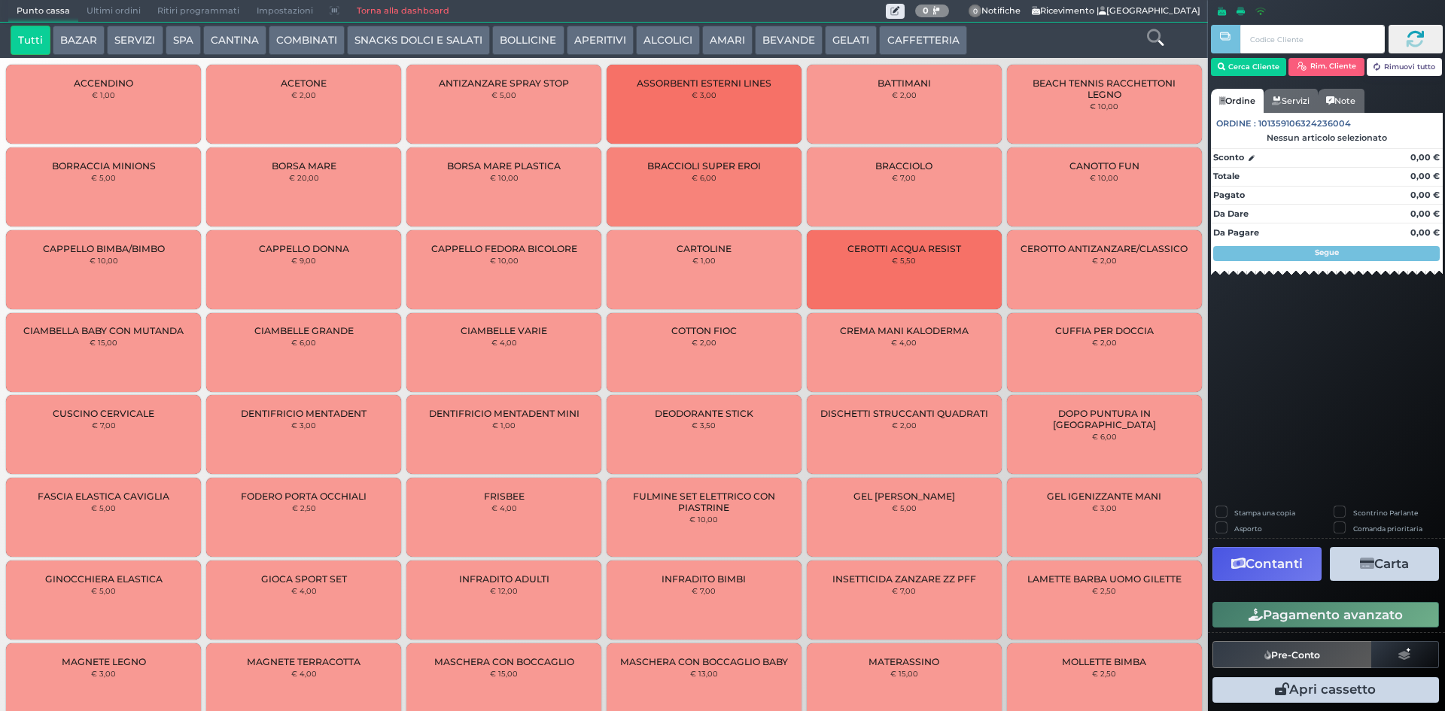
click at [893, 53] on button "CAFFETTERIA" at bounding box center [922, 41] width 87 height 30
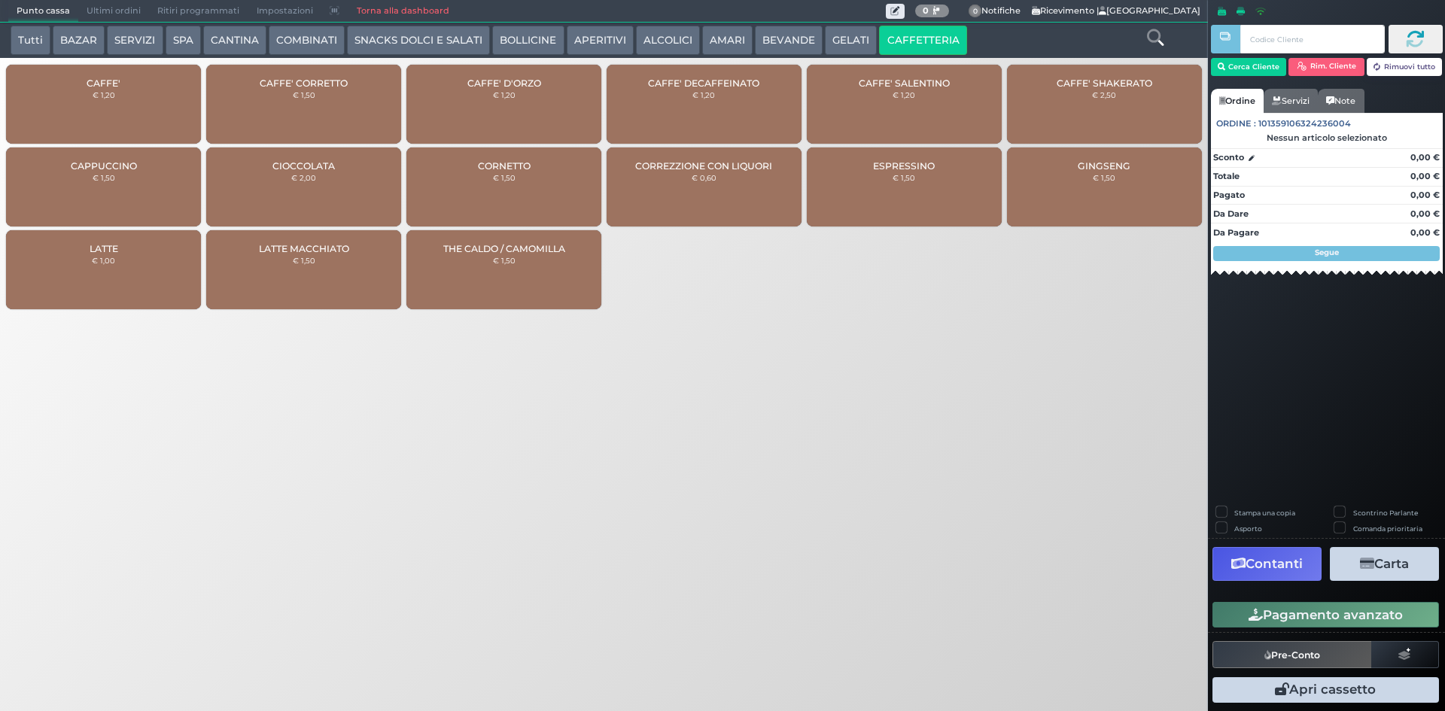
click at [97, 82] on span "CAFFE'" at bounding box center [104, 83] width 34 height 11
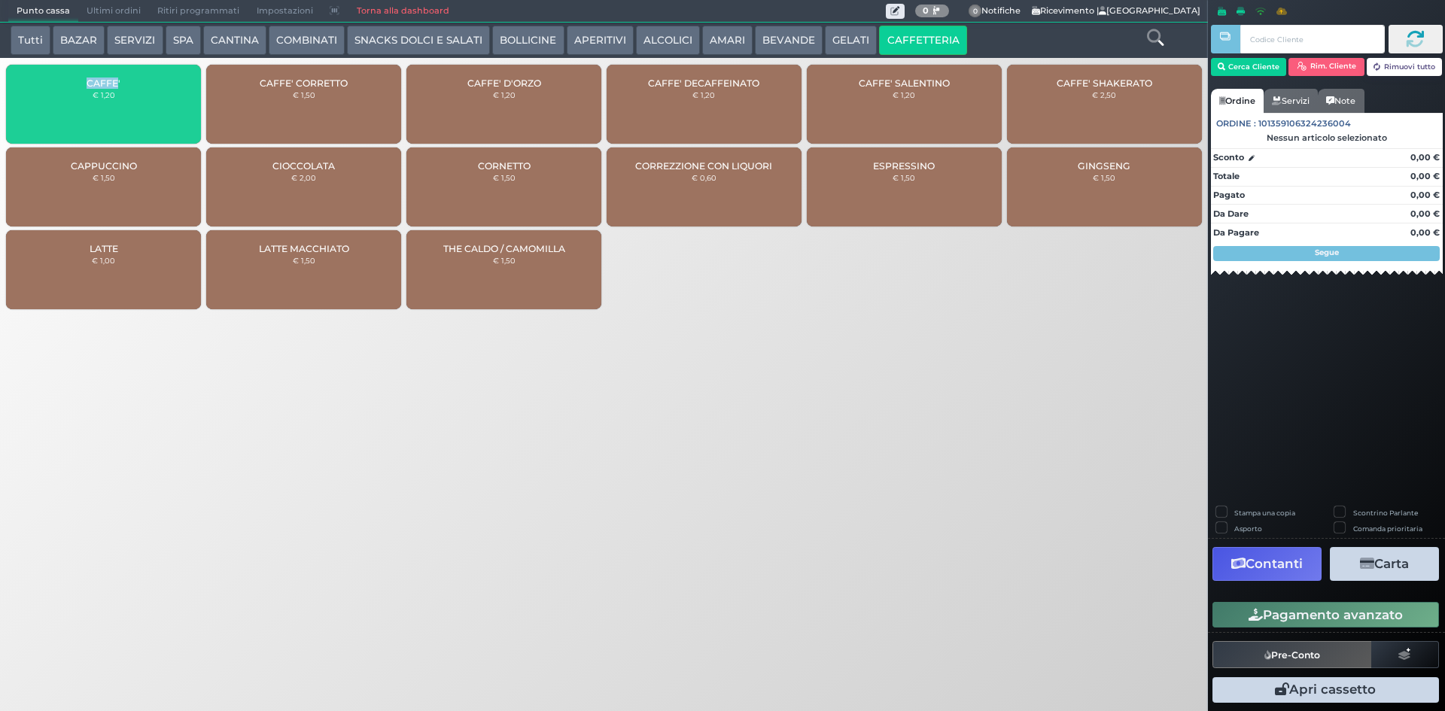
click at [97, 82] on span "CAFFE'" at bounding box center [104, 83] width 34 height 11
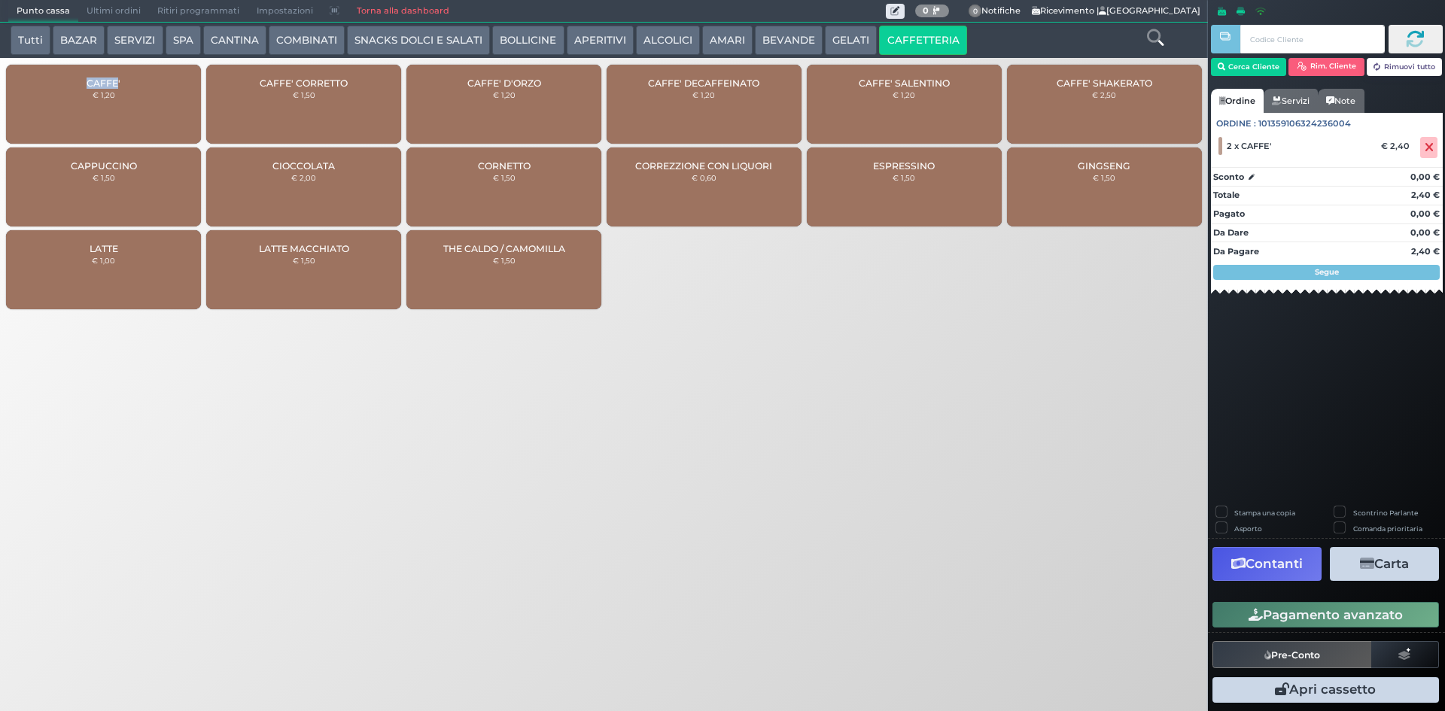
click at [1344, 616] on button "Pagamento avanzato" at bounding box center [1325, 615] width 227 height 26
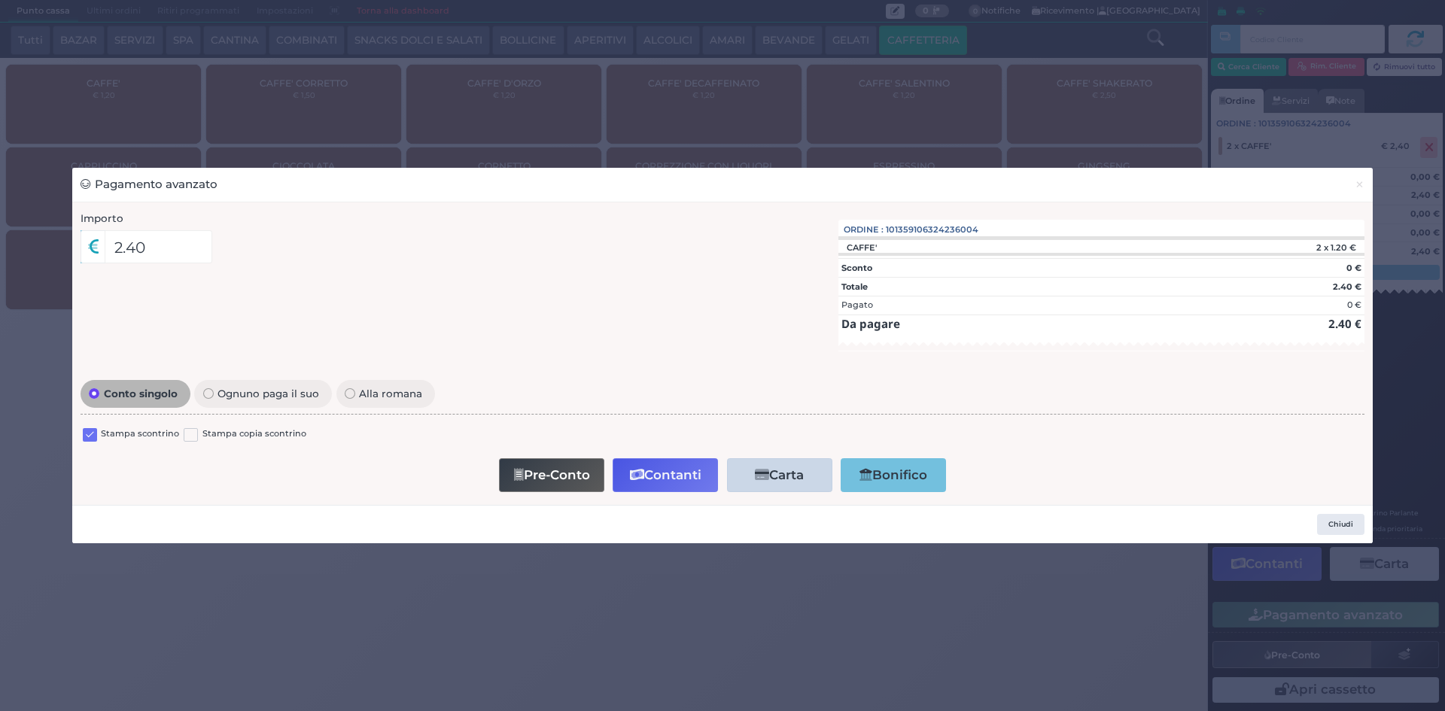
click at [90, 433] on label at bounding box center [90, 435] width 14 height 14
click at [0, 0] on input "checkbox" at bounding box center [0, 0] width 0 height 0
click at [651, 463] on button "Contanti" at bounding box center [665, 475] width 105 height 34
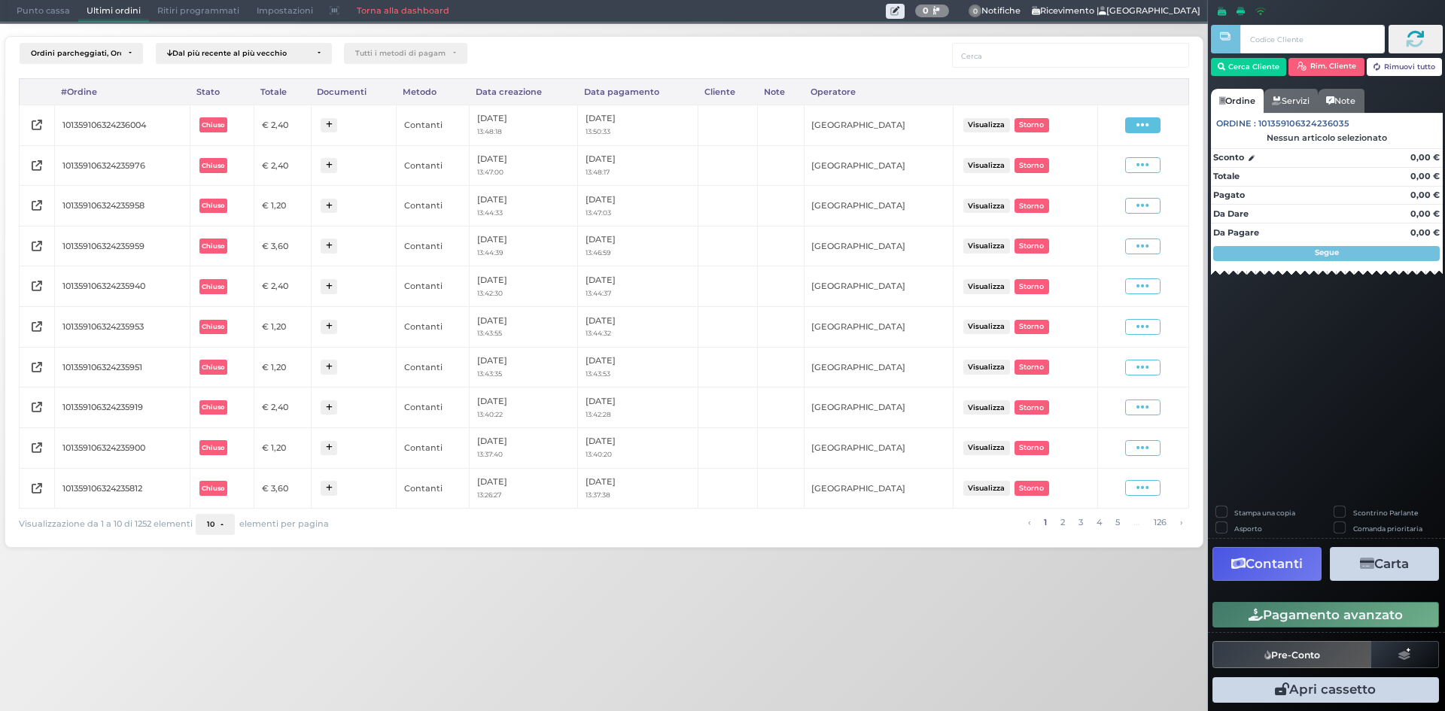
click at [1141, 125] on icon at bounding box center [1142, 125] width 13 height 14
click at [1118, 164] on span "Ristampa Pre-Conto" at bounding box center [1106, 169] width 62 height 26
click at [33, 12] on span "Punto cassa" at bounding box center [43, 11] width 70 height 21
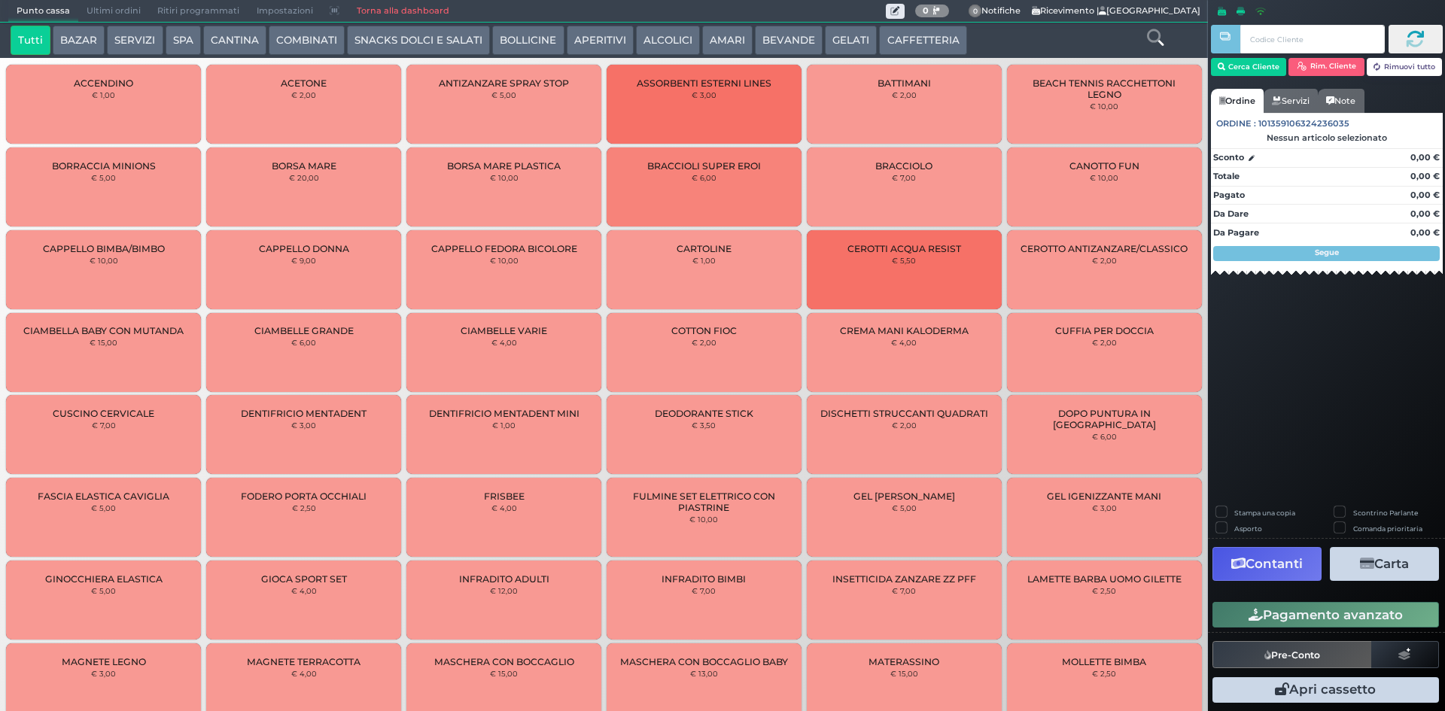
click at [772, 32] on button "BEVANDE" at bounding box center [789, 41] width 68 height 30
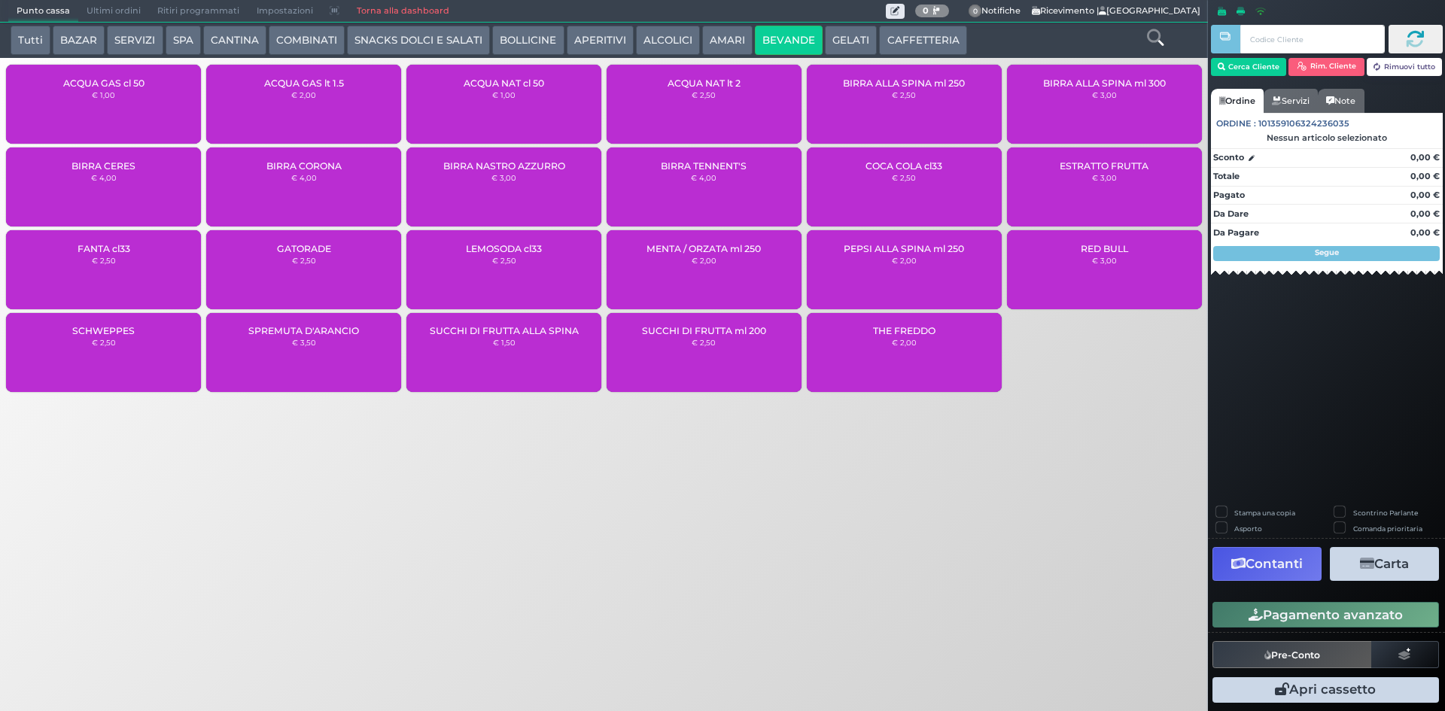
click at [505, 99] on small "€ 1,00" at bounding box center [503, 94] width 23 height 9
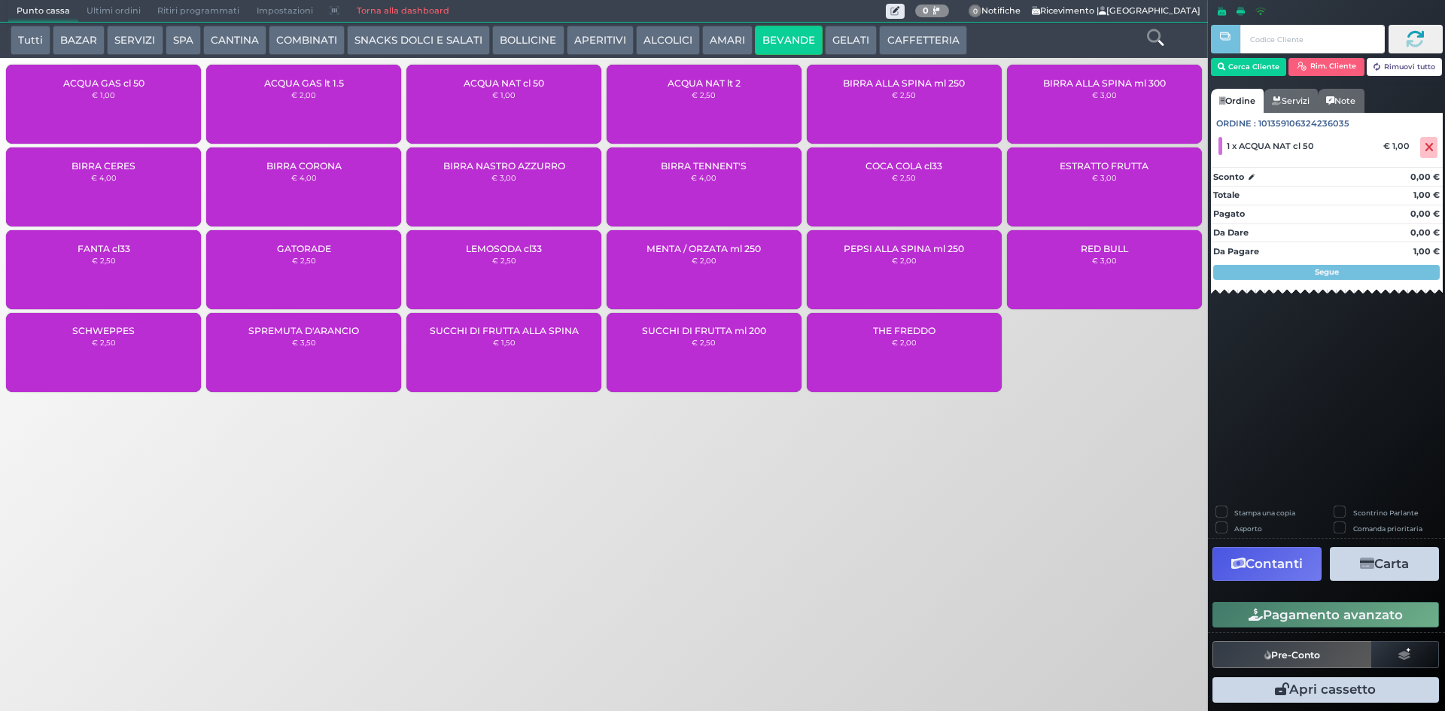
drag, startPoint x: 908, startPoint y: 38, endPoint x: 813, endPoint y: 61, distance: 97.7
click at [905, 38] on button "CAFFETTERIA" at bounding box center [922, 41] width 87 height 30
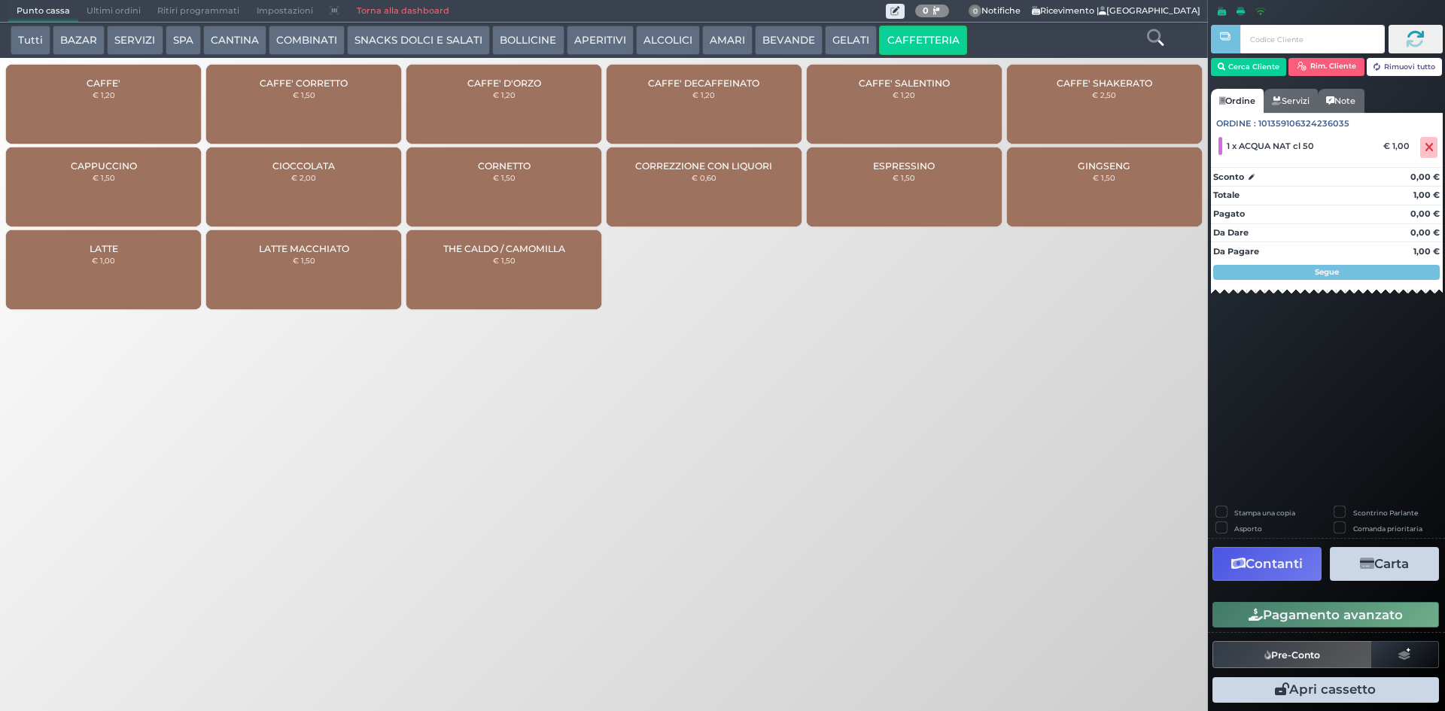
click at [65, 86] on div "CAFFE' € 1,20" at bounding box center [103, 104] width 195 height 79
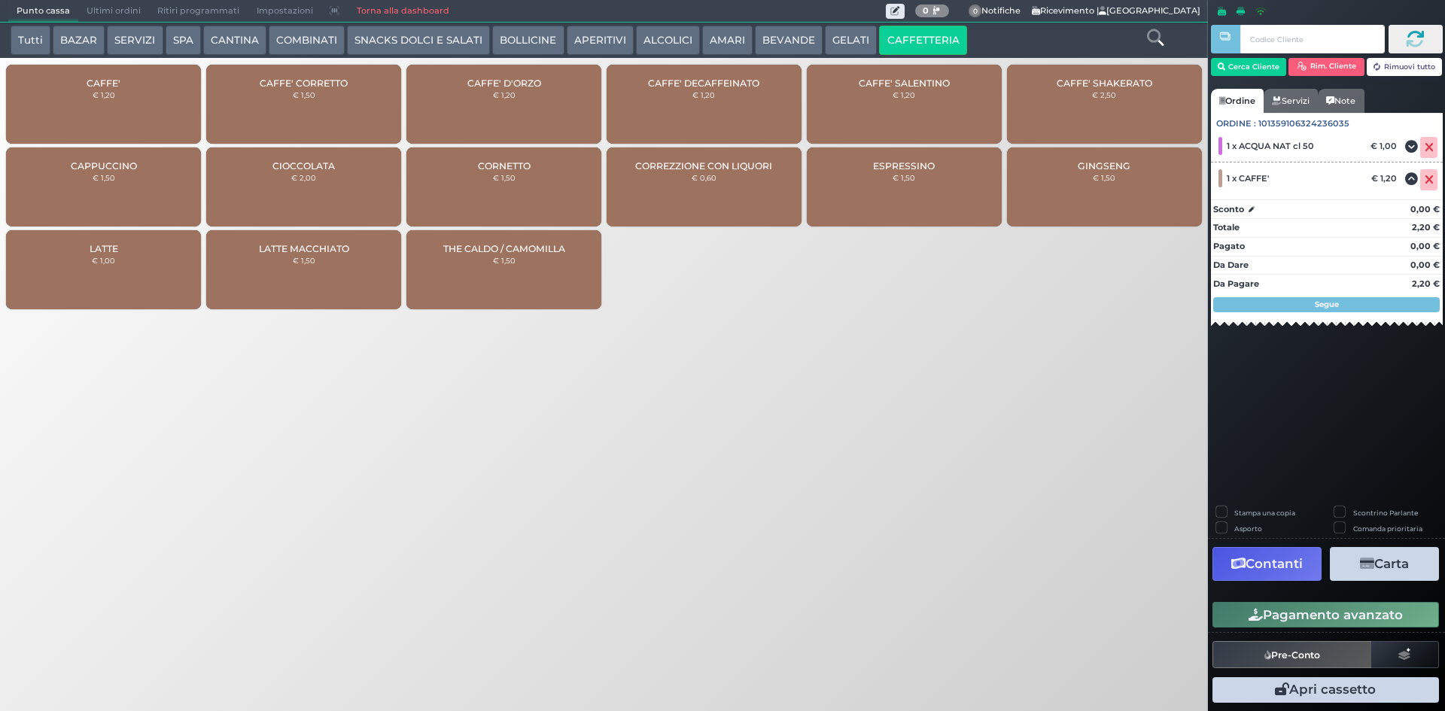
click at [1395, 615] on button "Pagamento avanzato" at bounding box center [1325, 615] width 227 height 26
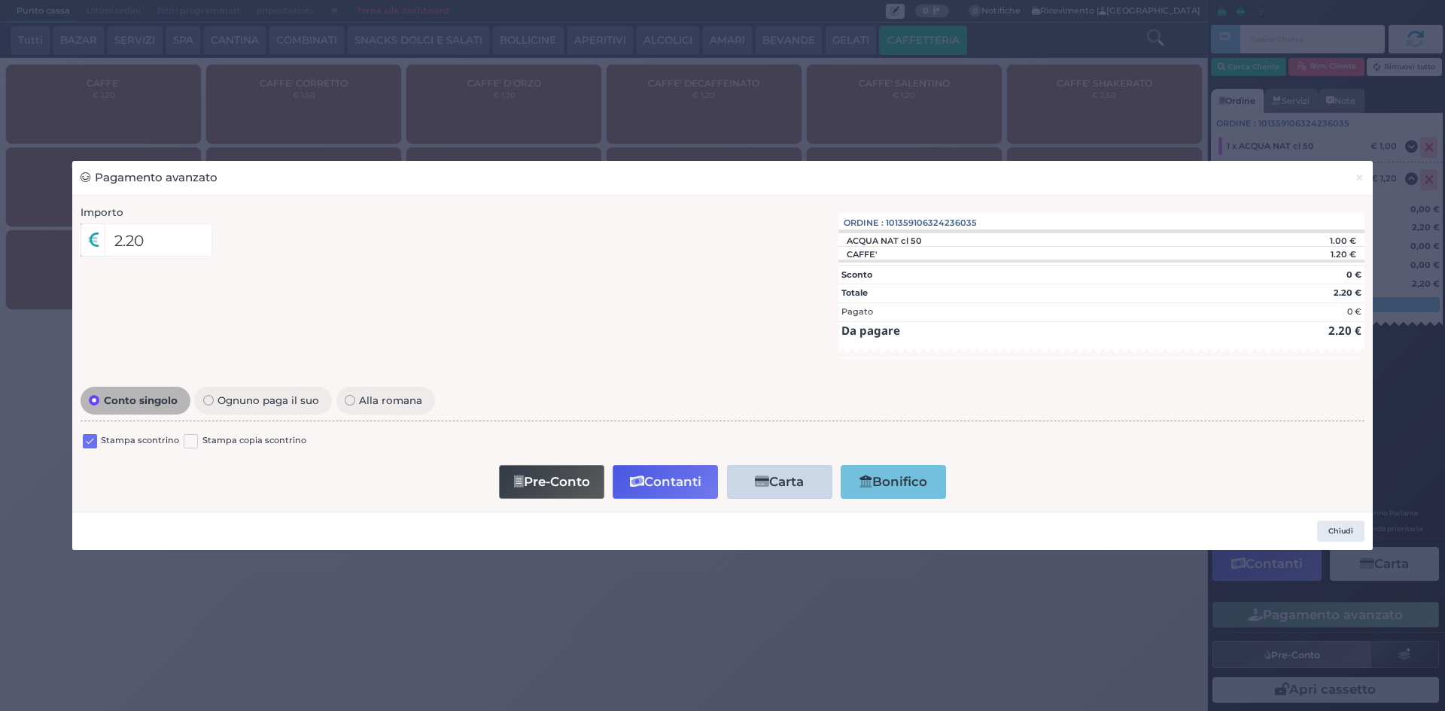
click at [91, 437] on label at bounding box center [90, 441] width 14 height 14
click at [0, 0] on input "checkbox" at bounding box center [0, 0] width 0 height 0
click at [637, 473] on button "Contanti" at bounding box center [665, 482] width 105 height 34
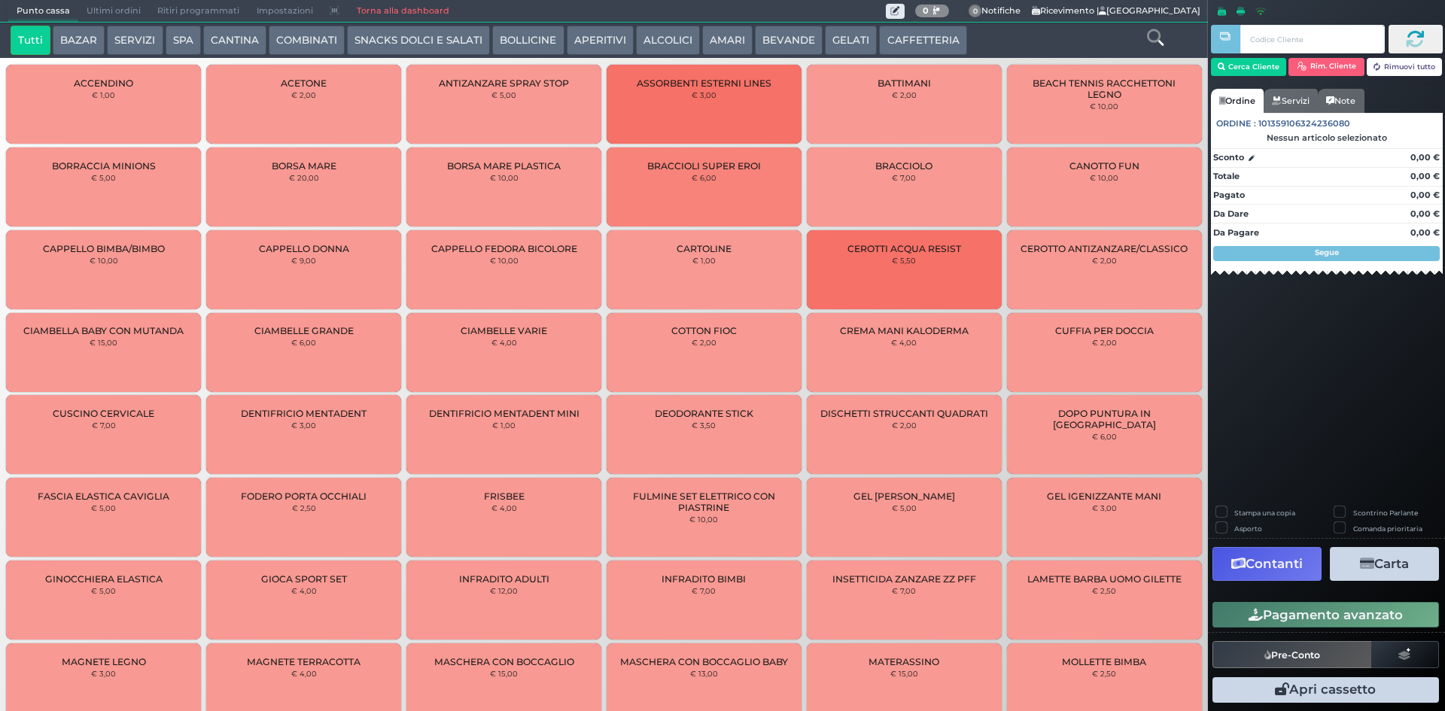
drag, startPoint x: 108, startPoint y: 5, endPoint x: 134, endPoint y: 10, distance: 26.0
click at [109, 5] on span "Ultimi ordini" at bounding box center [113, 11] width 71 height 21
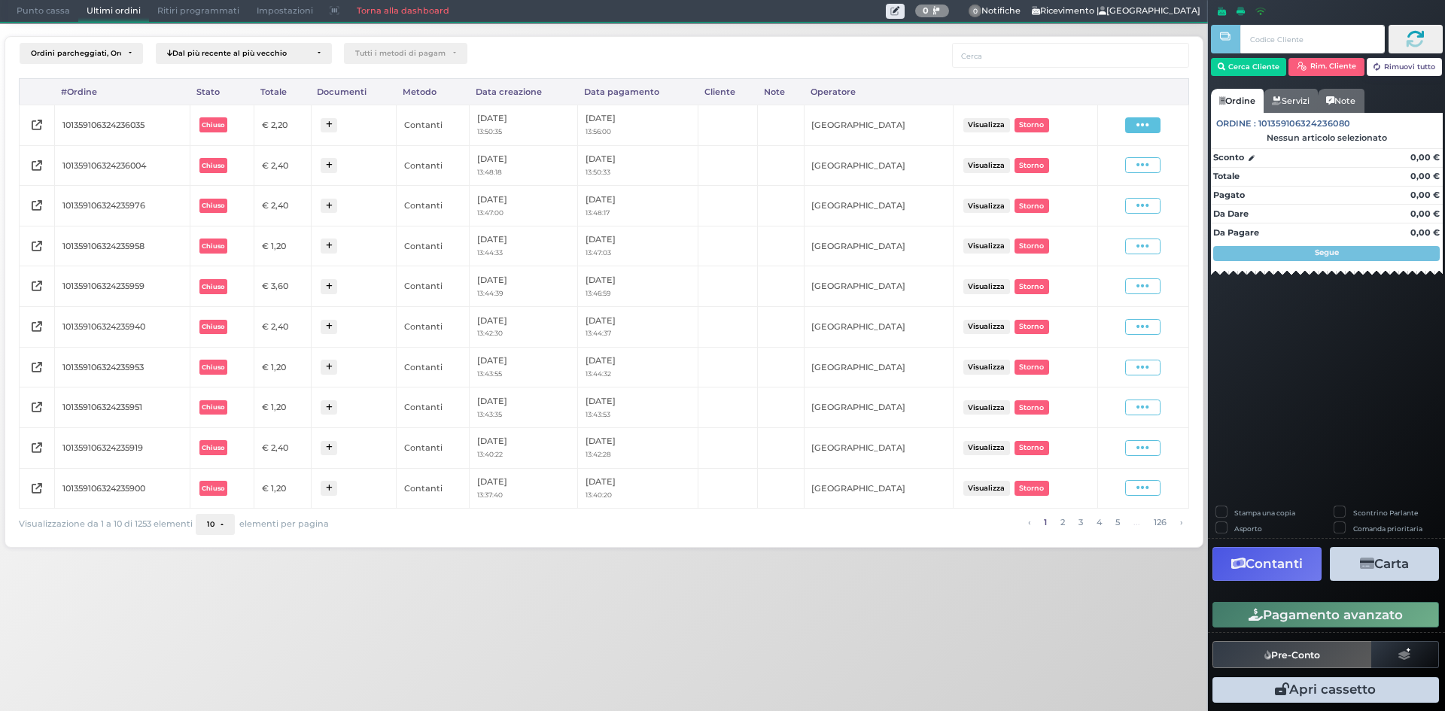
click at [1130, 126] on span at bounding box center [1142, 125] width 35 height 16
click at [1099, 163] on span "Ristampa Pre-Conto" at bounding box center [1106, 169] width 62 height 26
click at [32, 21] on span "Punto cassa" at bounding box center [43, 11] width 70 height 21
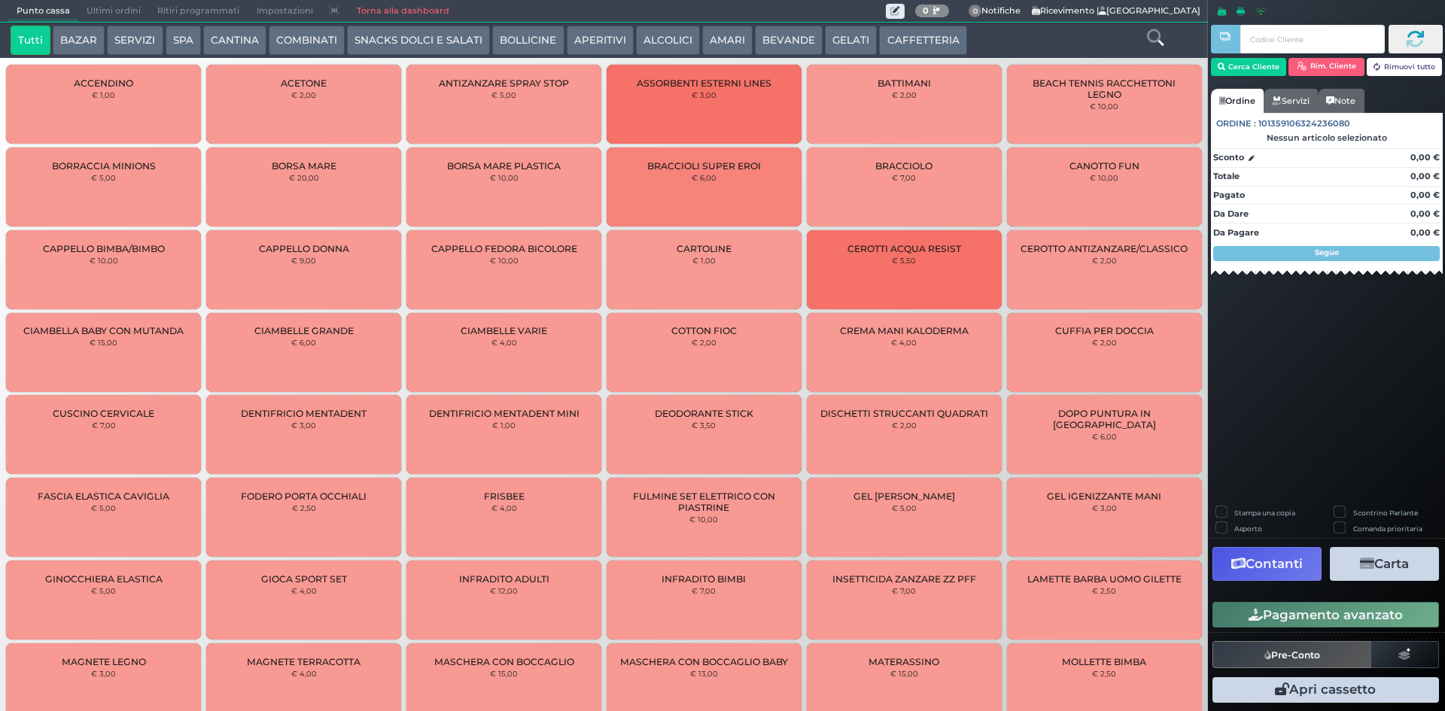
click at [885, 47] on button "CAFFETTERIA" at bounding box center [922, 41] width 87 height 30
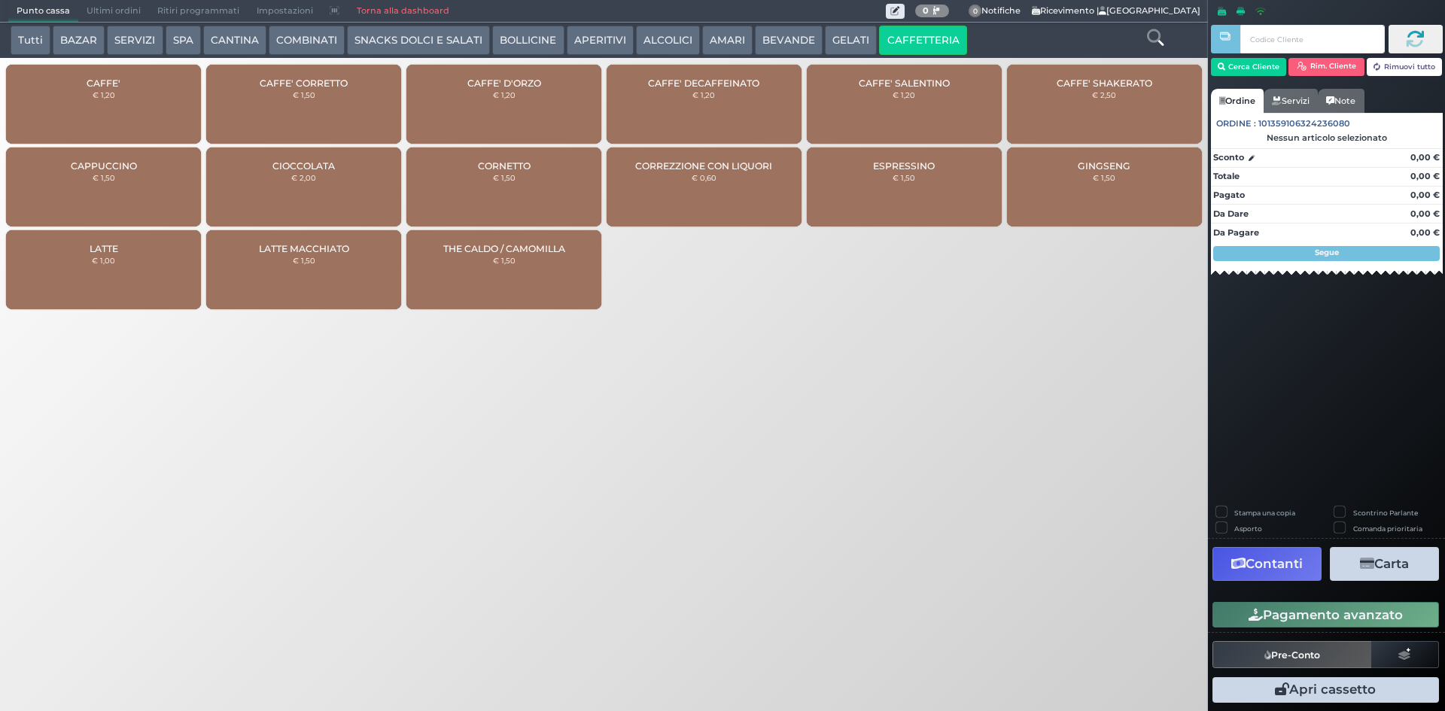
click at [118, 98] on div "CAFFE' € 1,20" at bounding box center [103, 104] width 195 height 79
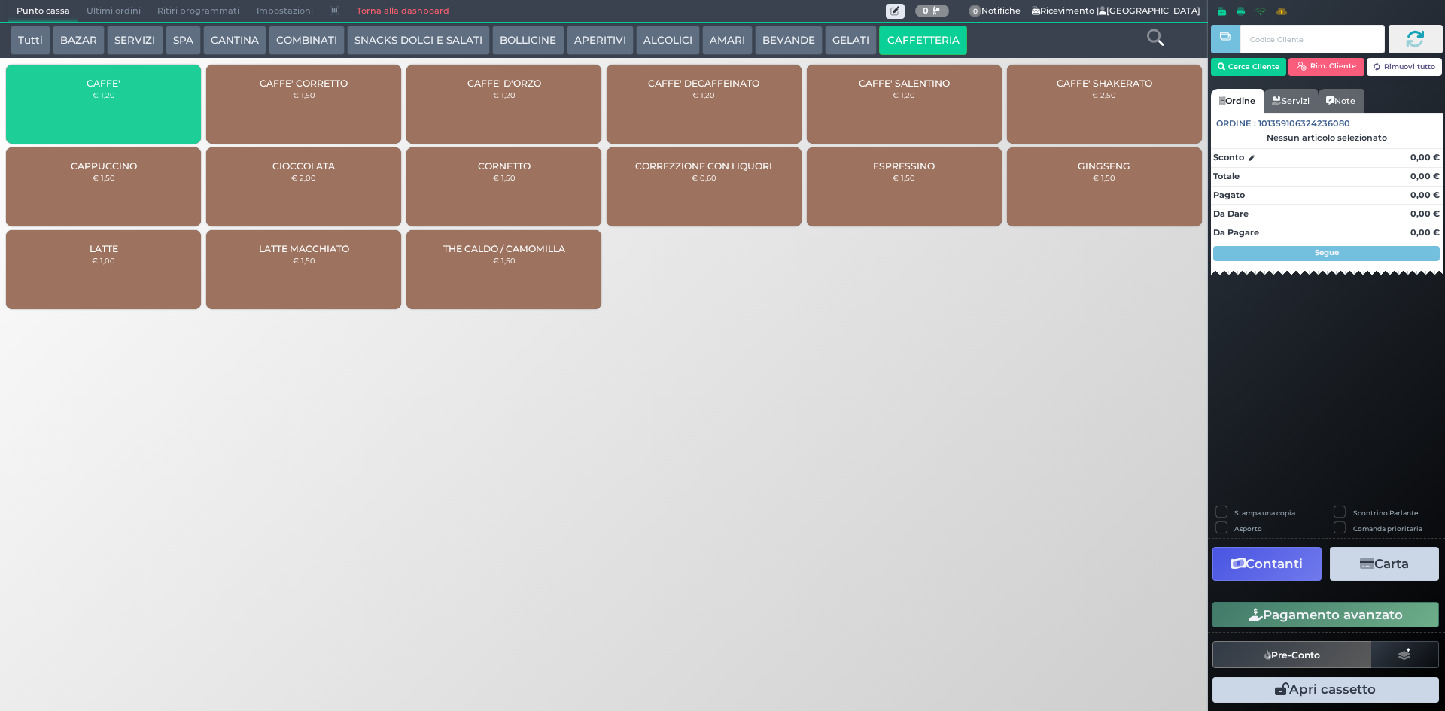
click at [133, 99] on div "CAFFE' € 1,20" at bounding box center [103, 104] width 195 height 79
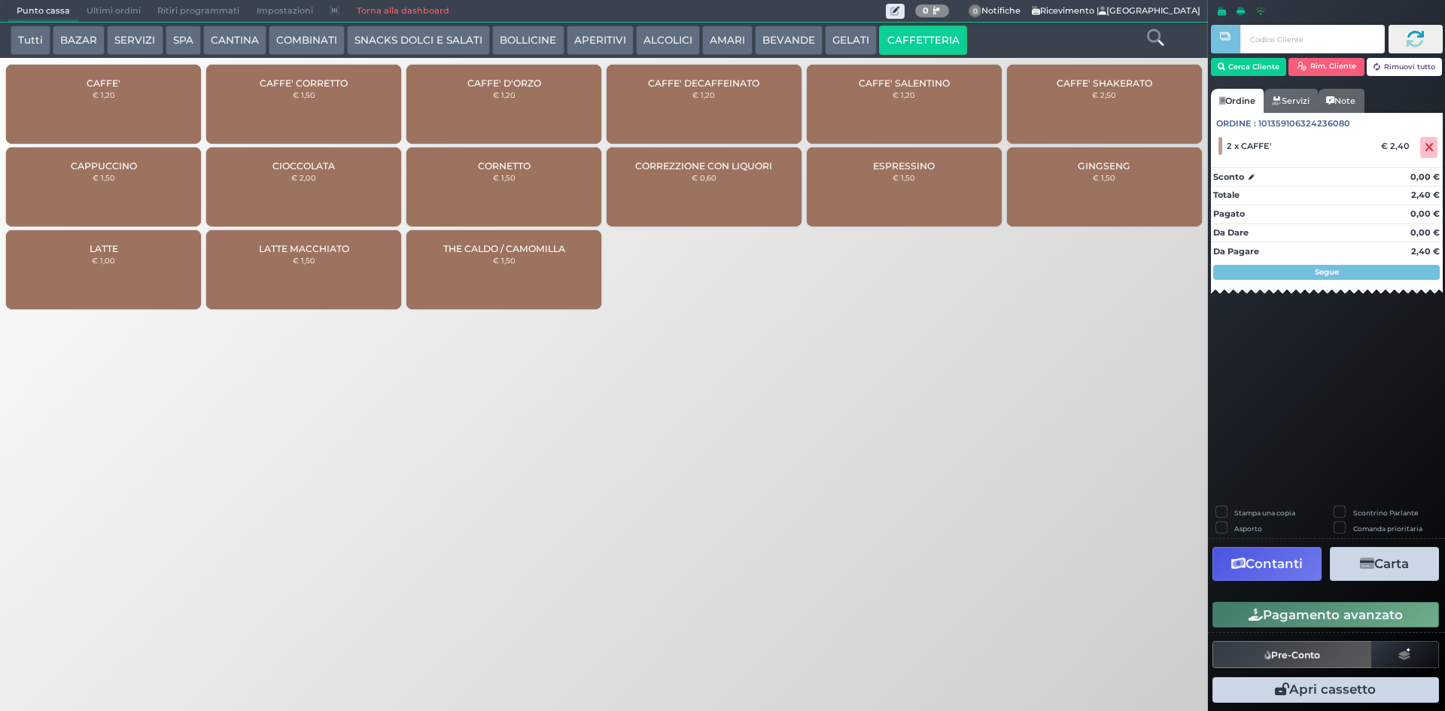
click at [1355, 608] on button "Pagamento avanzato" at bounding box center [1325, 615] width 227 height 26
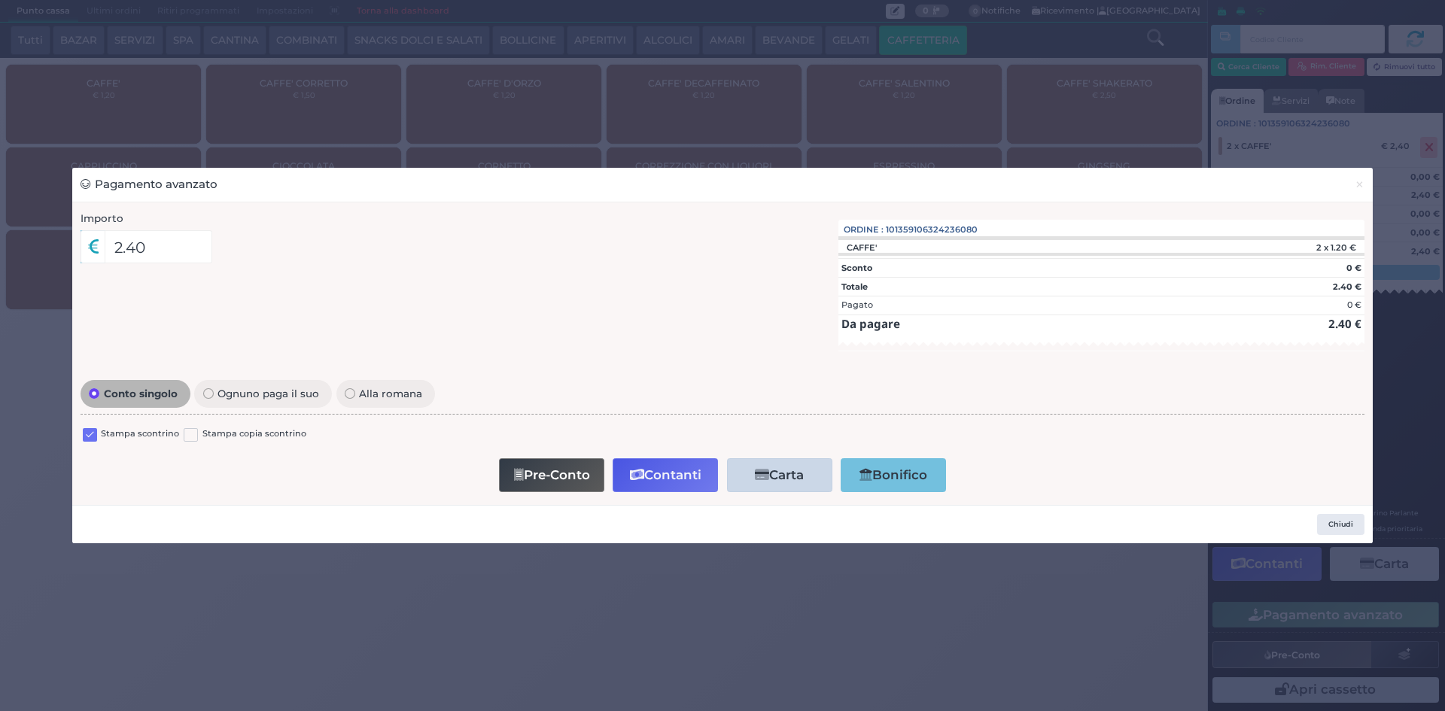
click at [93, 430] on label at bounding box center [90, 435] width 14 height 14
click at [0, 0] on input "checkbox" at bounding box center [0, 0] width 0 height 0
click at [670, 474] on button "Contanti" at bounding box center [665, 475] width 105 height 34
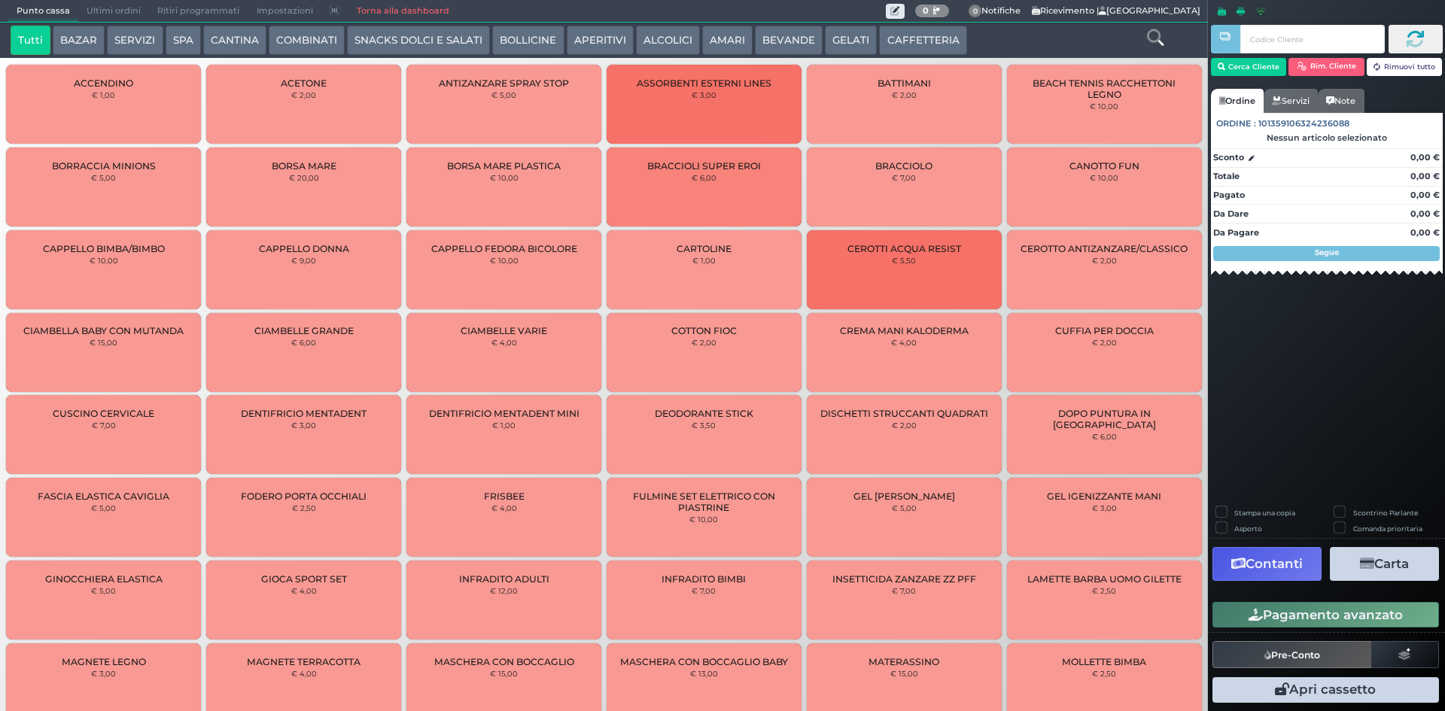
click at [111, 5] on span "Ultimi ordini" at bounding box center [113, 11] width 71 height 21
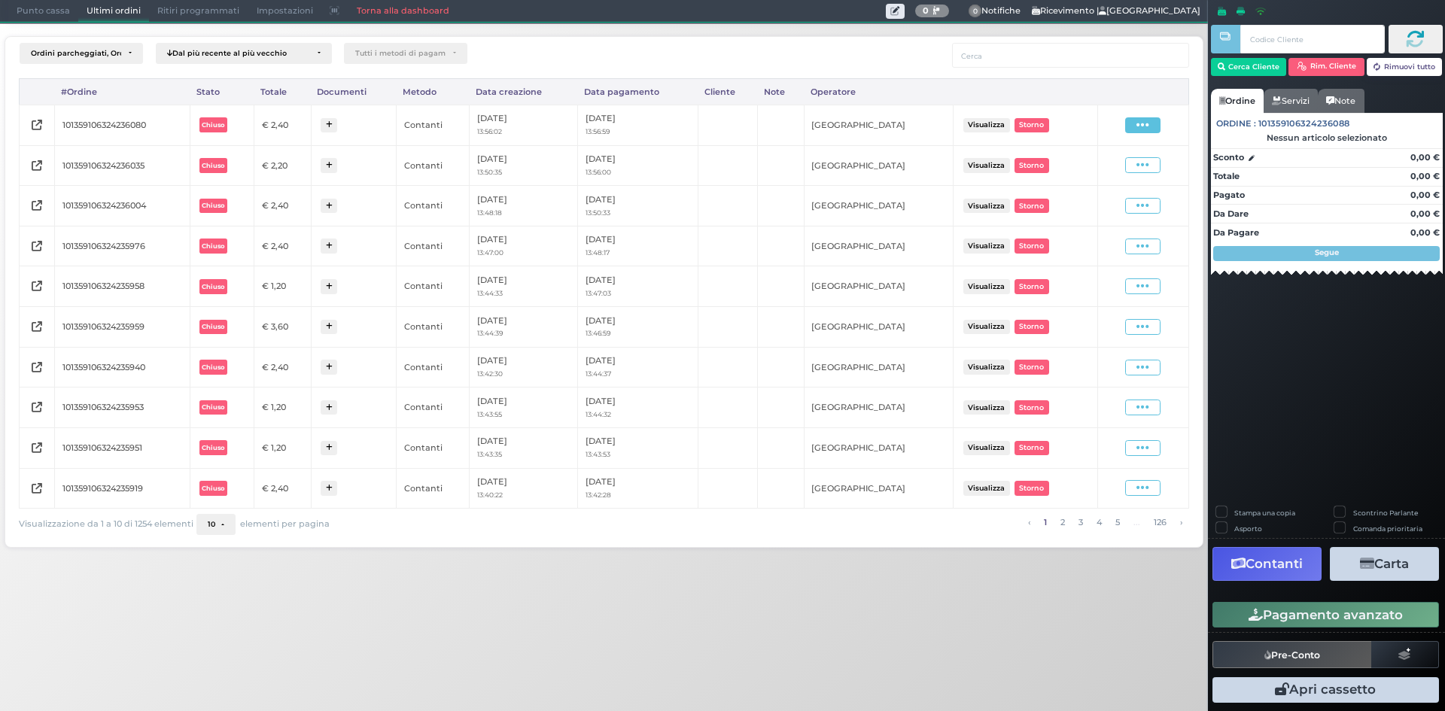
click at [1143, 132] on span at bounding box center [1142, 125] width 35 height 16
click at [1101, 172] on span "Ristampa Pre-Conto" at bounding box center [1106, 169] width 62 height 26
click at [11, 14] on span "Punto cassa" at bounding box center [43, 11] width 70 height 21
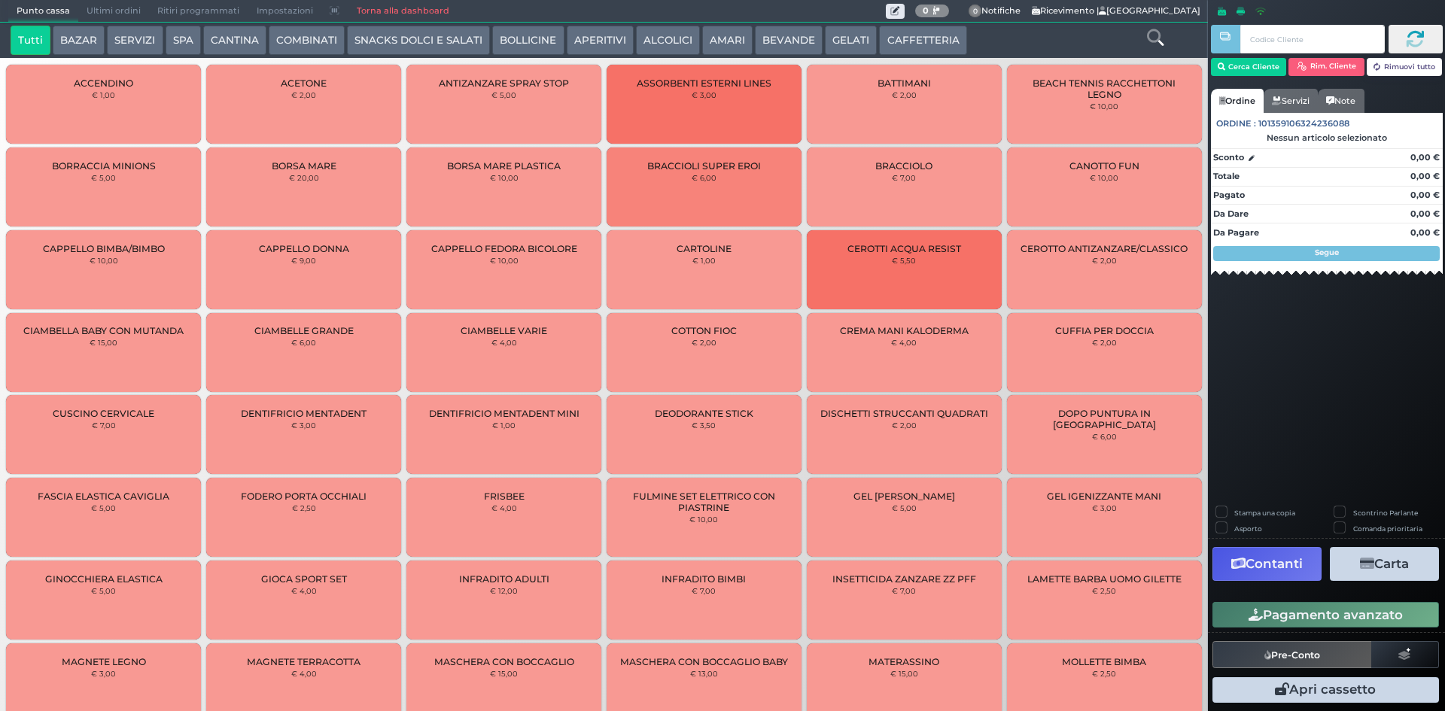
click at [932, 36] on button "CAFFETTERIA" at bounding box center [922, 41] width 87 height 30
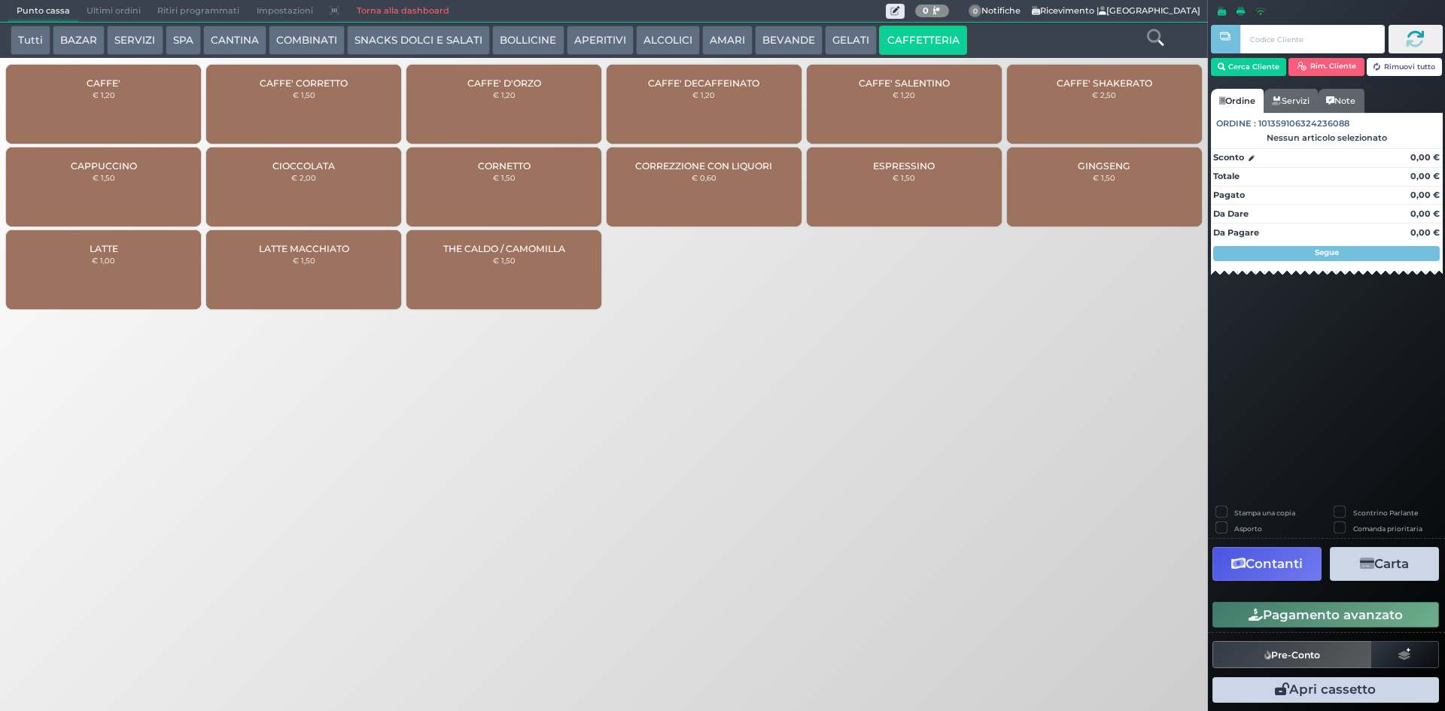
click at [188, 94] on div "CAFFE' € 1,20" at bounding box center [103, 104] width 195 height 79
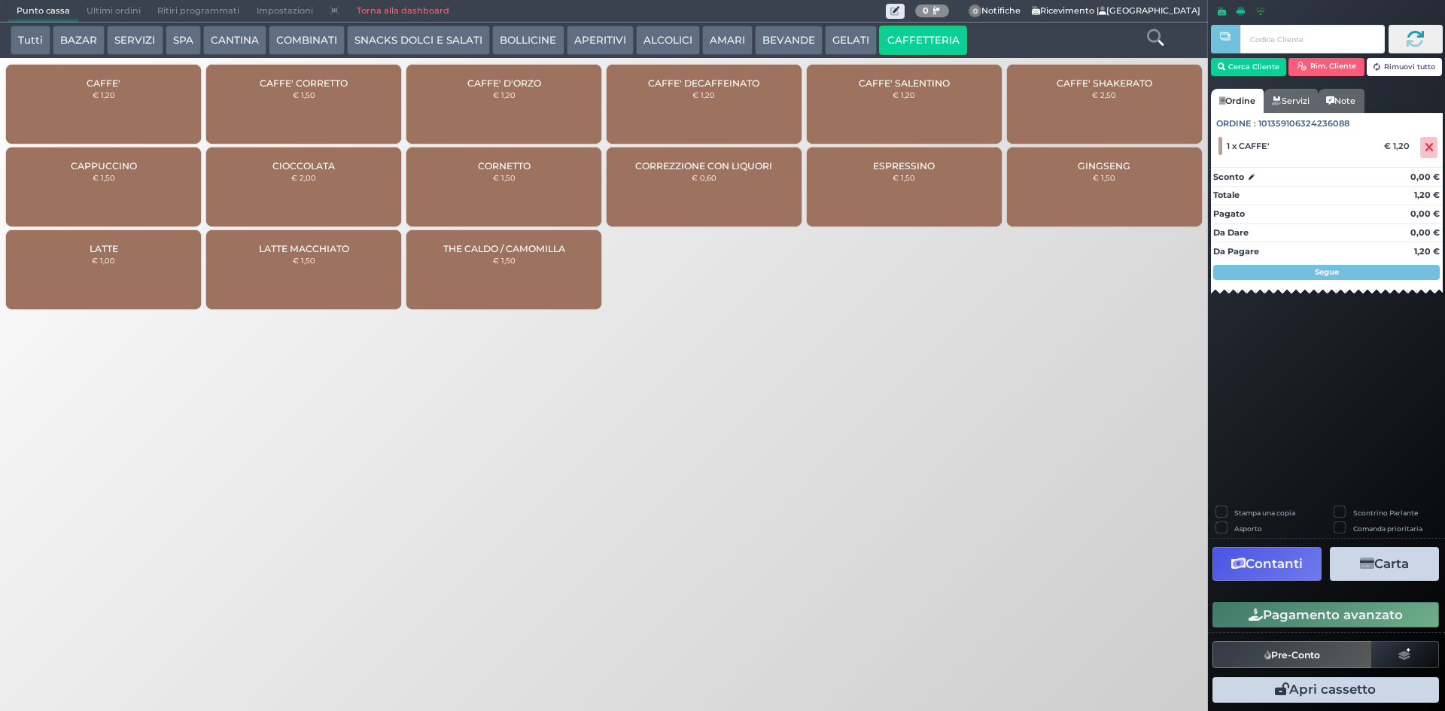
click at [1280, 640] on div "Pre-Conto" at bounding box center [1325, 654] width 235 height 35
drag, startPoint x: 1346, startPoint y: 625, endPoint x: 804, endPoint y: 567, distance: 545.0
click at [1345, 624] on button "Pagamento avanzato" at bounding box center [1325, 615] width 227 height 26
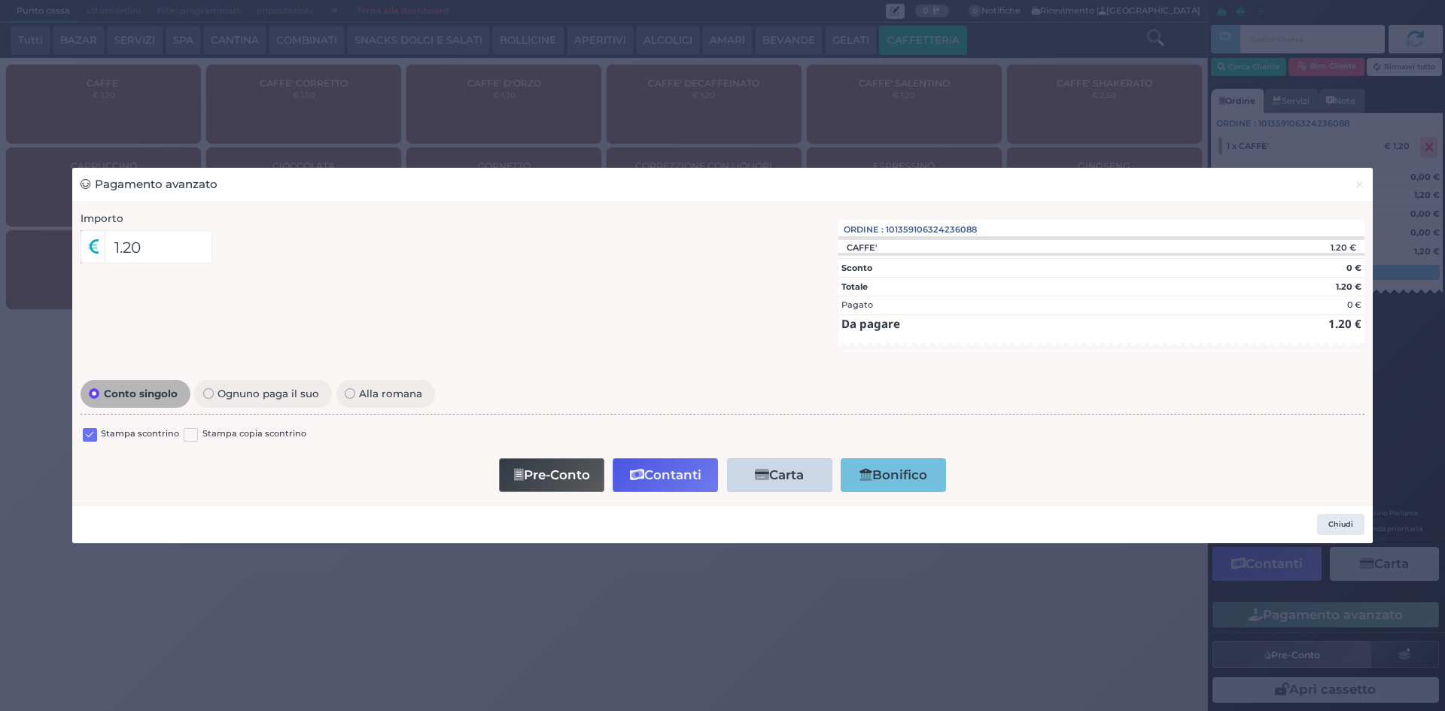
click at [87, 435] on label at bounding box center [90, 435] width 14 height 14
click at [0, 0] on input "checkbox" at bounding box center [0, 0] width 0 height 0
click at [662, 488] on button "Contanti" at bounding box center [665, 475] width 105 height 34
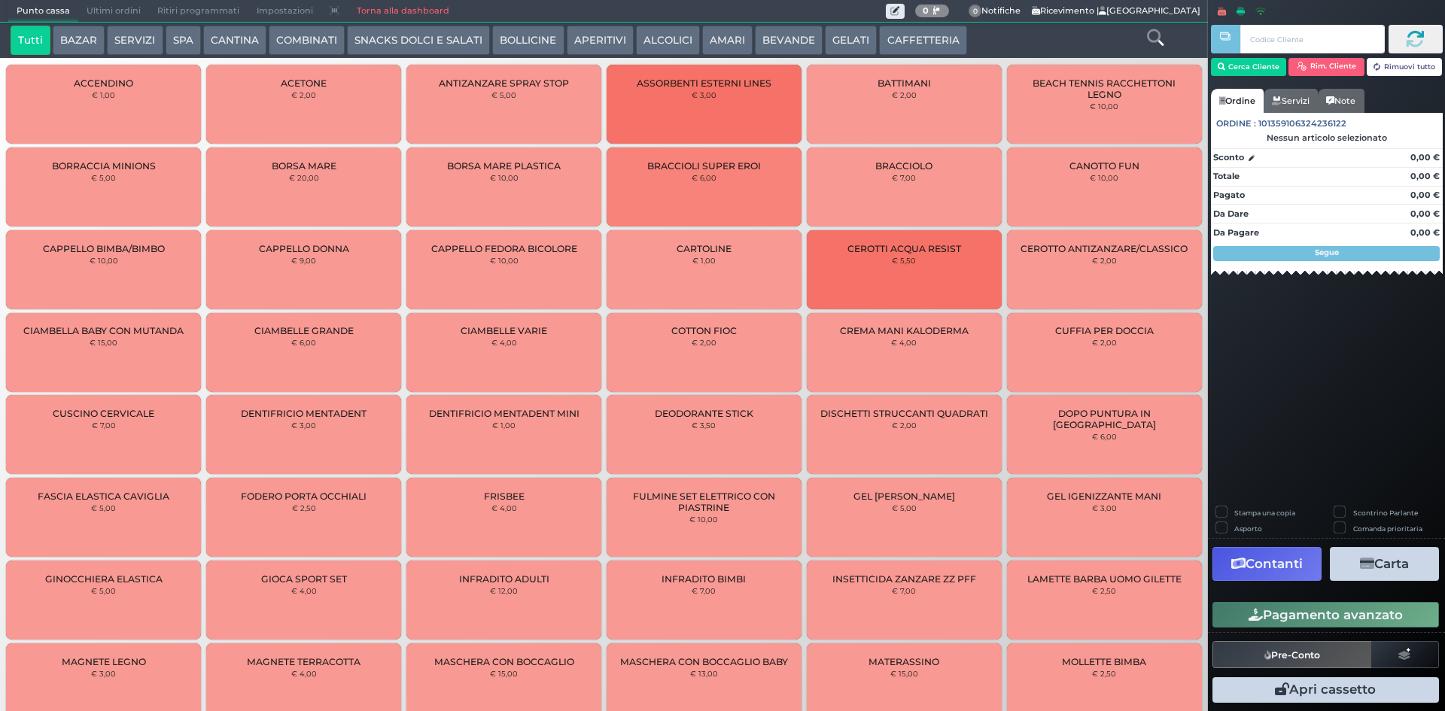
click at [118, 14] on span "Ultimi ordini" at bounding box center [113, 11] width 71 height 21
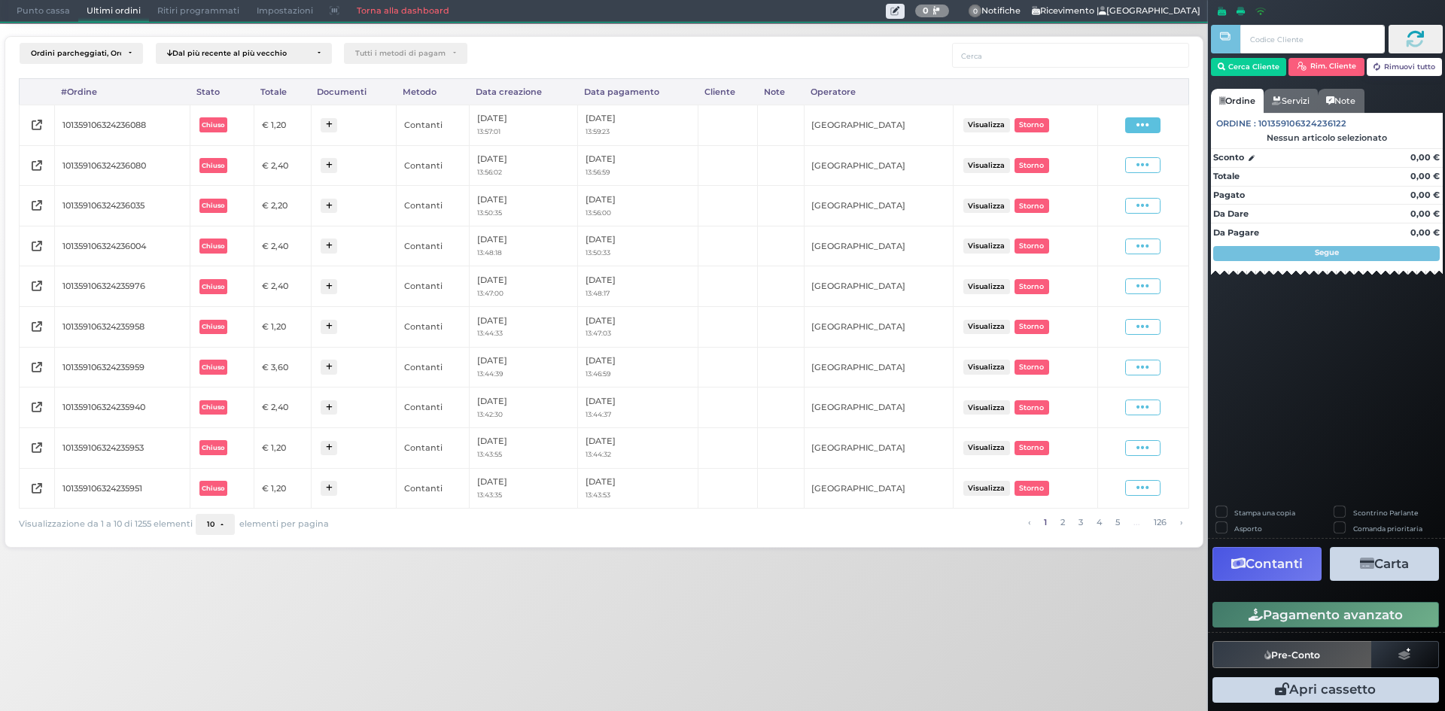
click at [1151, 128] on span at bounding box center [1142, 125] width 35 height 16
click at [1102, 172] on span "Ristampa Pre-Conto" at bounding box center [1106, 169] width 62 height 26
click at [11, 5] on span "Punto cassa" at bounding box center [43, 11] width 70 height 21
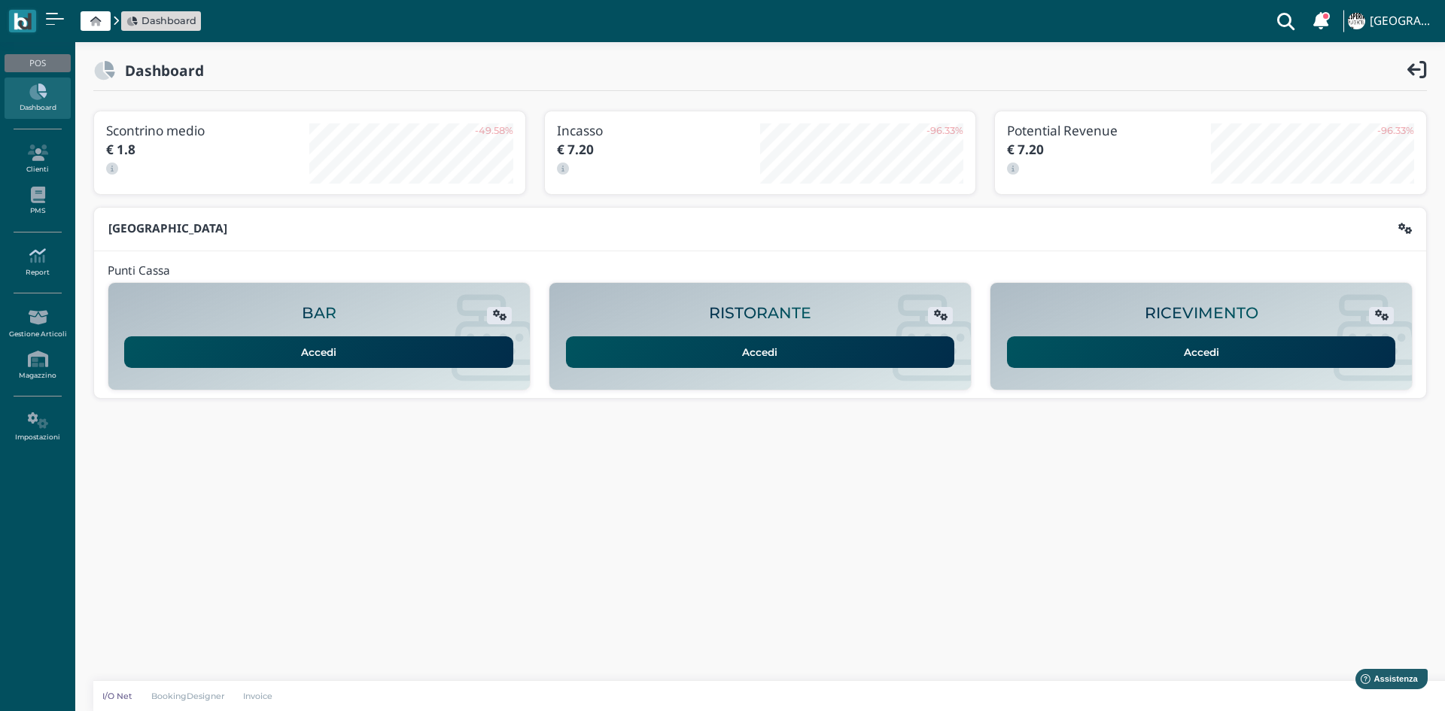
click at [41, 251] on icon at bounding box center [37, 256] width 65 height 17
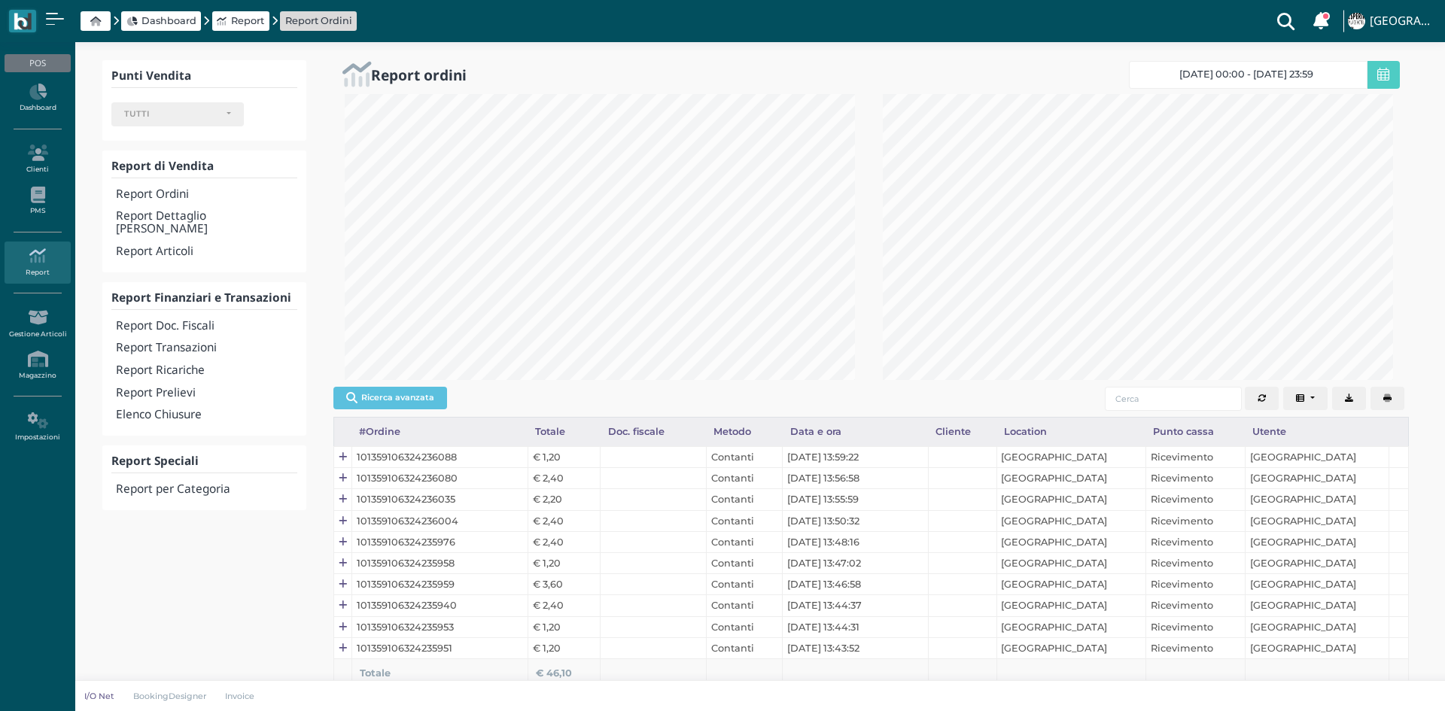
select select
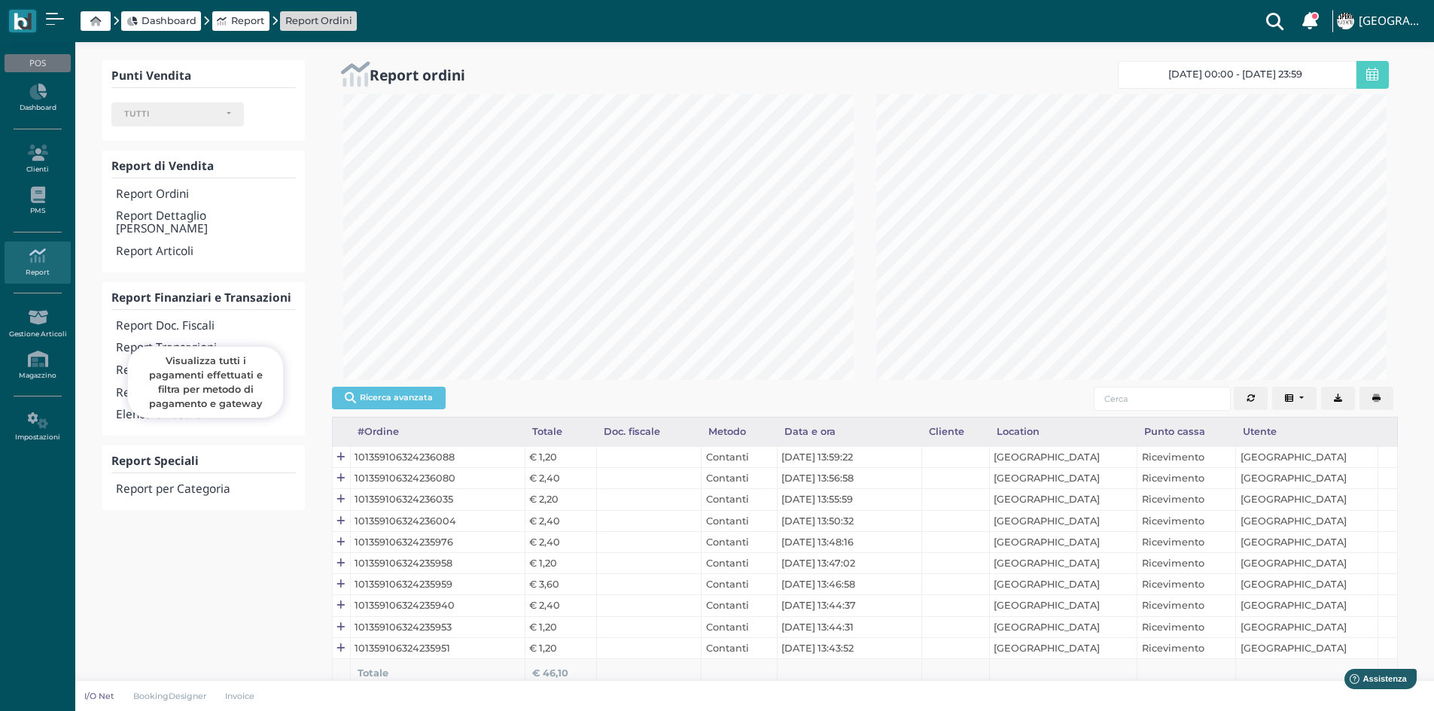
click at [178, 342] on h4 "Report Transazioni" at bounding box center [205, 348] width 179 height 13
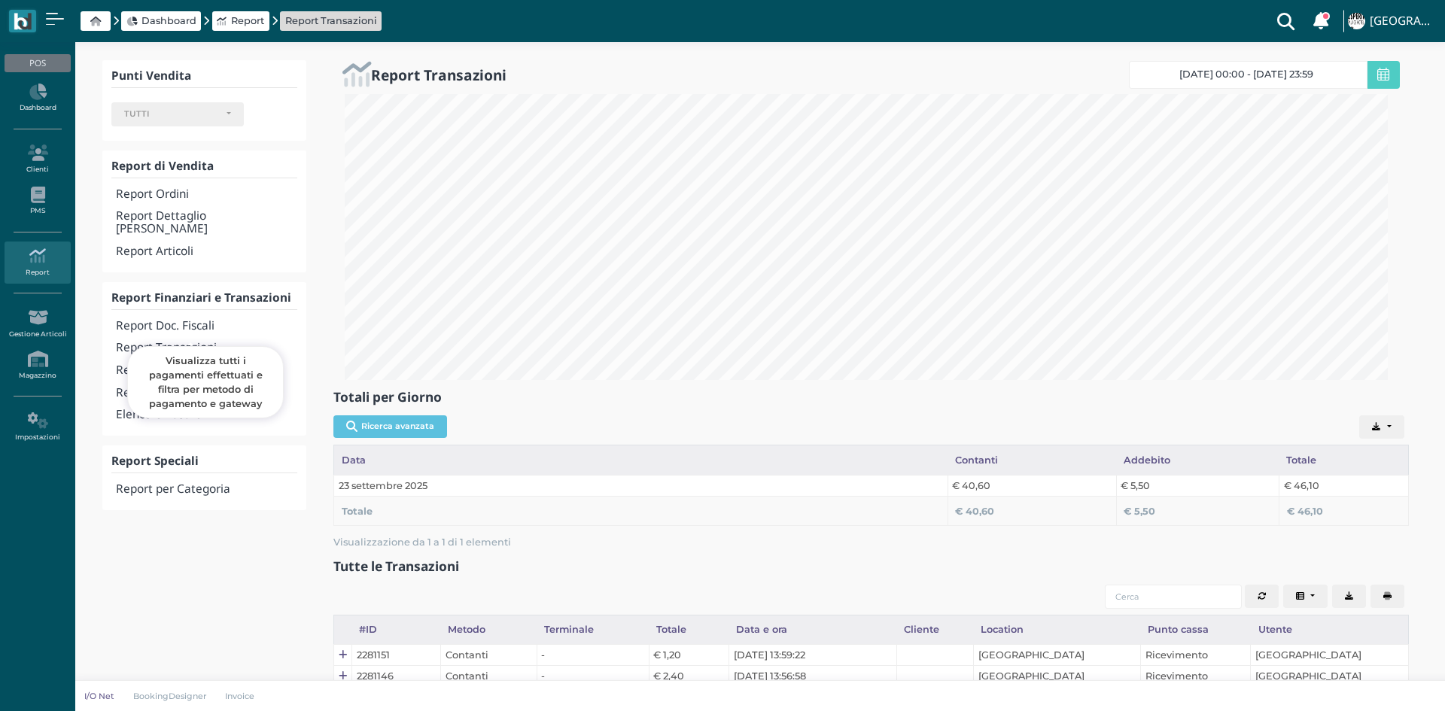
select select
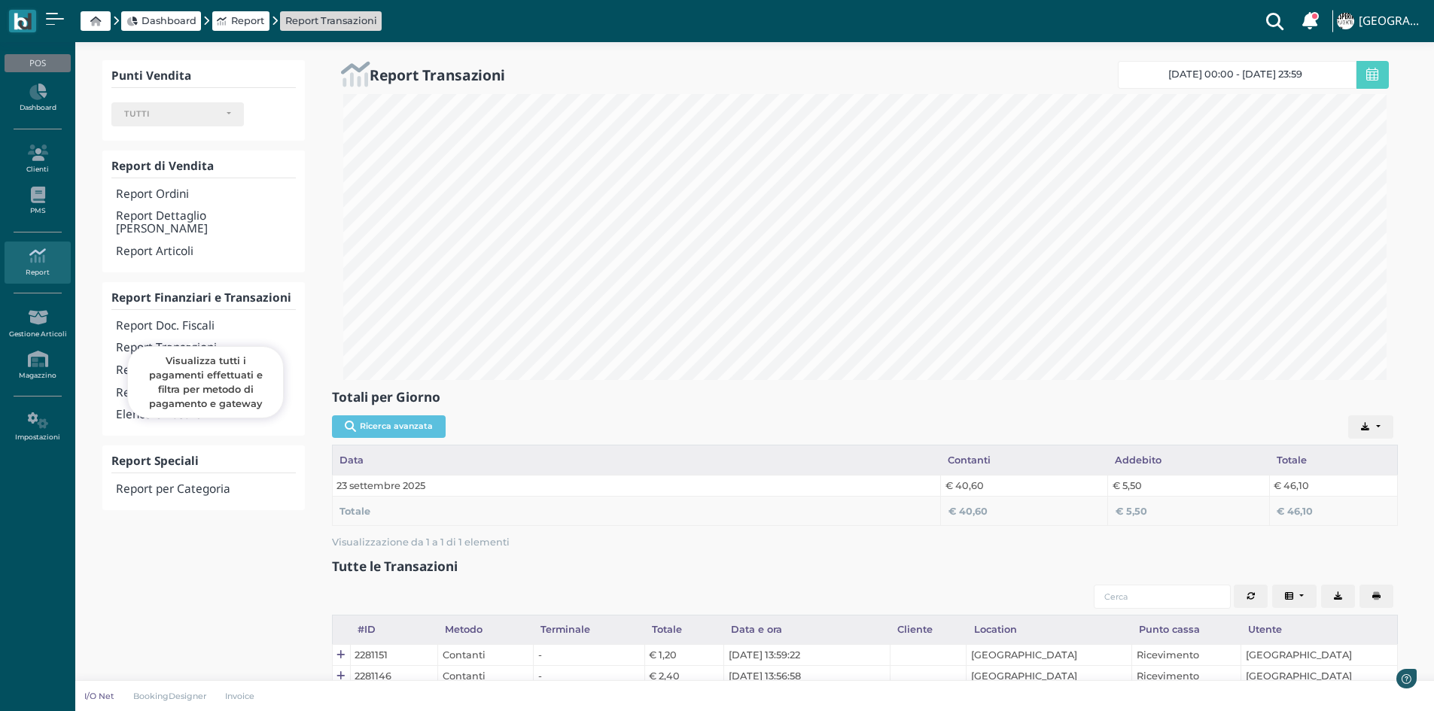
scroll to position [286, 1066]
click at [29, 97] on icon at bounding box center [37, 92] width 65 height 17
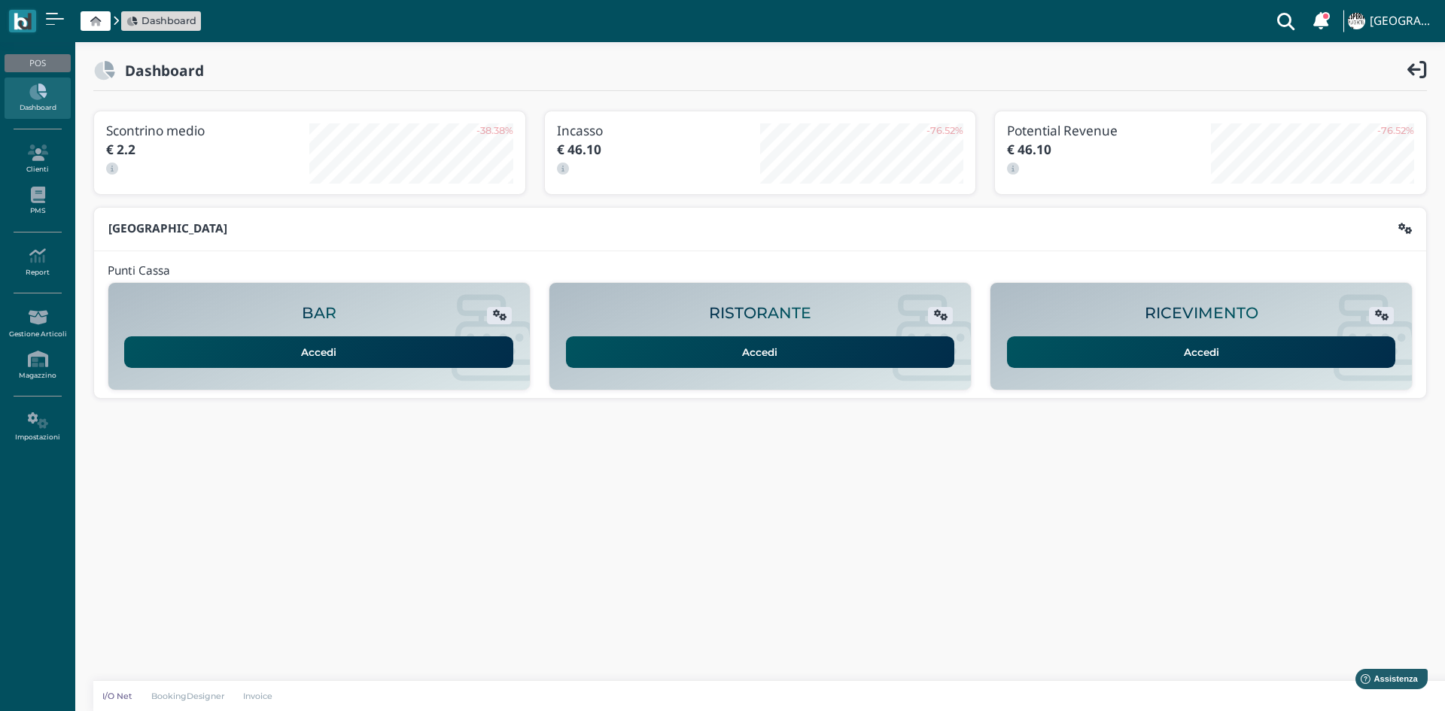
click at [1081, 345] on link "Accedi" at bounding box center [1201, 352] width 389 height 32
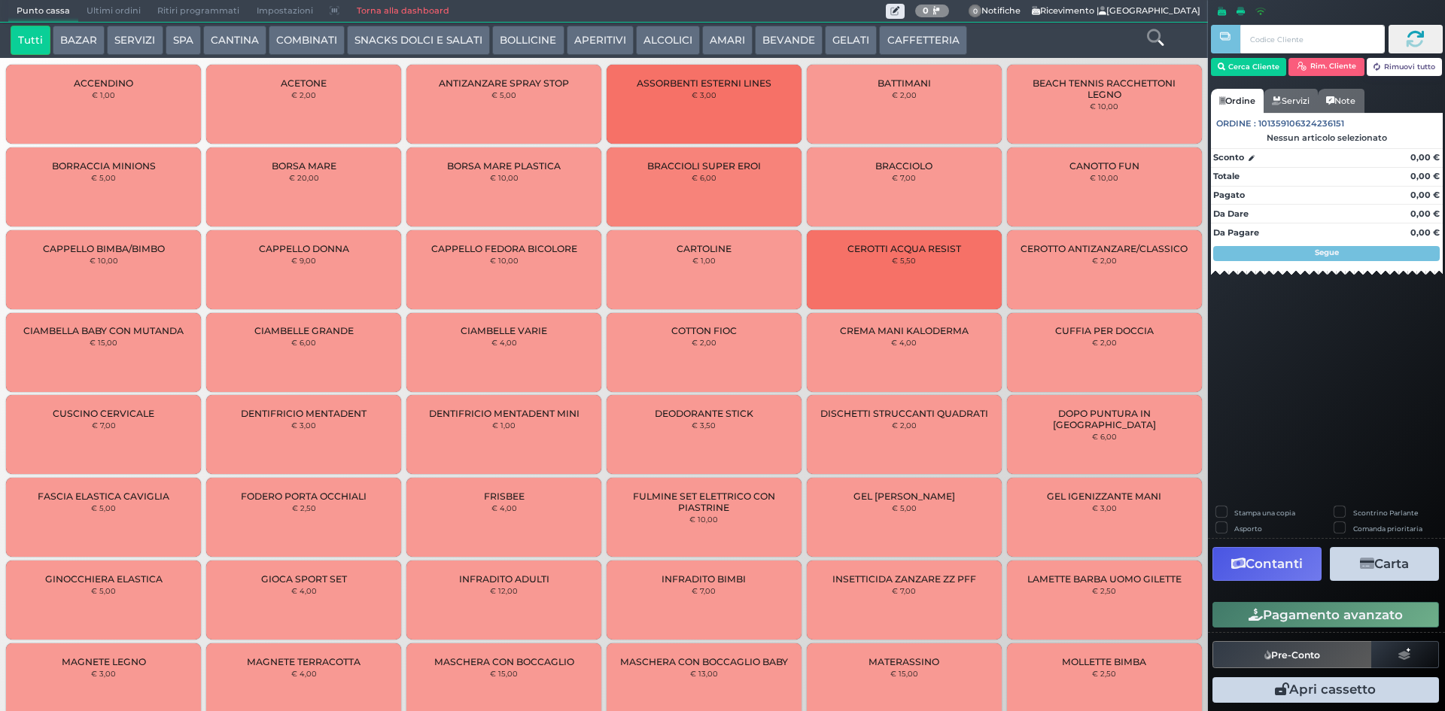
click at [890, 27] on button "CAFFETTERIA" at bounding box center [922, 41] width 87 height 30
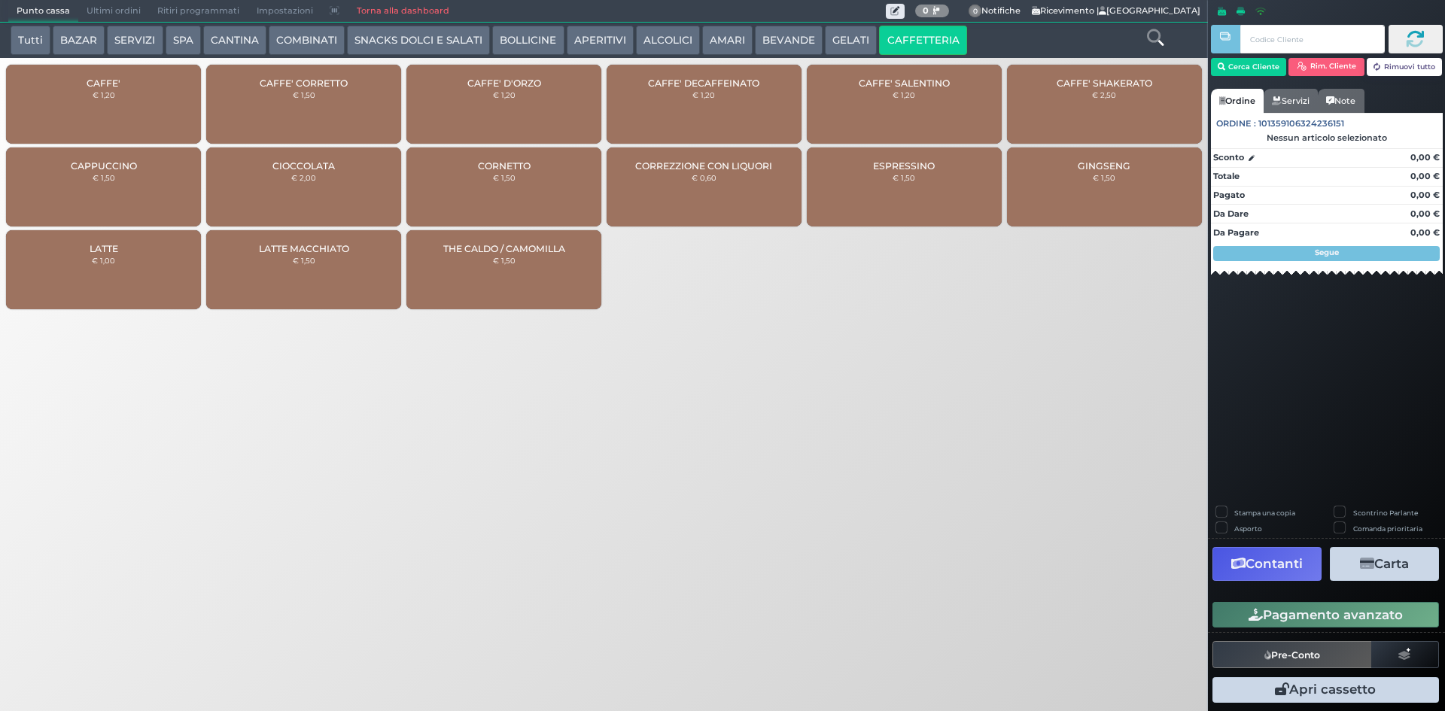
click at [157, 117] on div "CAFFE' € 1,20" at bounding box center [103, 104] width 195 height 79
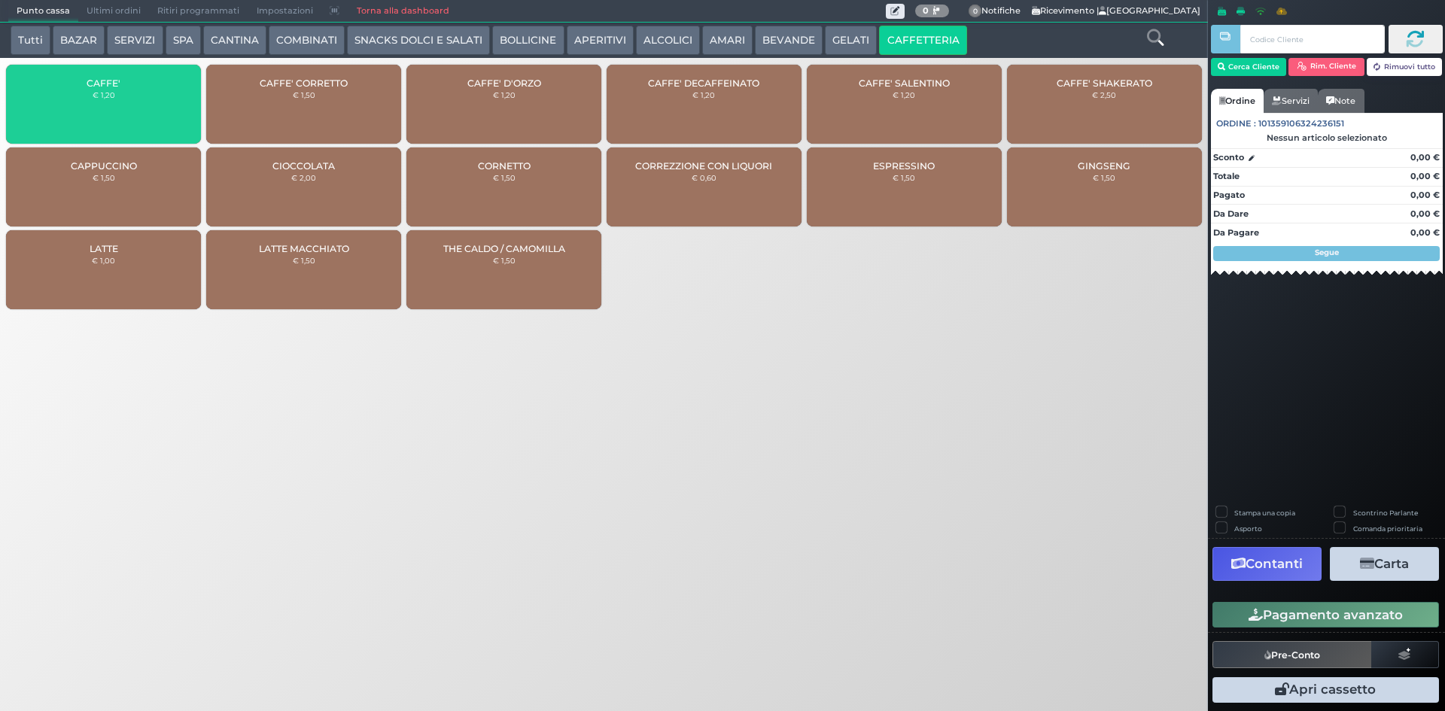
click at [157, 117] on div "CAFFE' € 1,20" at bounding box center [103, 104] width 195 height 79
click at [156, 117] on div "CAFFE' € 1,20" at bounding box center [103, 104] width 195 height 79
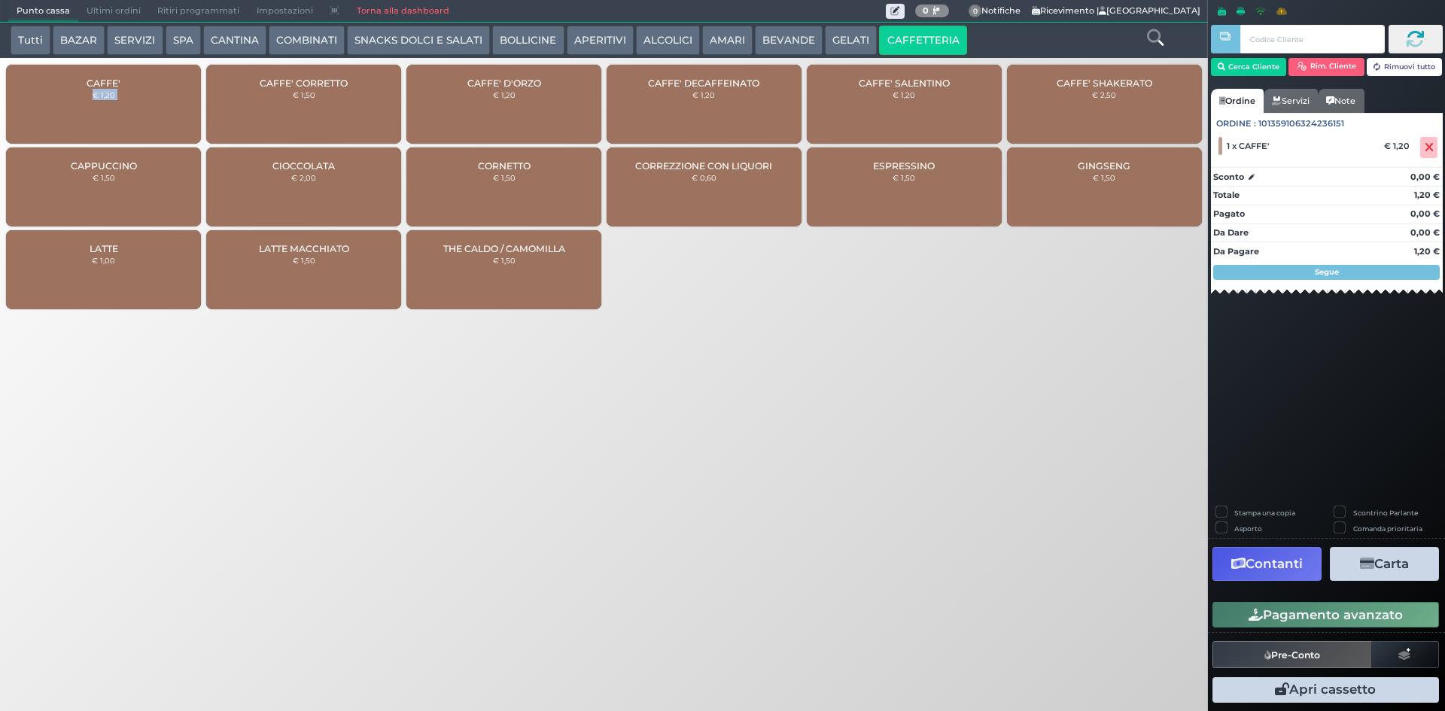
click at [156, 117] on div "CAFFE' € 1,20" at bounding box center [103, 104] width 195 height 79
click at [1221, 611] on button "Pagamento avanzato" at bounding box center [1325, 615] width 227 height 26
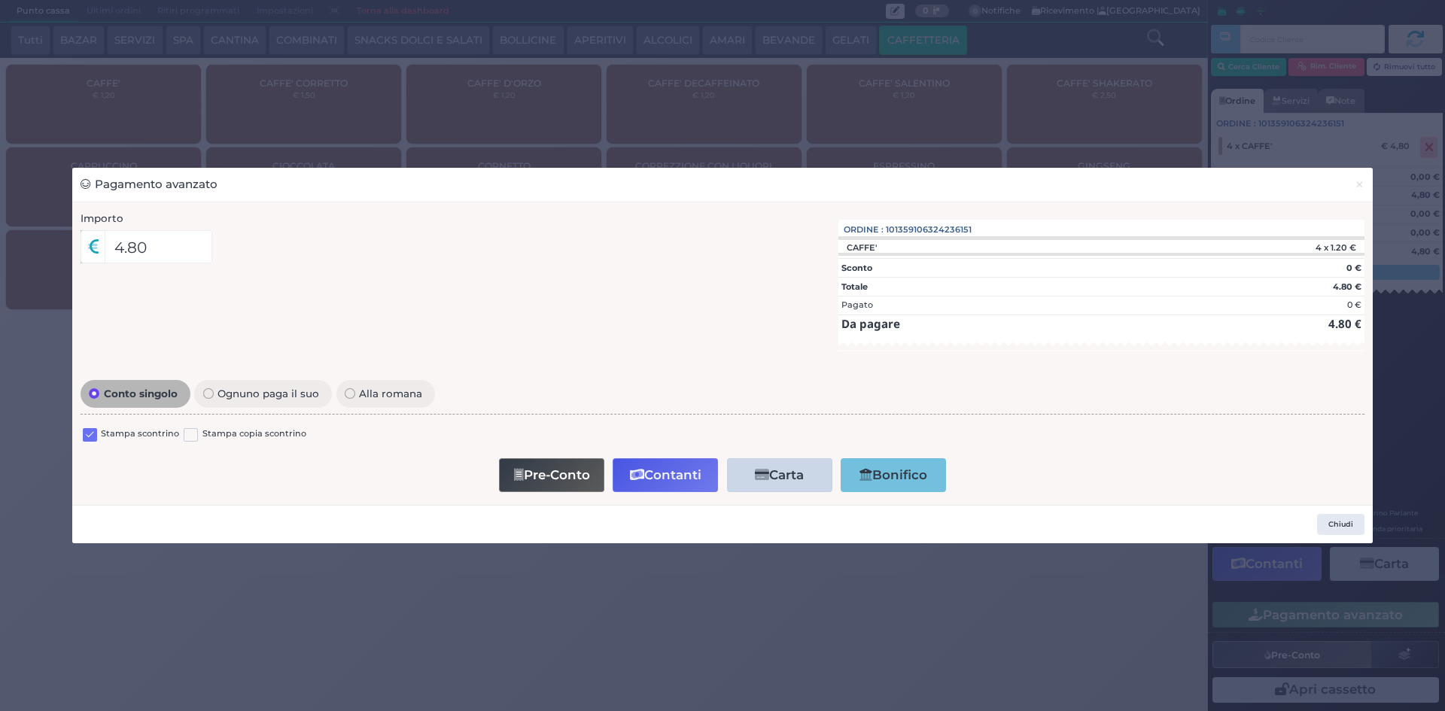
click at [87, 443] on div at bounding box center [90, 436] width 14 height 18
click at [87, 437] on label at bounding box center [90, 435] width 14 height 14
click at [0, 0] on input "checkbox" at bounding box center [0, 0] width 0 height 0
click at [650, 473] on button "Contanti" at bounding box center [665, 475] width 105 height 34
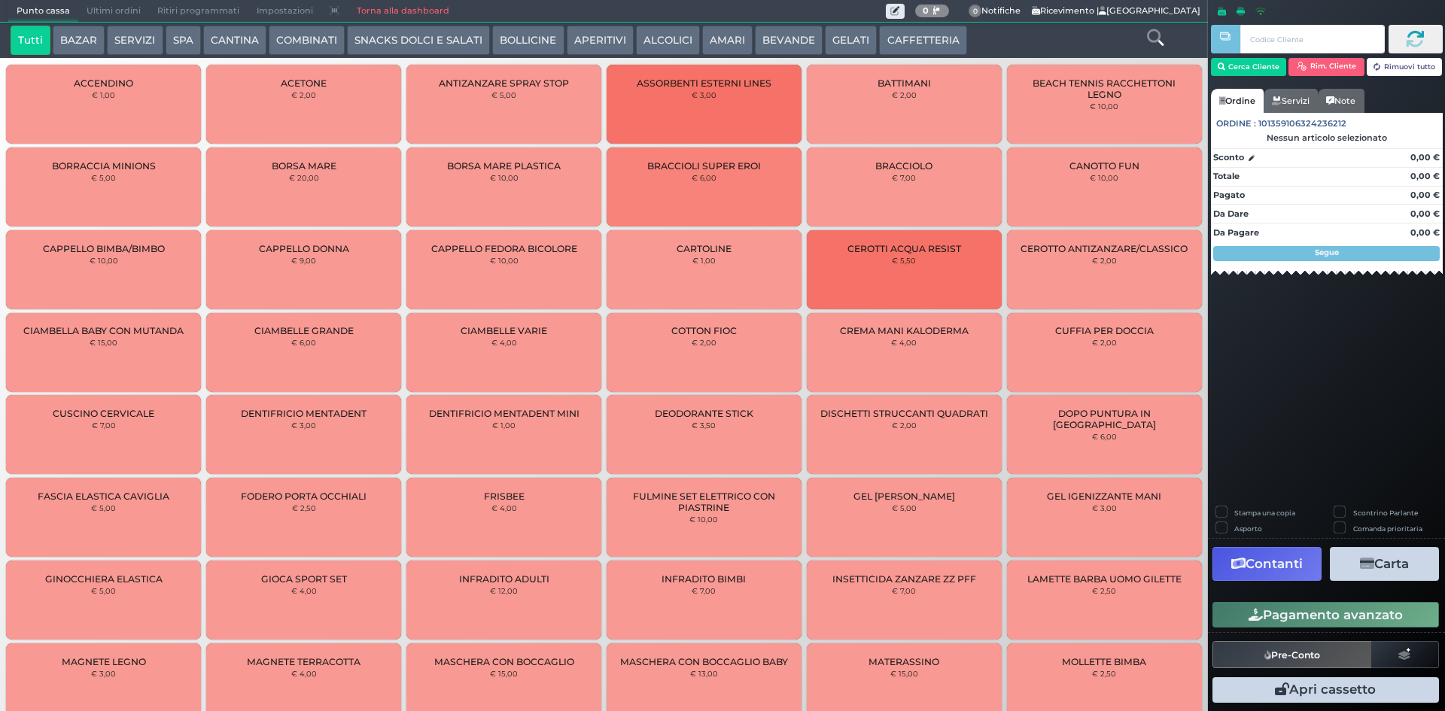
click at [119, 11] on span "Ultimi ordini" at bounding box center [113, 11] width 71 height 21
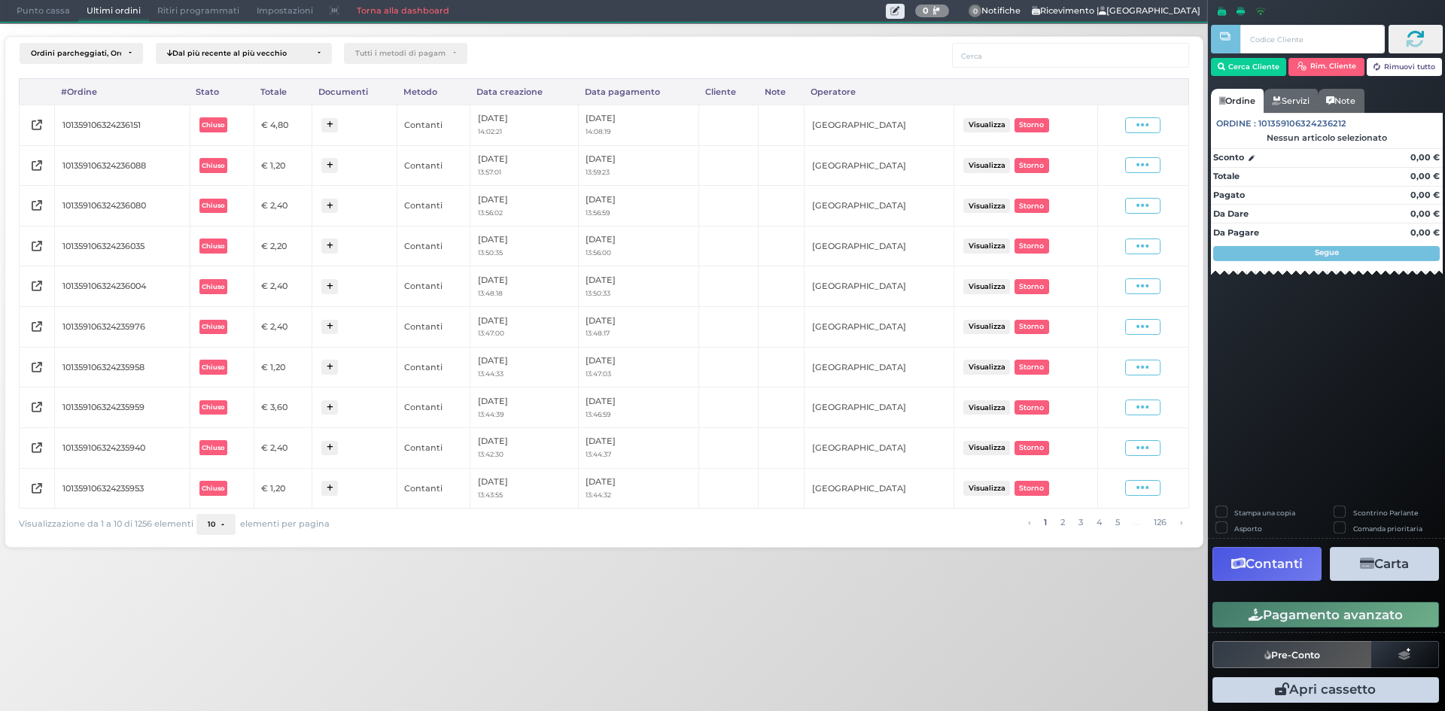
click at [1145, 119] on icon at bounding box center [1142, 125] width 13 height 14
click at [1129, 163] on span "Ristampa Pre-Conto" at bounding box center [1106, 169] width 62 height 26
click at [57, 16] on span "Punto cassa" at bounding box center [43, 11] width 70 height 21
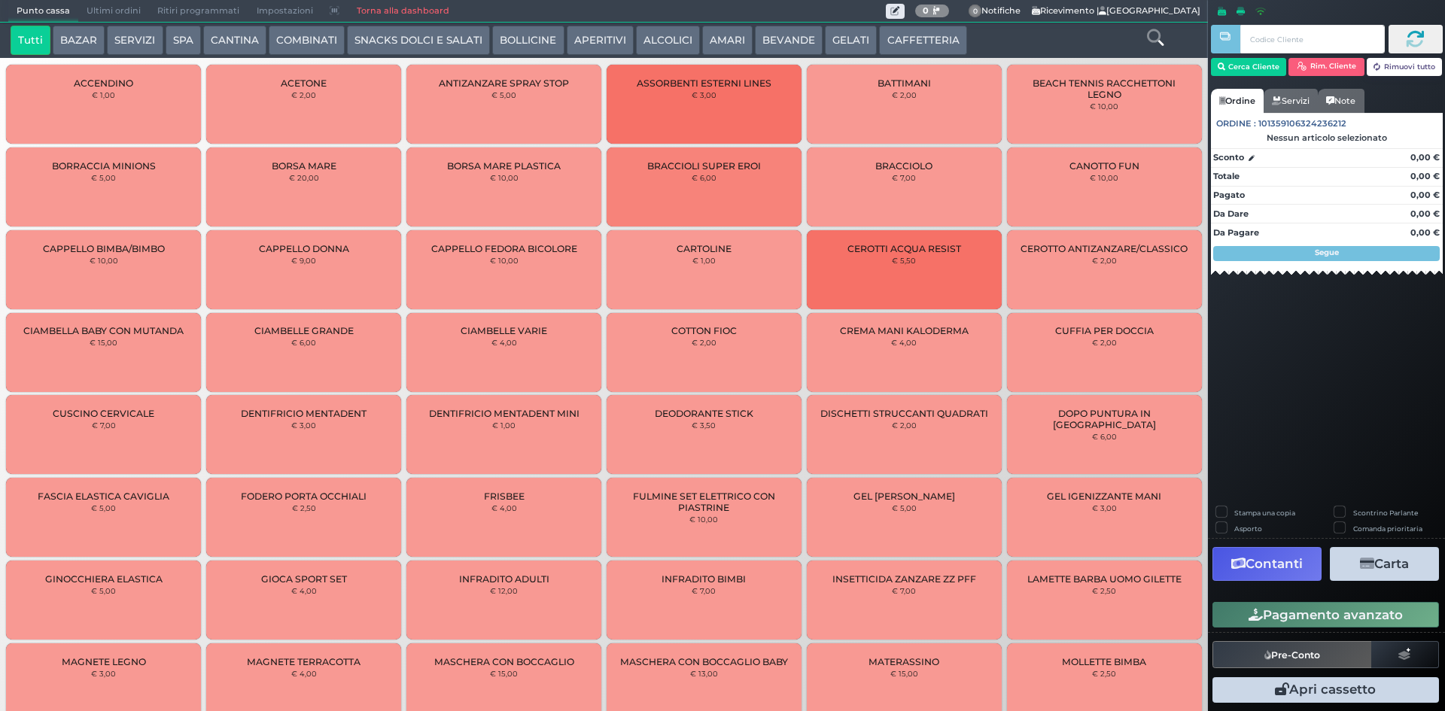
click at [929, 47] on button "CAFFETTERIA" at bounding box center [922, 41] width 87 height 30
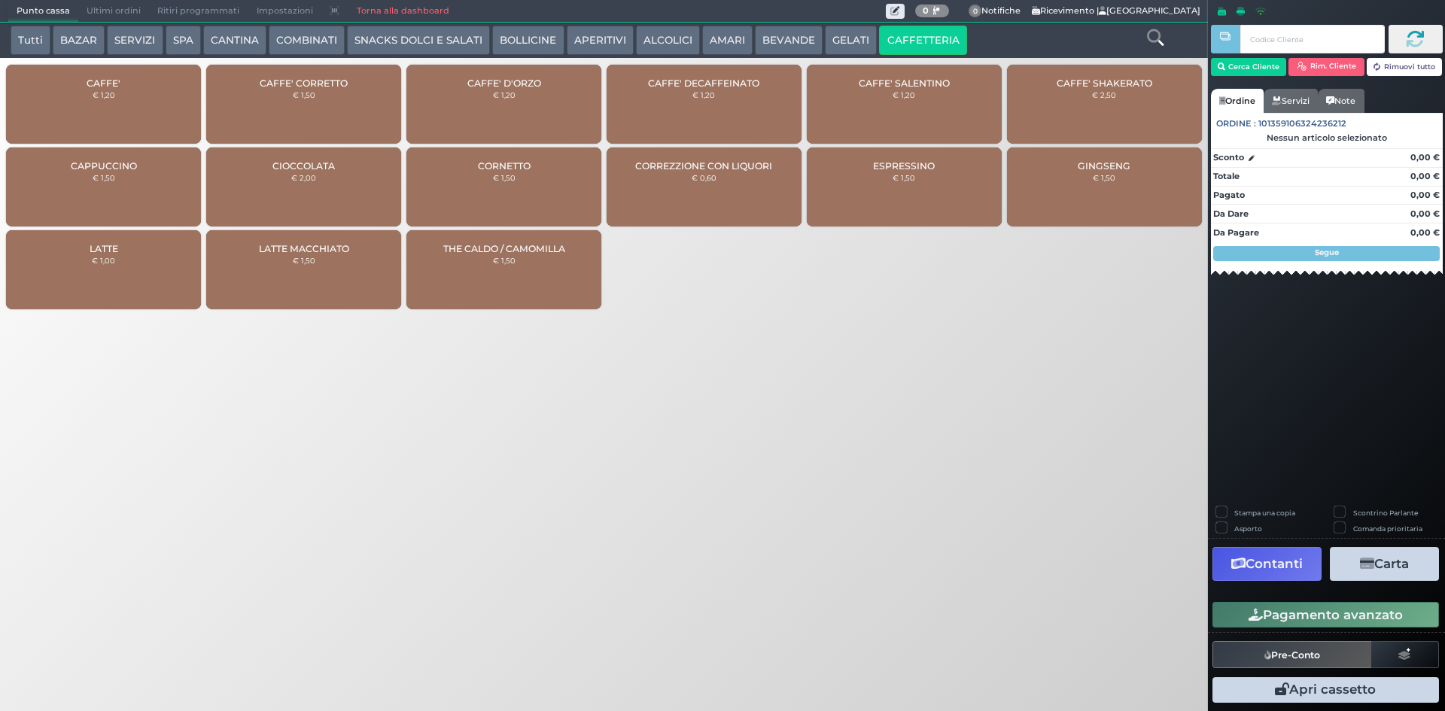
click at [129, 81] on div "CAFFE' € 1,20" at bounding box center [103, 104] width 195 height 79
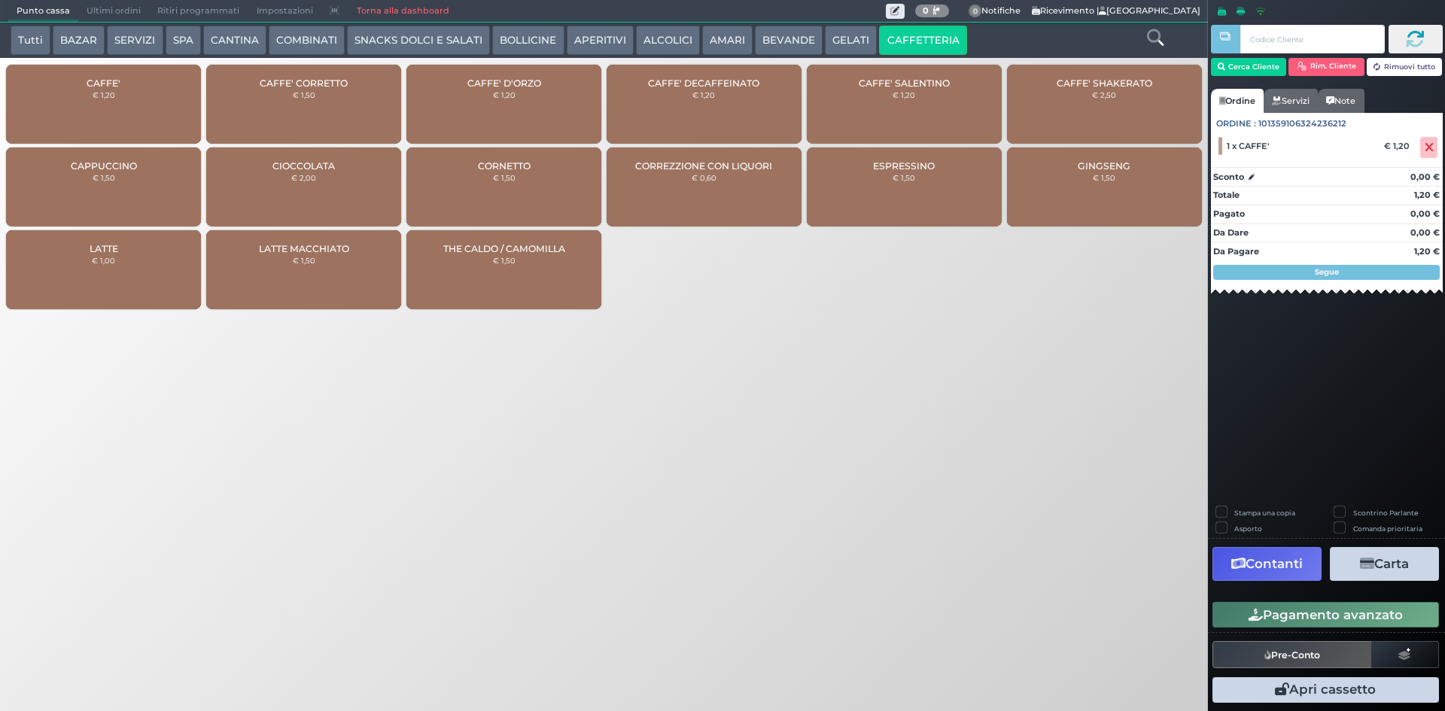
click at [182, 114] on div "CAFFE' € 1,20" at bounding box center [103, 104] width 195 height 79
click at [1370, 608] on button "Pagamento avanzato" at bounding box center [1325, 615] width 227 height 26
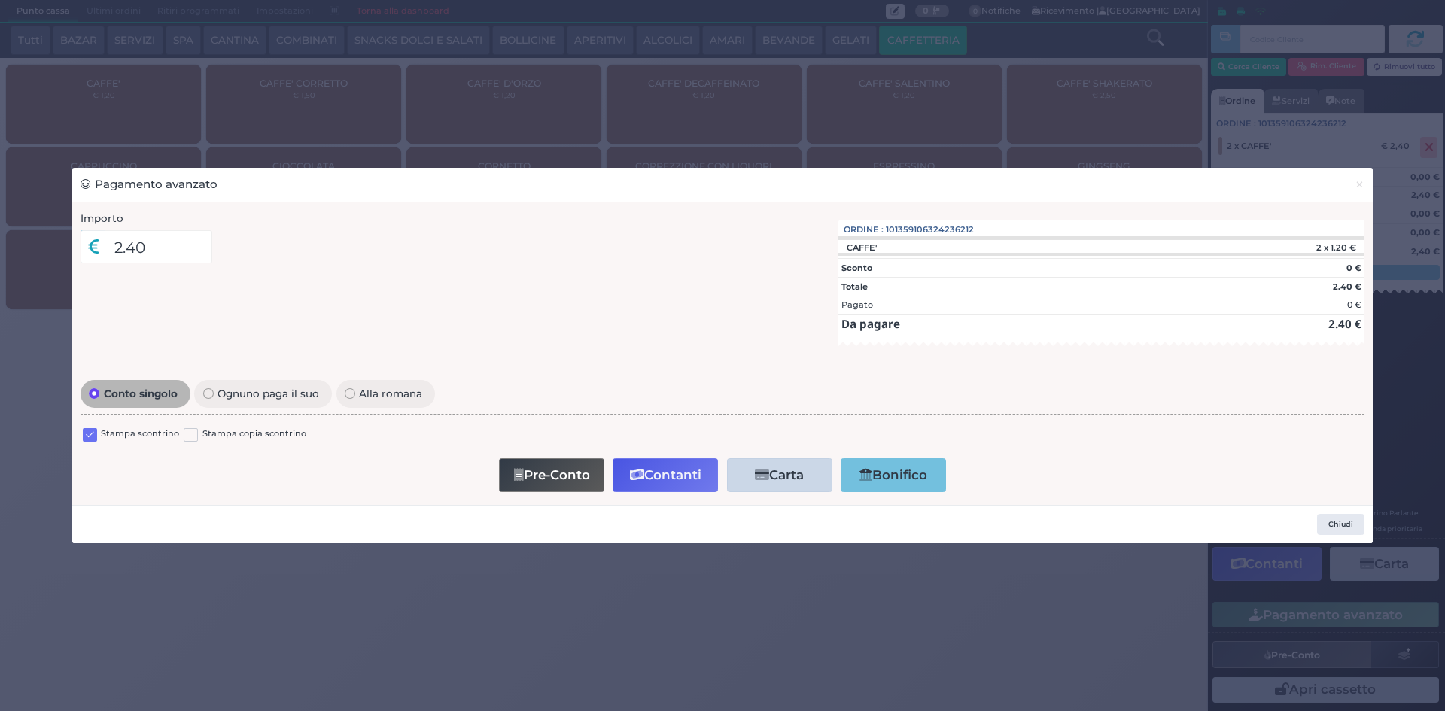
click at [90, 438] on label at bounding box center [90, 435] width 14 height 14
click at [0, 0] on input "checkbox" at bounding box center [0, 0] width 0 height 0
click at [678, 488] on button "Contanti" at bounding box center [665, 475] width 105 height 34
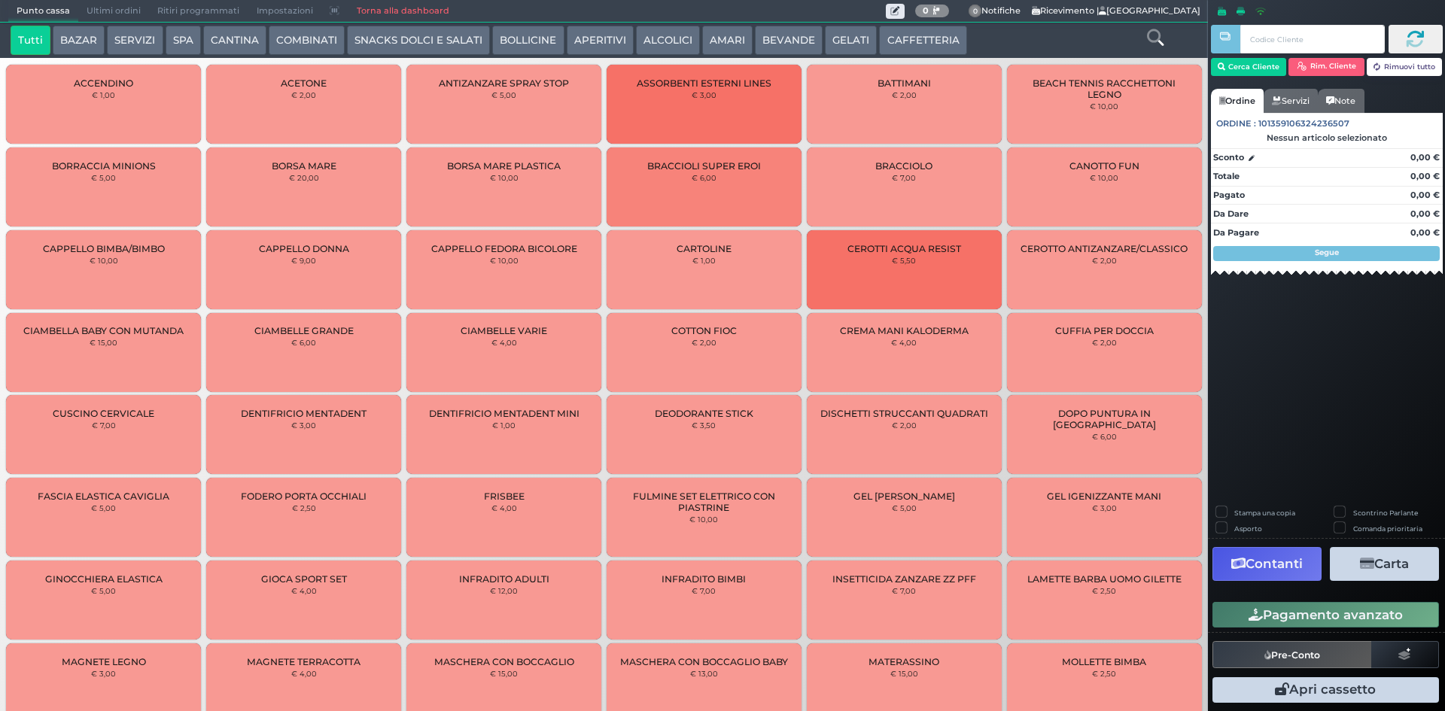
click at [99, 6] on span "Ultimi ordini" at bounding box center [113, 11] width 71 height 21
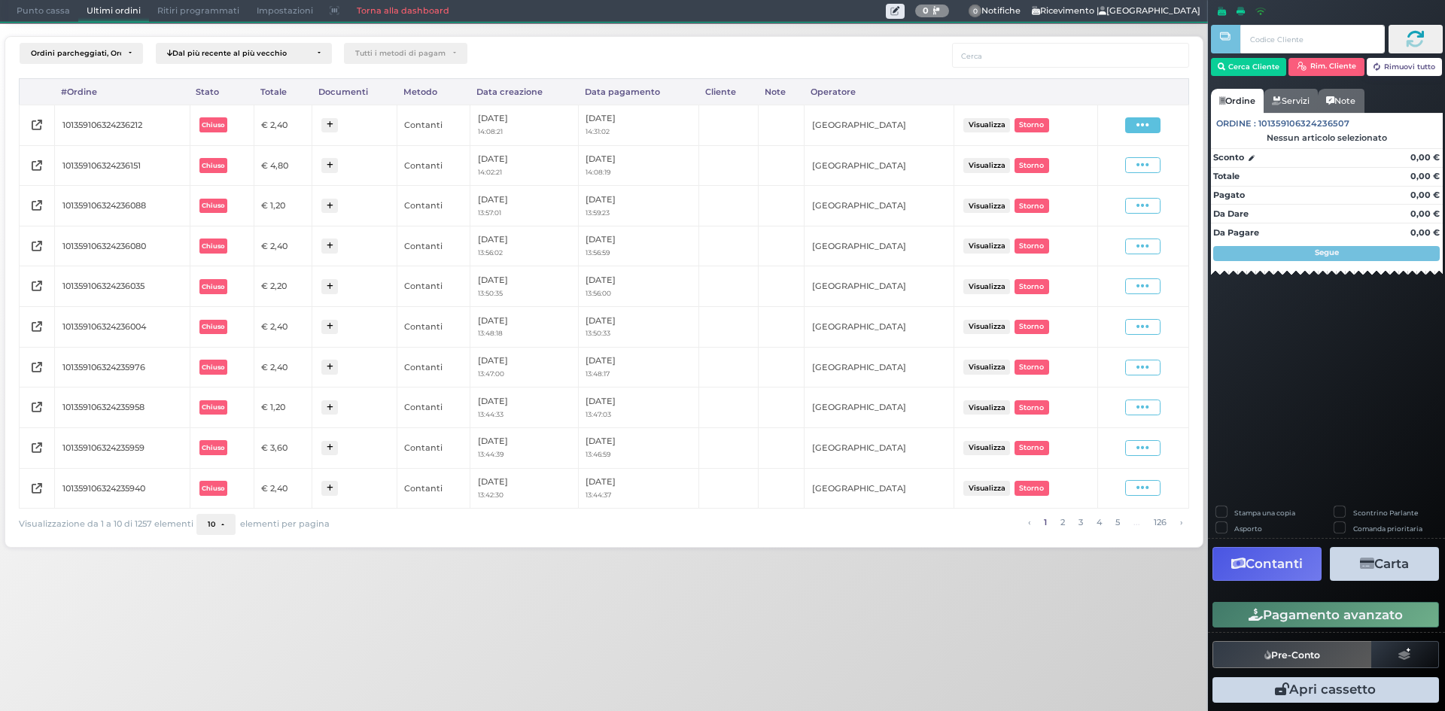
click at [1148, 125] on icon at bounding box center [1142, 125] width 13 height 14
click at [1108, 165] on span "Ristampa Pre-Conto" at bounding box center [1106, 169] width 62 height 26
click at [37, 9] on span "Punto cassa" at bounding box center [43, 11] width 70 height 21
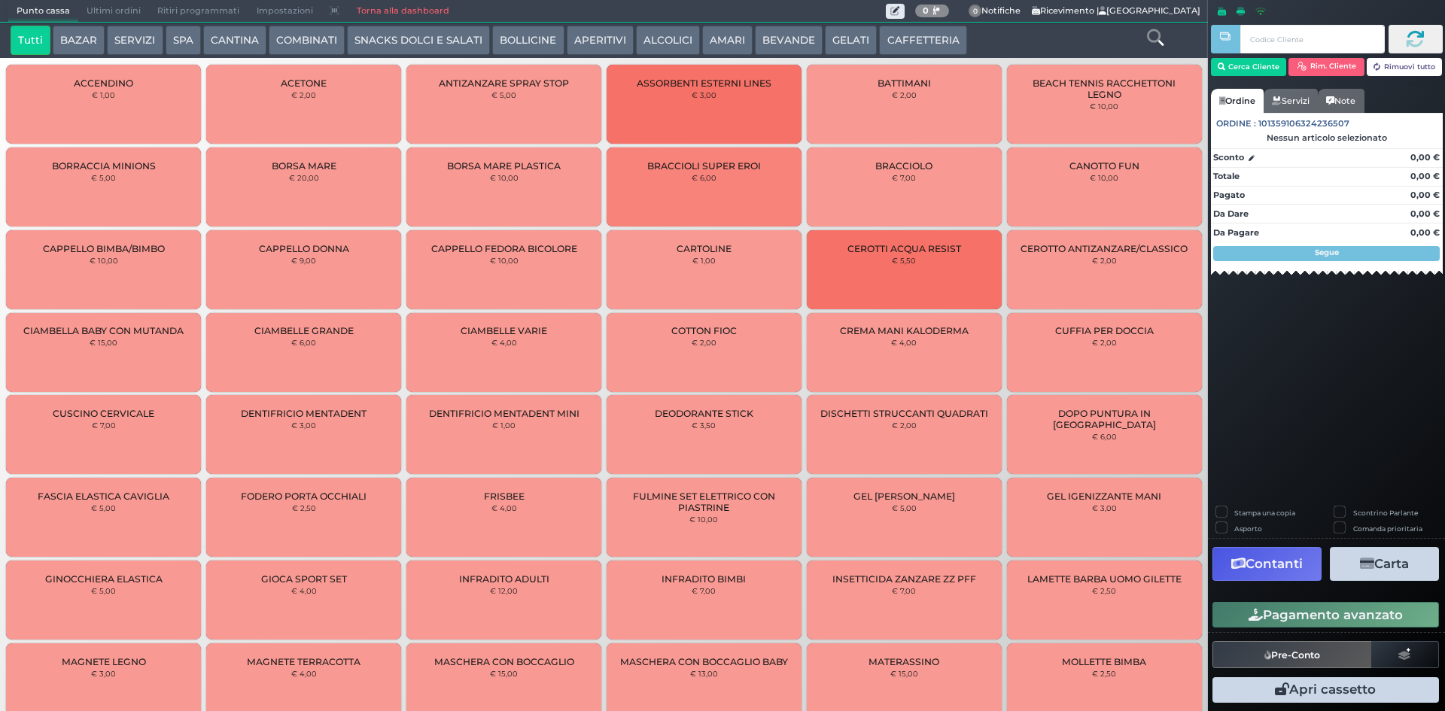
click at [927, 43] on button "CAFFETTERIA" at bounding box center [922, 41] width 87 height 30
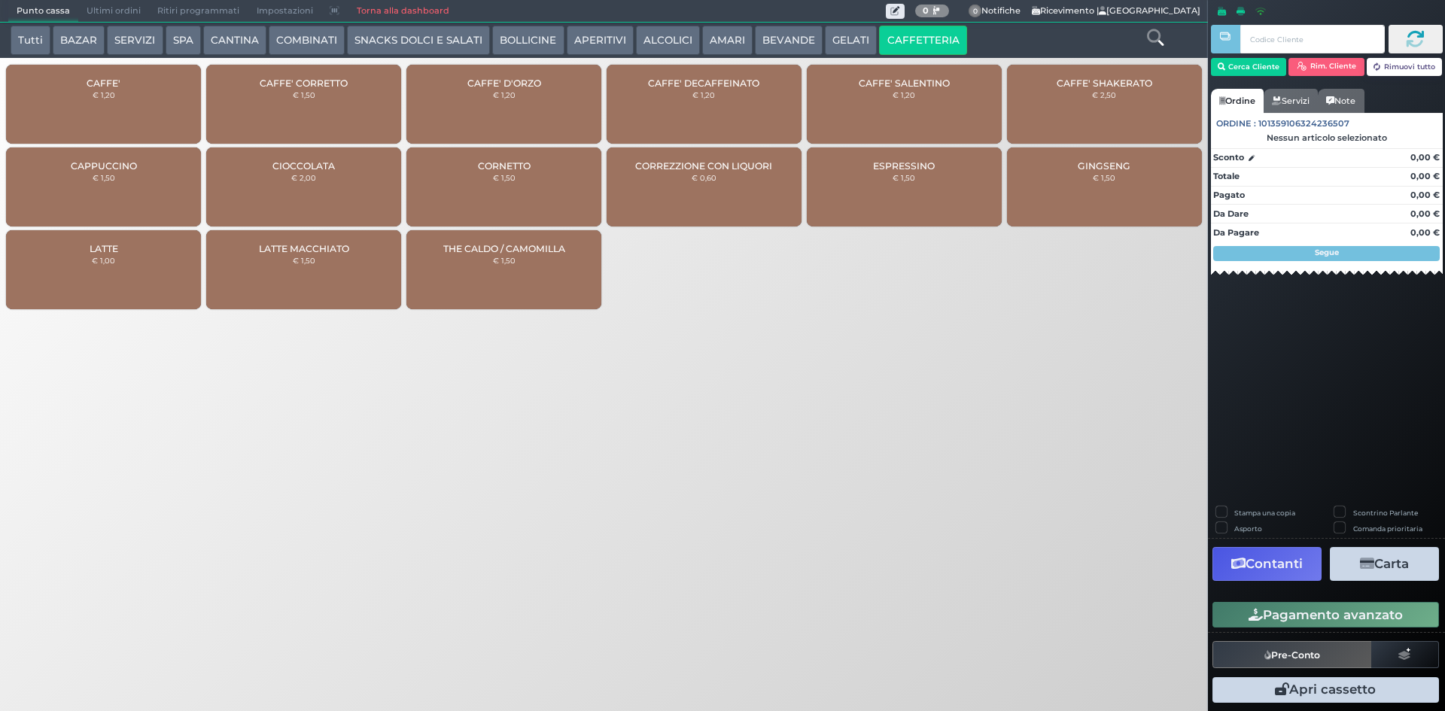
click at [769, 35] on button "BEVANDE" at bounding box center [789, 41] width 68 height 30
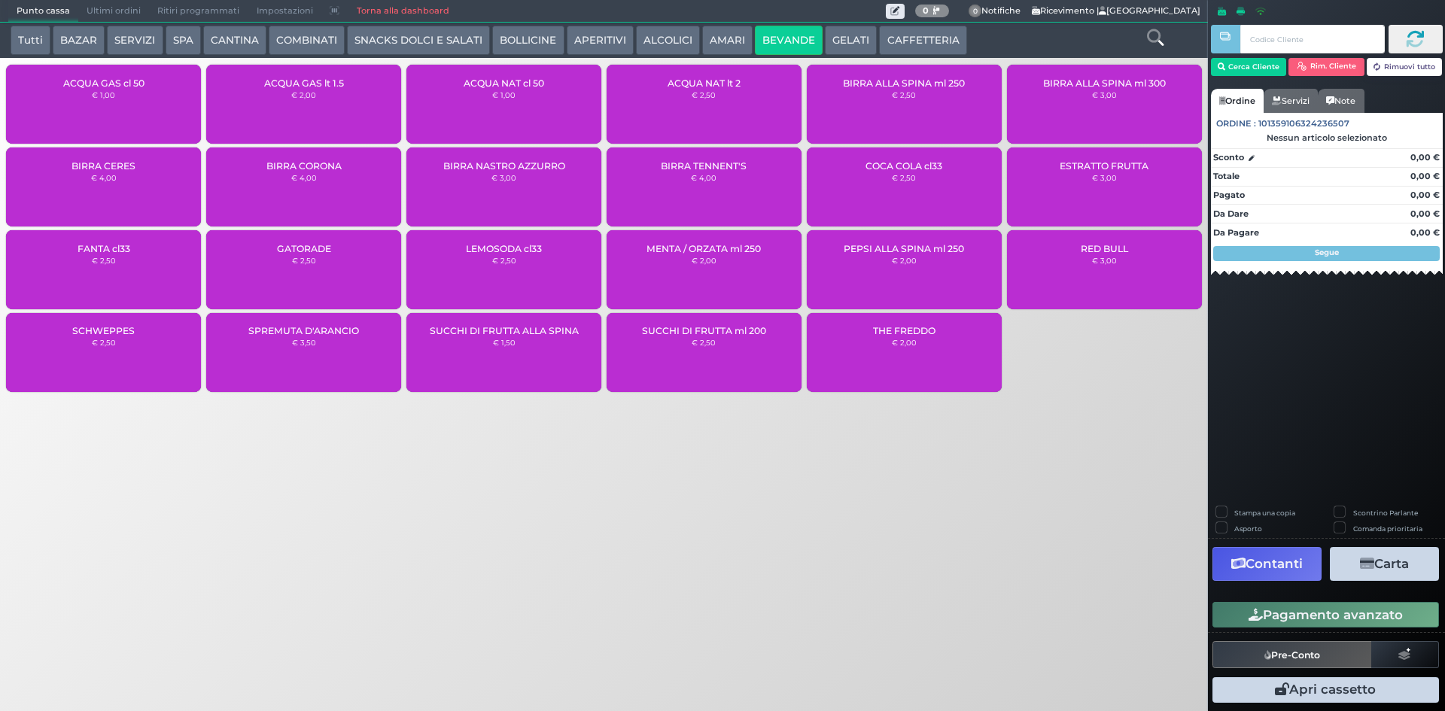
click at [709, 105] on div "ACQUA NAT lt 2 € 2,50" at bounding box center [704, 104] width 195 height 79
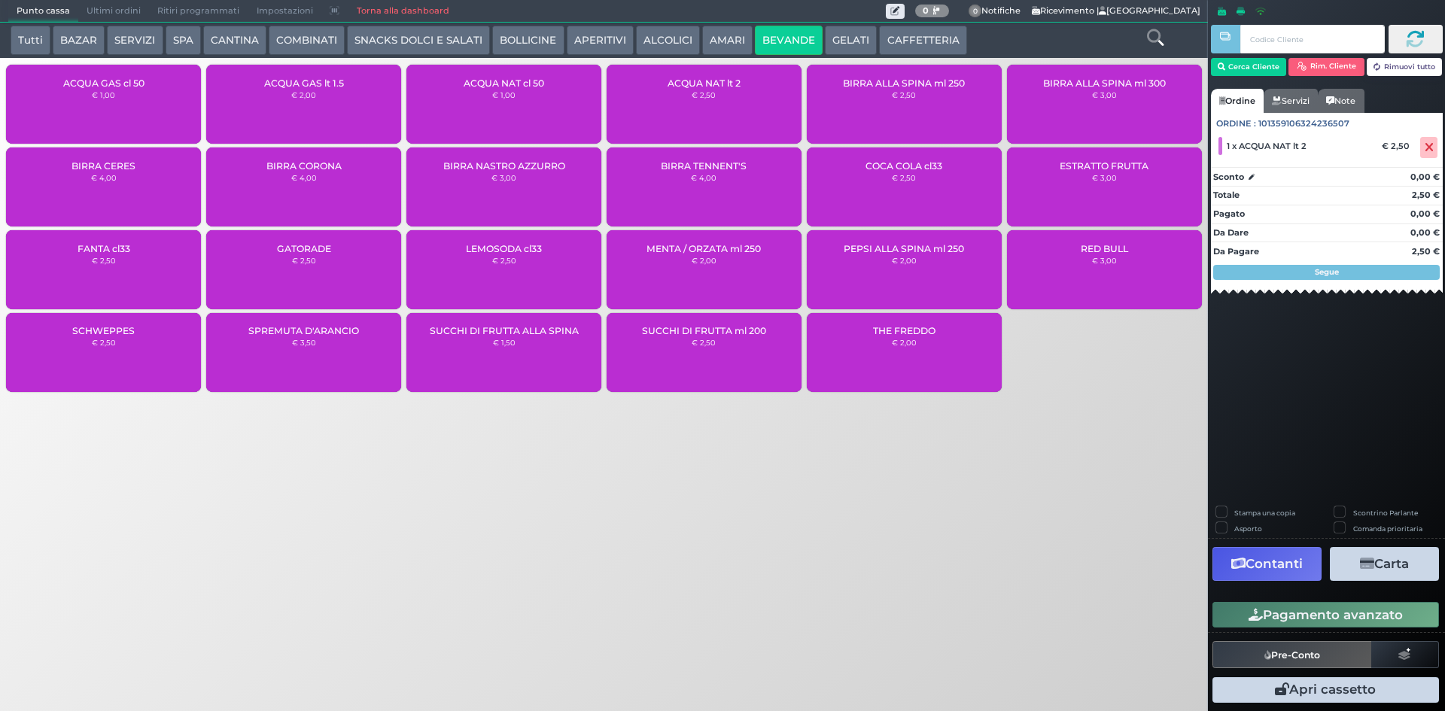
click at [896, 32] on button "CAFFETTERIA" at bounding box center [922, 41] width 87 height 30
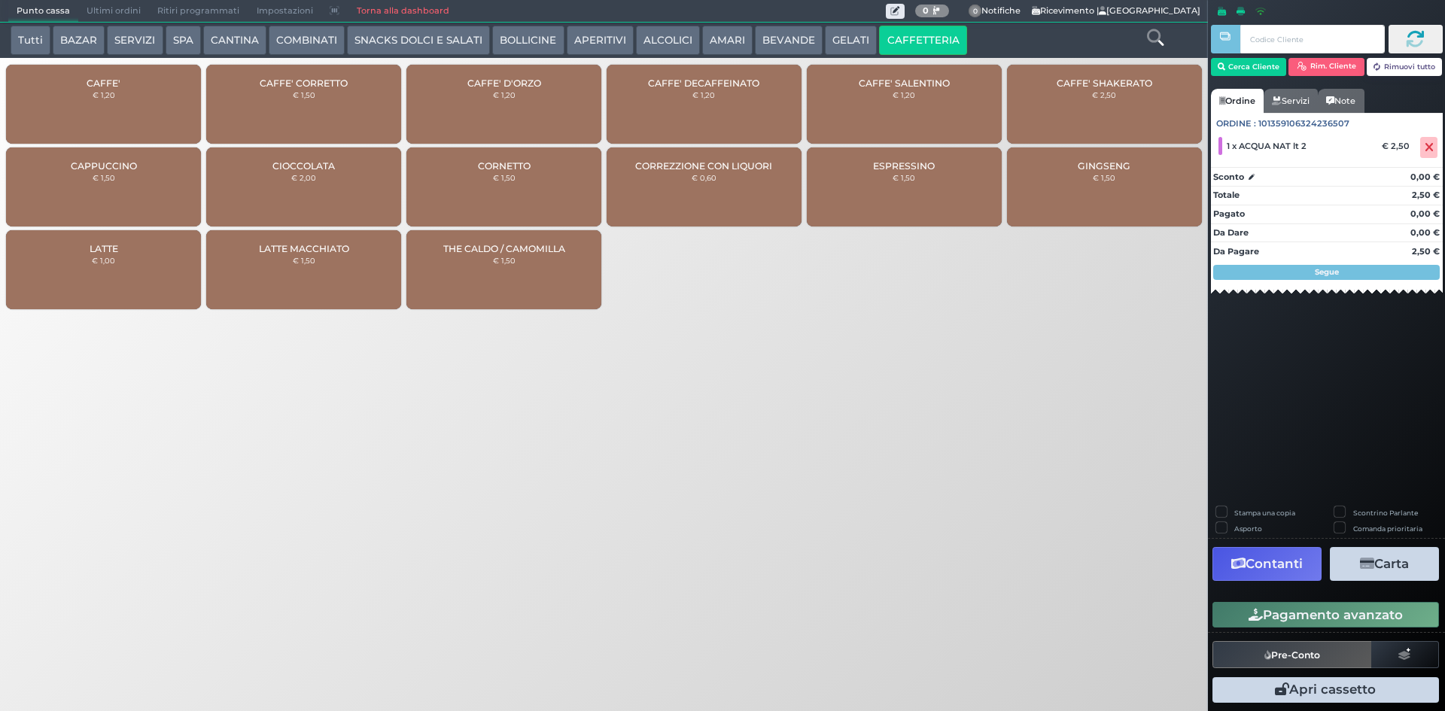
click at [122, 104] on div "CAFFE' € 1,20" at bounding box center [103, 104] width 195 height 79
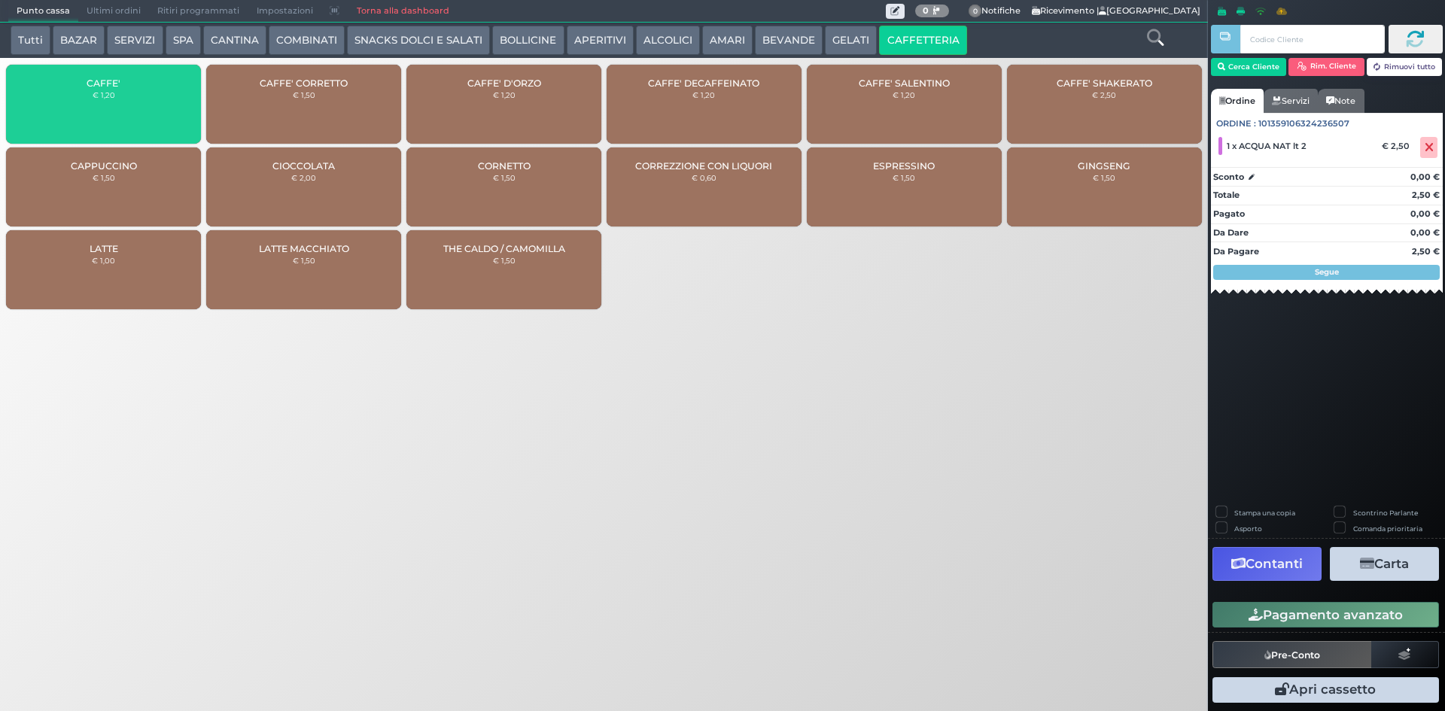
click at [123, 102] on div "CAFFE' € 1,20" at bounding box center [103, 104] width 195 height 79
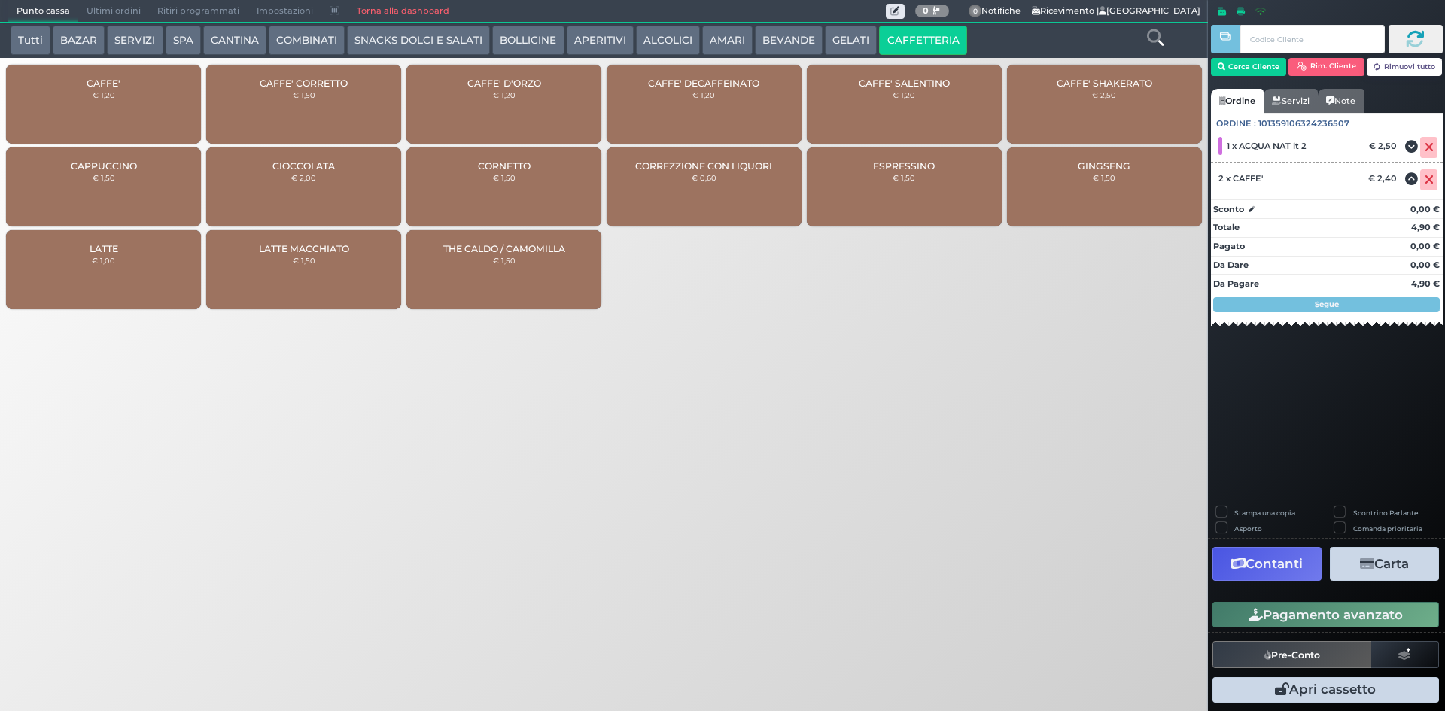
click at [1331, 607] on button "Pagamento avanzato" at bounding box center [1325, 615] width 227 height 26
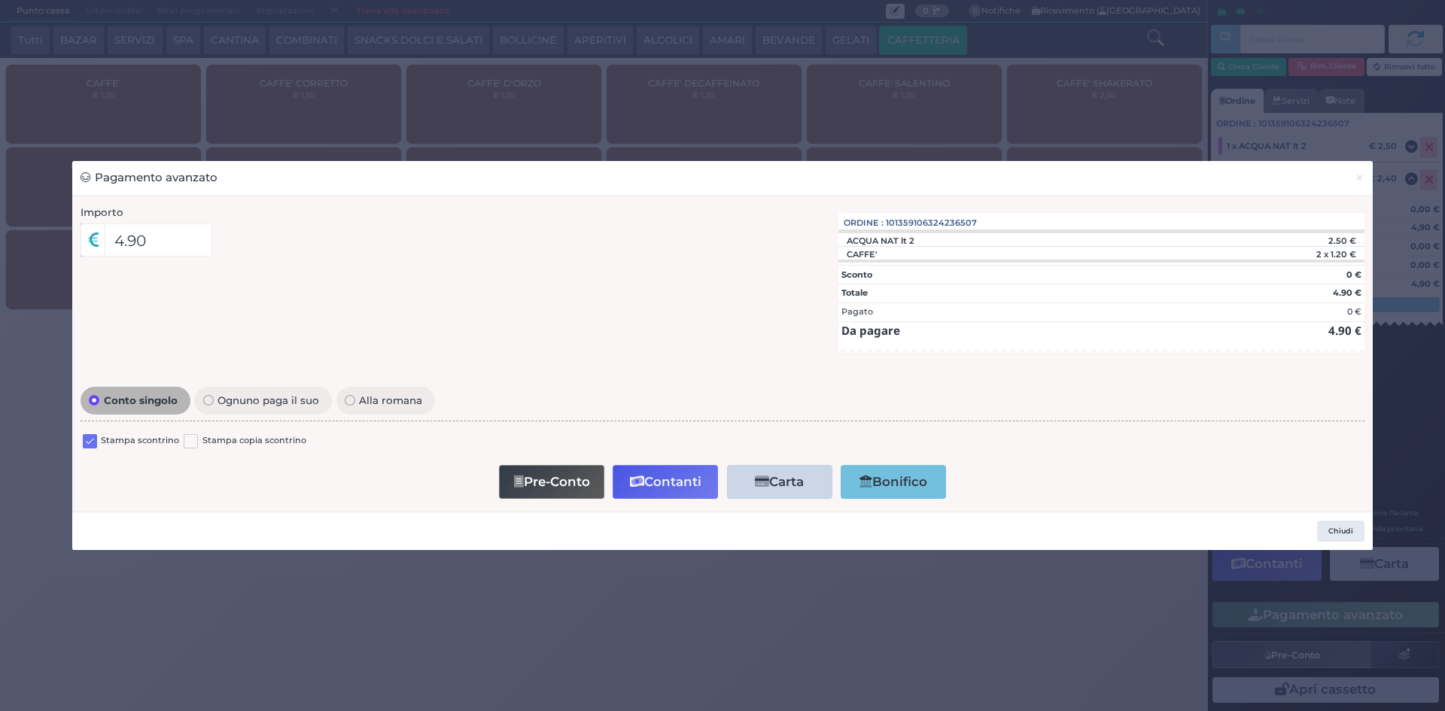
click at [95, 439] on label at bounding box center [90, 441] width 14 height 14
click at [0, 0] on input "checkbox" at bounding box center [0, 0] width 0 height 0
click at [644, 485] on button "Contanti" at bounding box center [665, 482] width 105 height 34
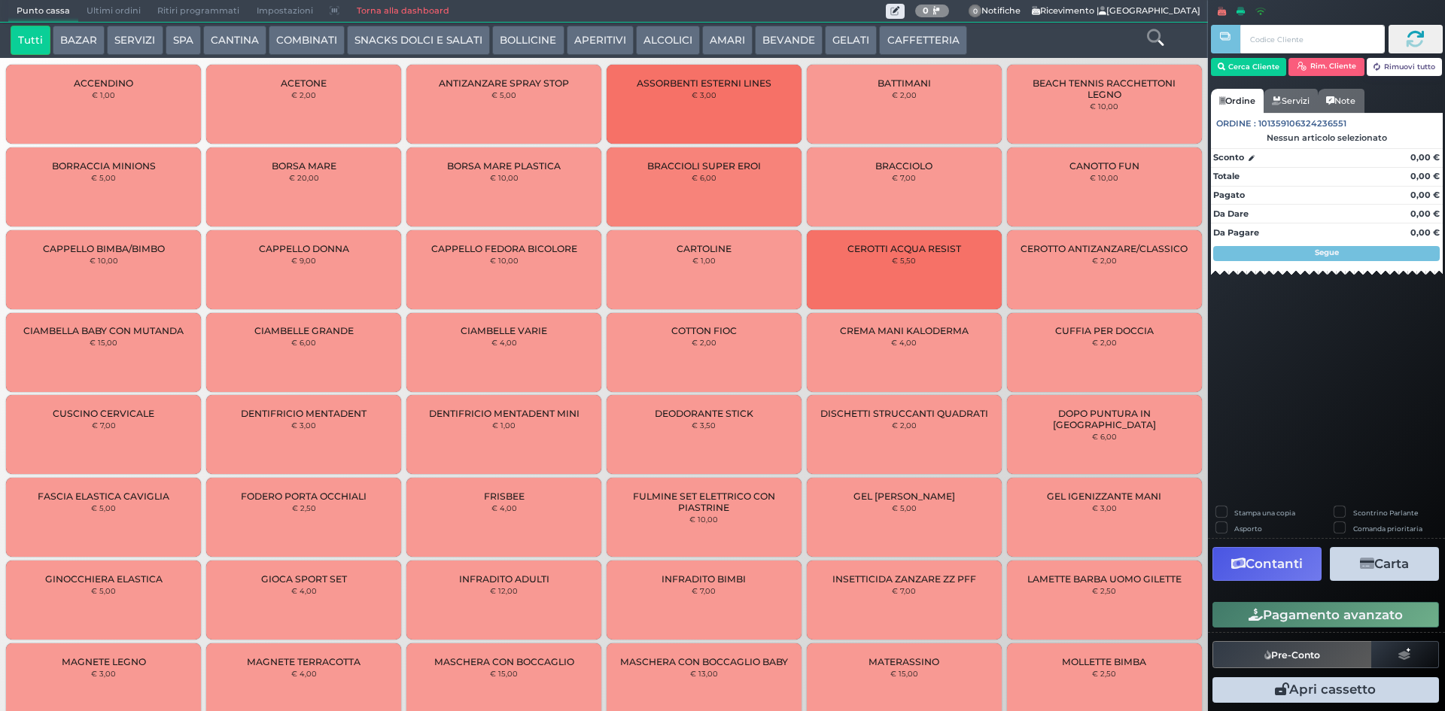
click at [98, 14] on span "Ultimi ordini" at bounding box center [113, 11] width 71 height 21
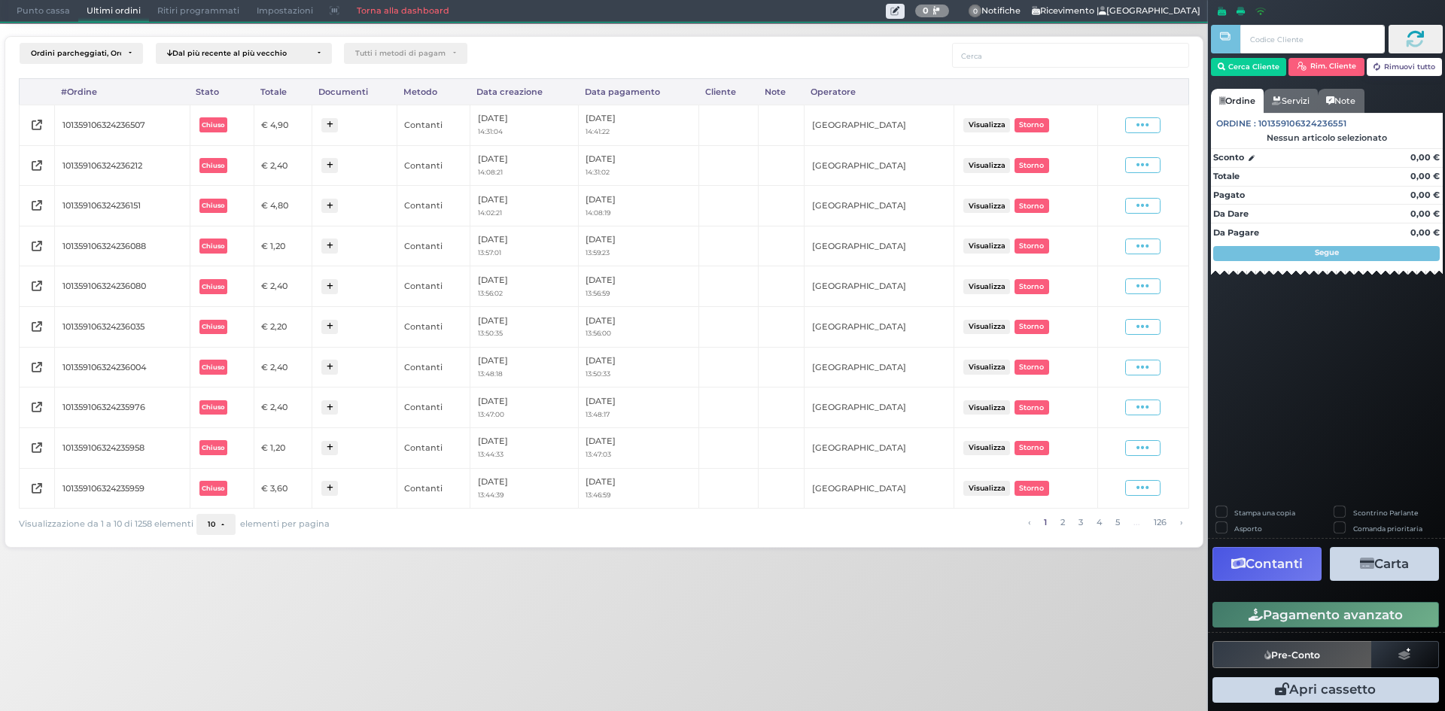
drag, startPoint x: 1148, startPoint y: 126, endPoint x: 1139, endPoint y: 153, distance: 28.3
click at [1145, 129] on icon at bounding box center [1142, 125] width 13 height 14
click at [1127, 166] on span "Ristampa Pre-Conto" at bounding box center [1106, 169] width 62 height 26
